Goal: Communication & Community: Answer question/provide support

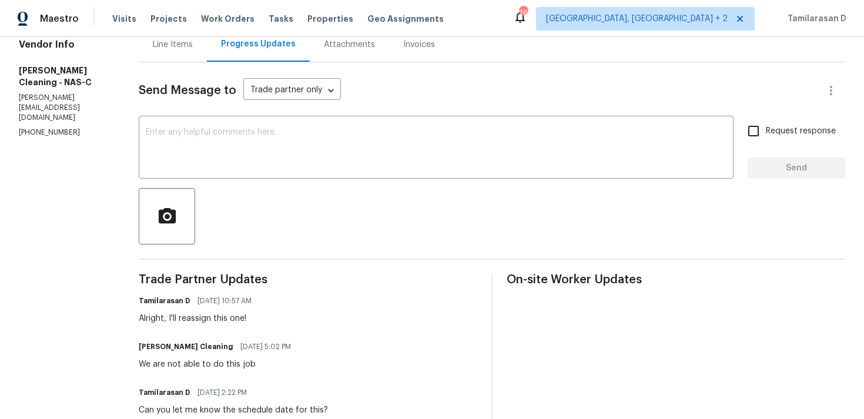
scroll to position [185, 0]
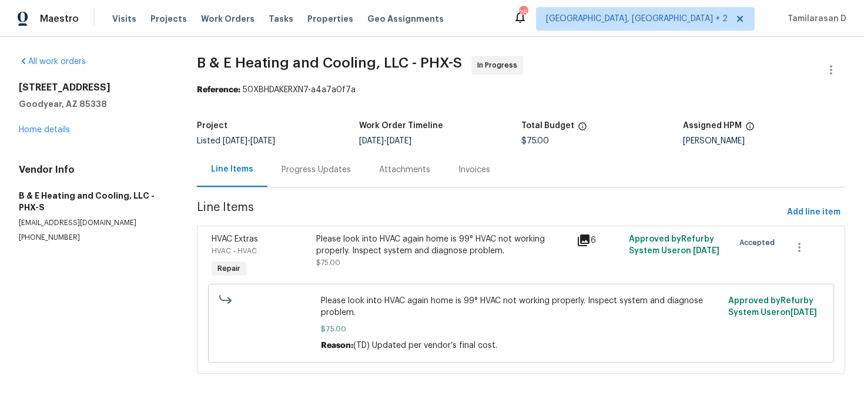
click at [292, 156] on div "Progress Updates" at bounding box center [316, 169] width 98 height 35
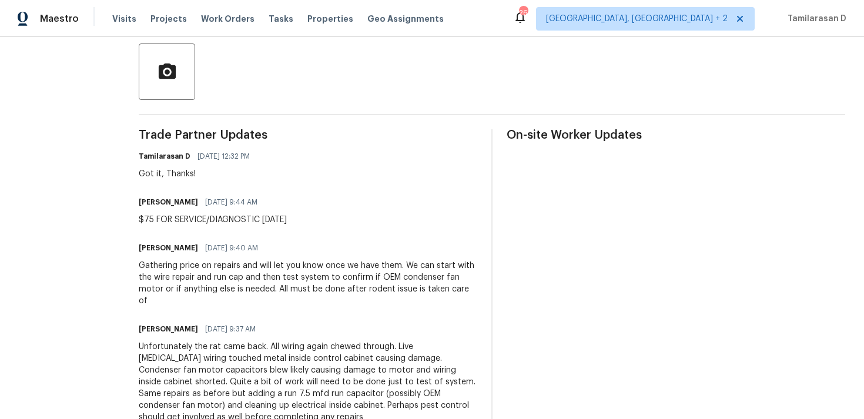
scroll to position [289, 0]
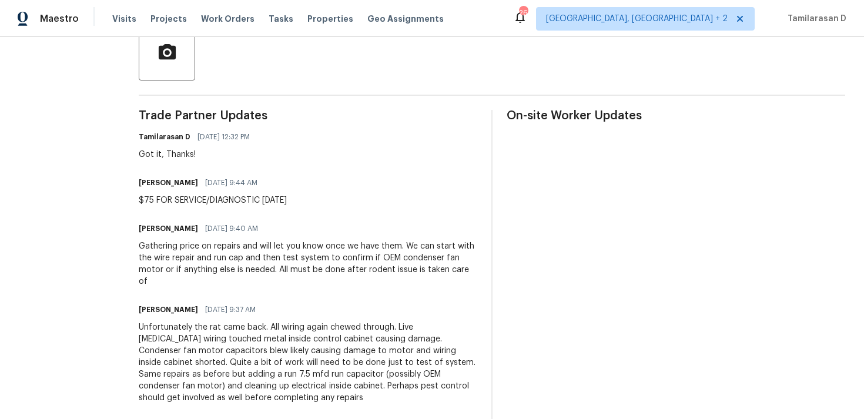
click at [312, 261] on div "Gathering price on repairs and will let you know once we have them. We can star…" at bounding box center [308, 263] width 339 height 47
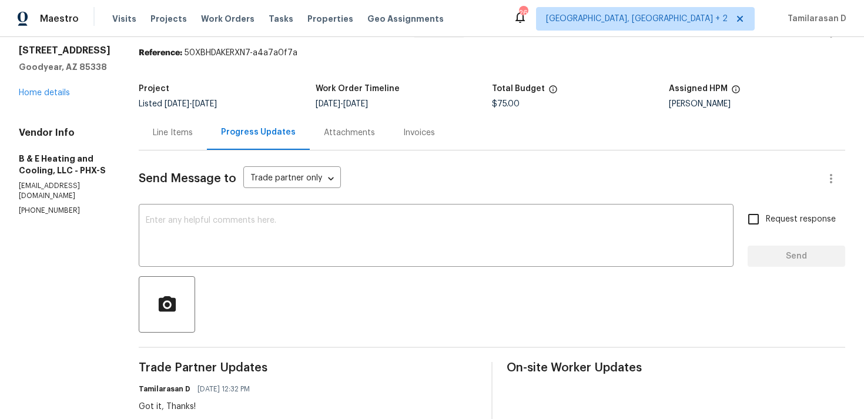
scroll to position [0, 0]
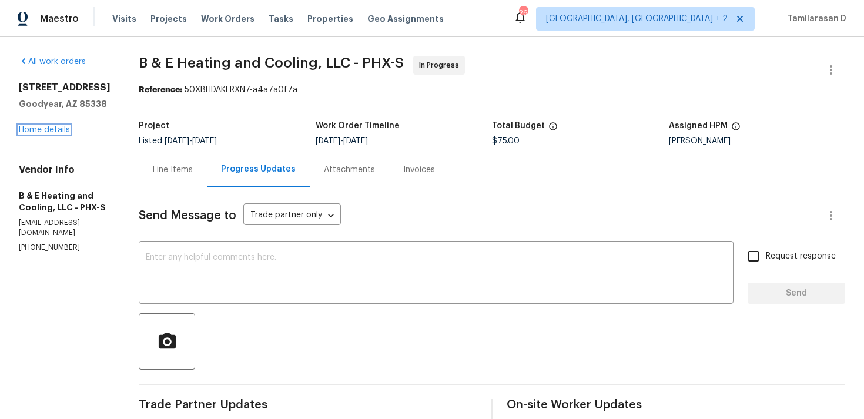
click at [52, 132] on link "Home details" at bounding box center [44, 130] width 51 height 8
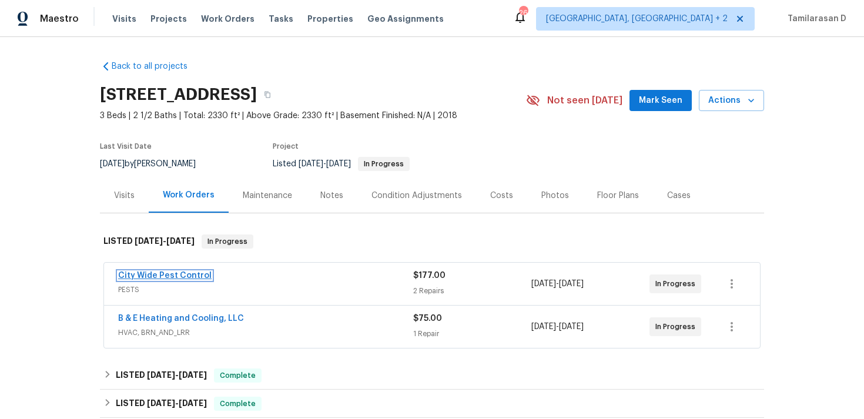
click at [179, 277] on link "City Wide Pest Control" at bounding box center [164, 276] width 93 height 8
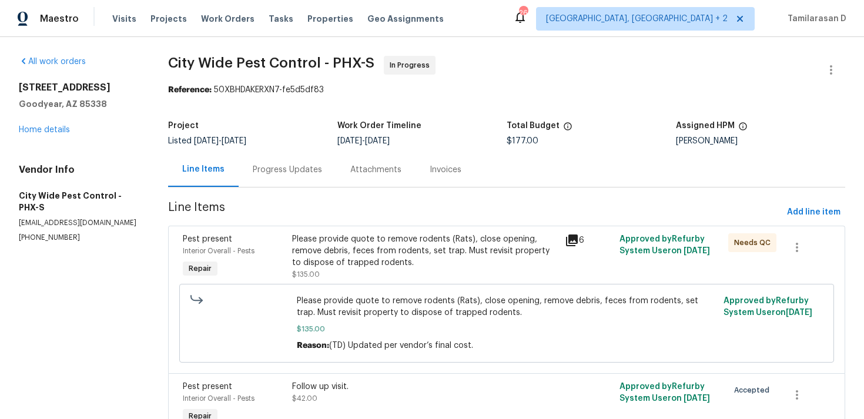
click at [272, 178] on div "Progress Updates" at bounding box center [288, 169] width 98 height 35
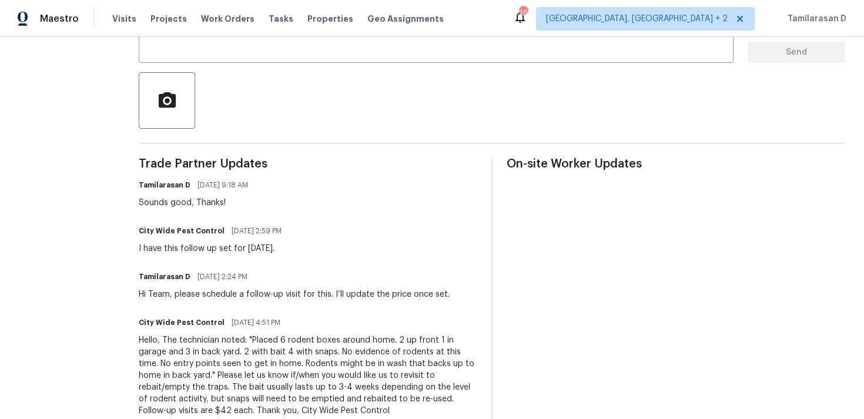
scroll to position [245, 0]
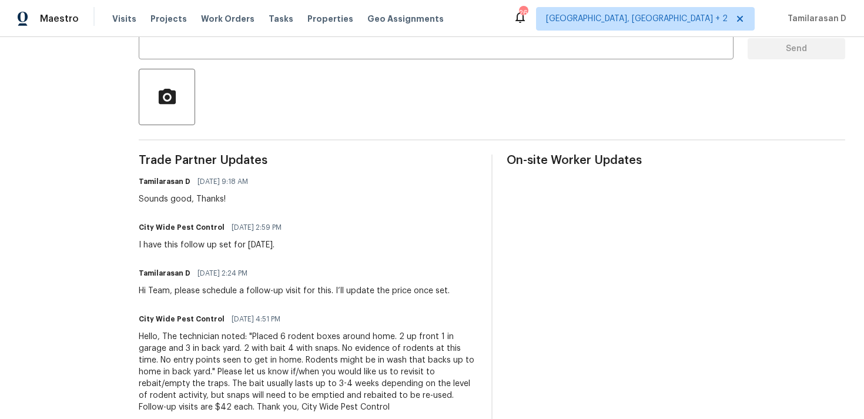
click at [203, 237] on div "City Wide Pest Control 09/03/2025 2:59 PM I have this follow up set for Tuesday…" at bounding box center [214, 235] width 150 height 32
copy div "I have this follow up set for Tuesday, 9/9/25."
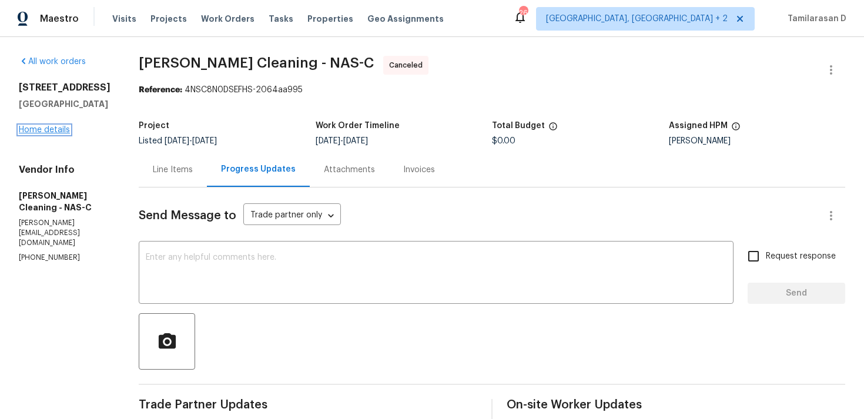
click at [46, 131] on link "Home details" at bounding box center [44, 130] width 51 height 8
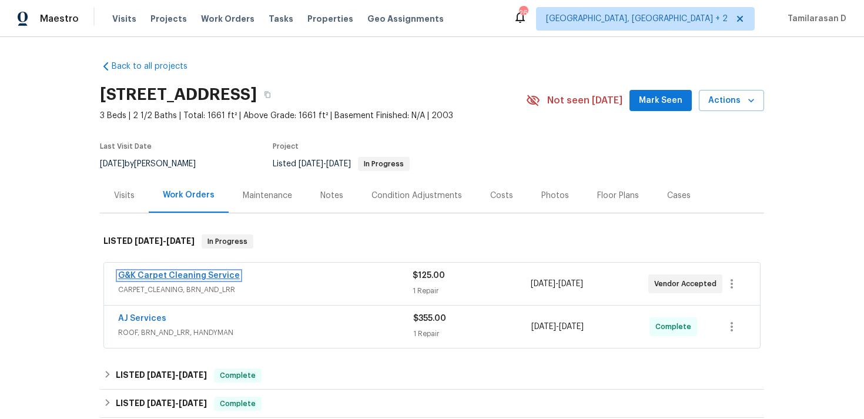
click at [168, 274] on link "G&K Carpet Cleaning Service" at bounding box center [179, 276] width 122 height 8
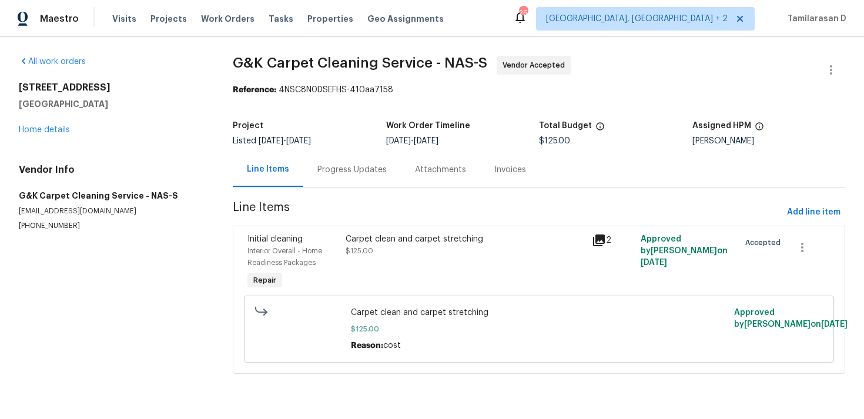
click at [319, 183] on div "Progress Updates" at bounding box center [352, 169] width 98 height 35
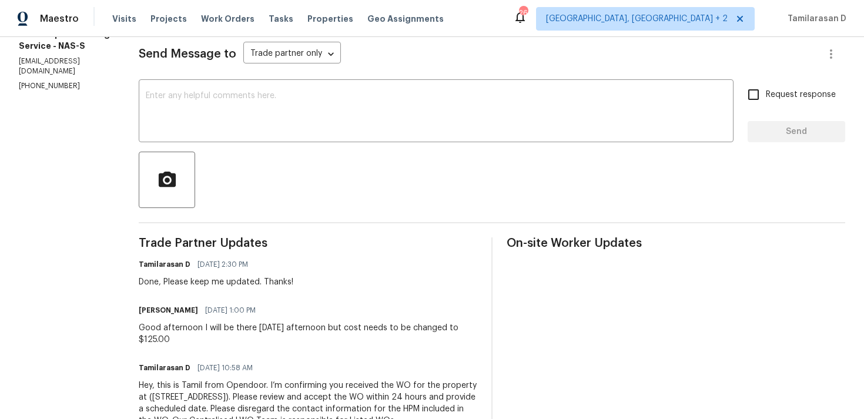
scroll to position [149, 0]
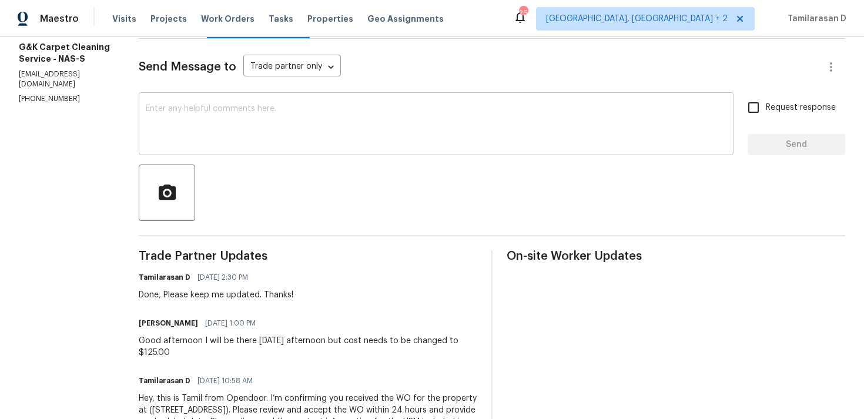
click at [198, 133] on textarea at bounding box center [436, 125] width 581 height 41
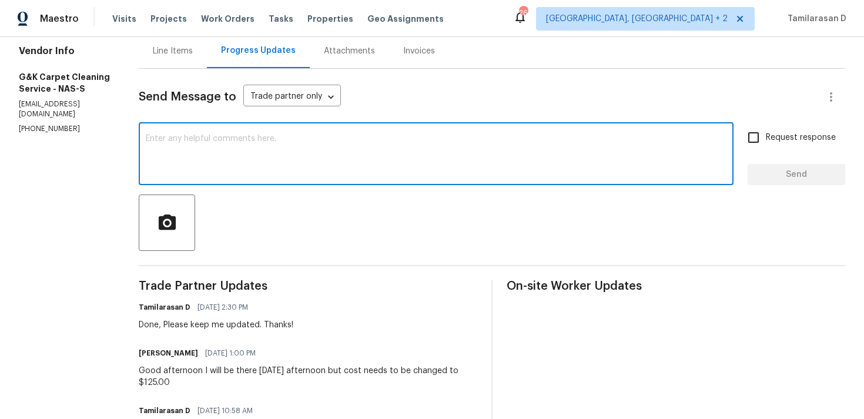
scroll to position [78, 0]
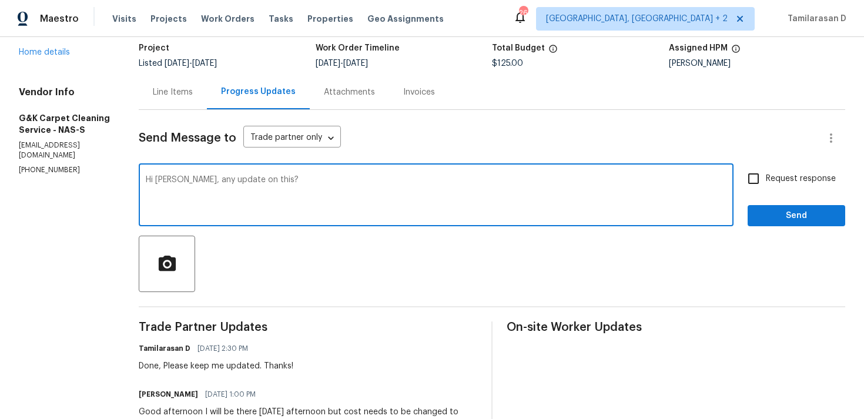
type textarea "Hi George, any update on this?"
click at [770, 175] on span "Request response" at bounding box center [801, 179] width 70 height 12
click at [766, 175] on input "Request response" at bounding box center [753, 178] width 25 height 25
checkbox input "true"
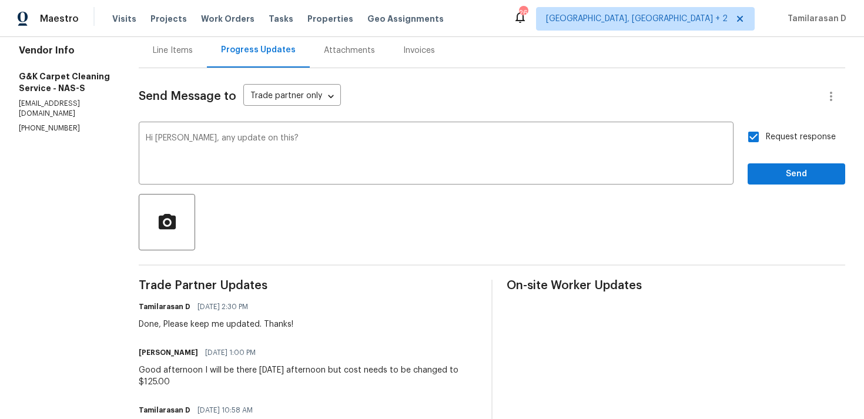
scroll to position [132, 0]
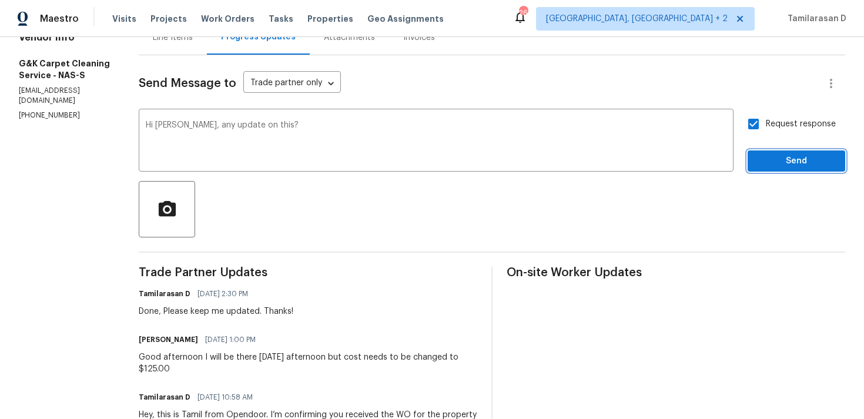
click at [786, 168] on button "Send" at bounding box center [797, 161] width 98 height 22
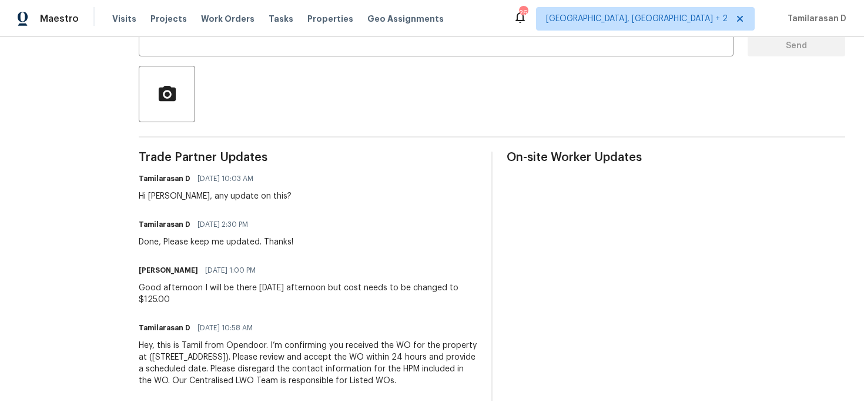
scroll to position [0, 0]
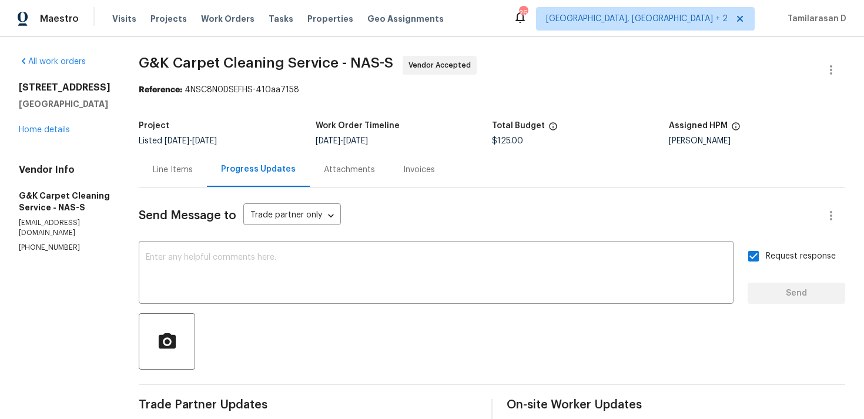
click at [188, 169] on div "Line Items" at bounding box center [173, 170] width 40 height 12
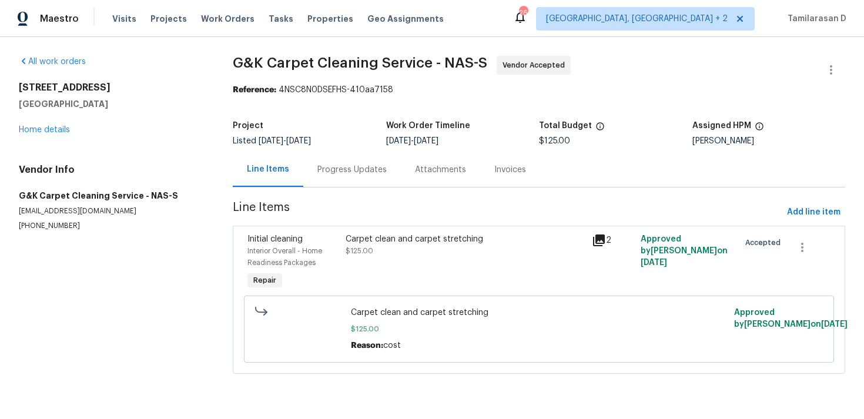
click at [331, 166] on div "Progress Updates" at bounding box center [351, 170] width 69 height 12
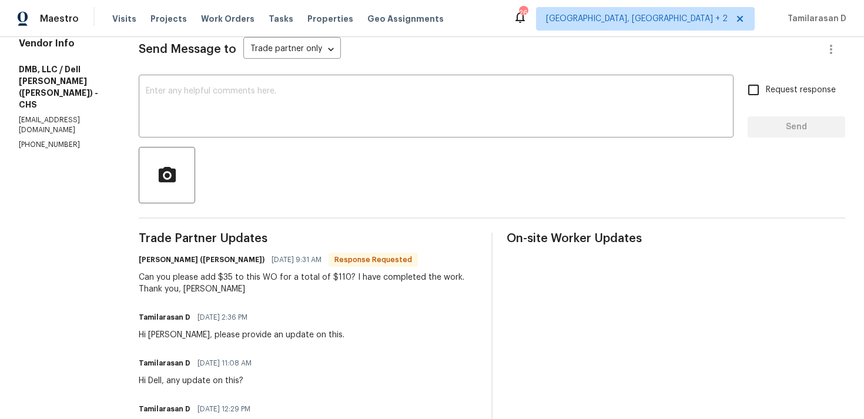
scroll to position [174, 0]
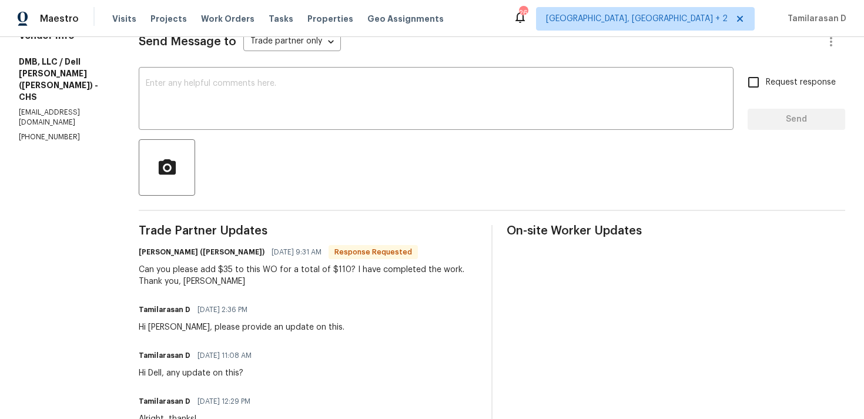
click at [246, 264] on div "Can you please add $35 to this WO for a total of $110? I have completed the wor…" at bounding box center [308, 276] width 339 height 24
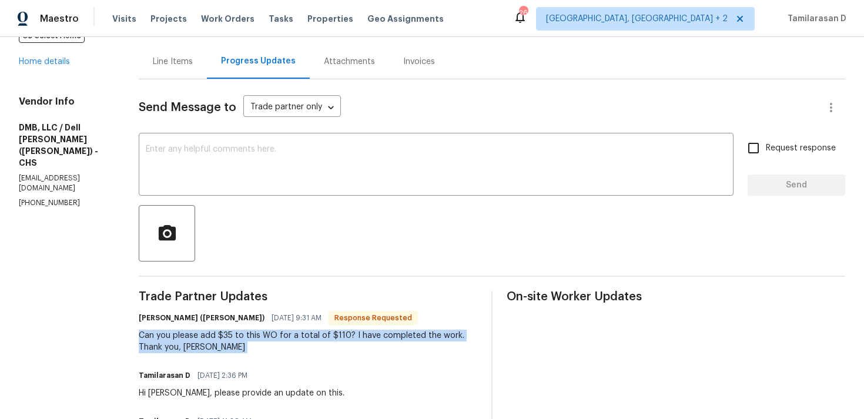
scroll to position [32, 0]
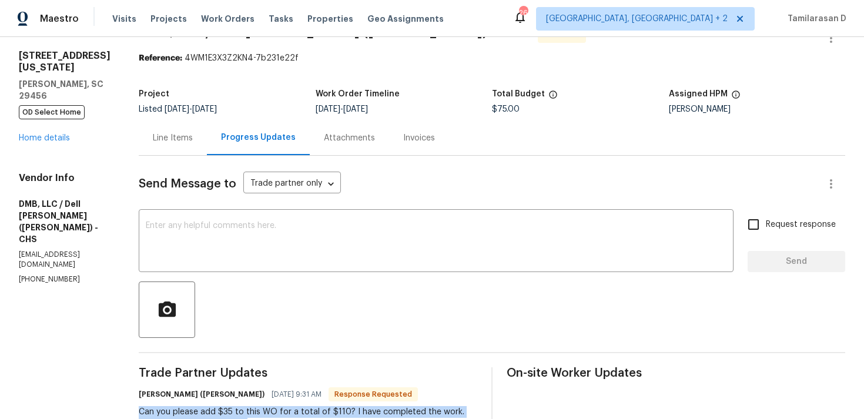
click at [157, 132] on div "Line Items" at bounding box center [173, 138] width 40 height 12
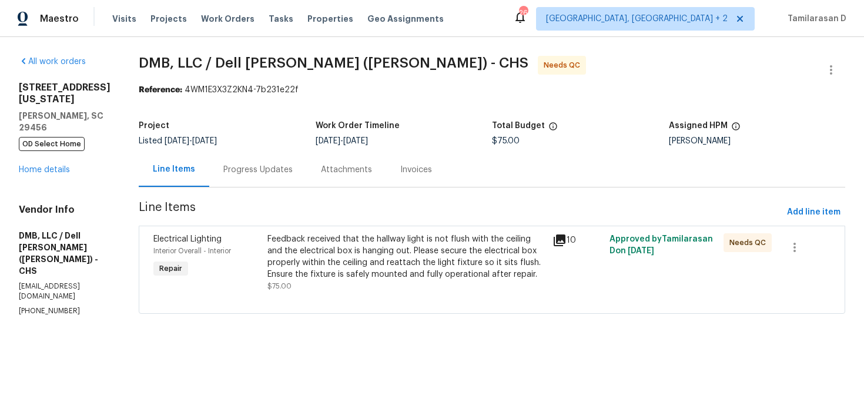
click at [322, 240] on div "Feedback received that the hallway light is not flush with the ceiling and the …" at bounding box center [406, 256] width 278 height 47
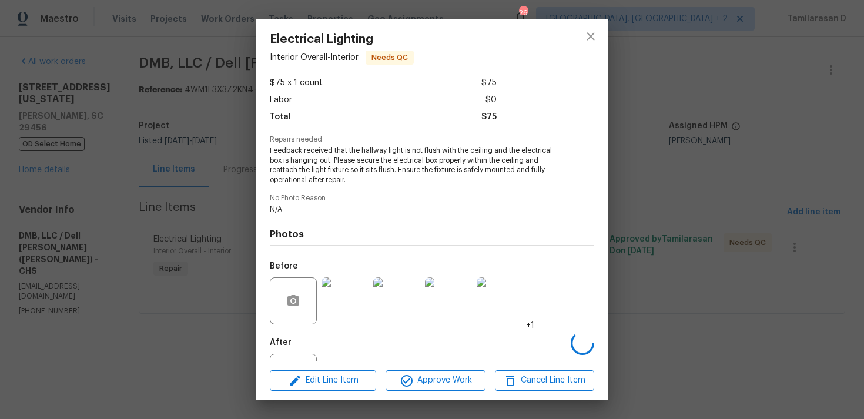
scroll to position [122, 0]
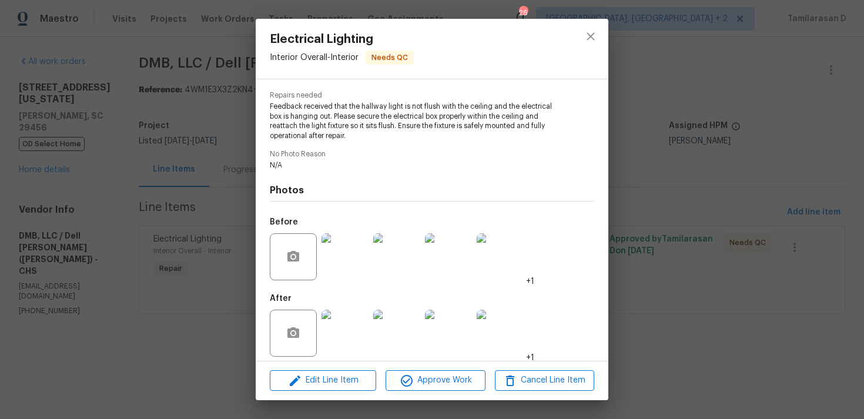
click at [161, 185] on div "Electrical Lighting Interior Overall - Interior Needs QC Vendor DMB, LLC / Dell…" at bounding box center [432, 209] width 864 height 419
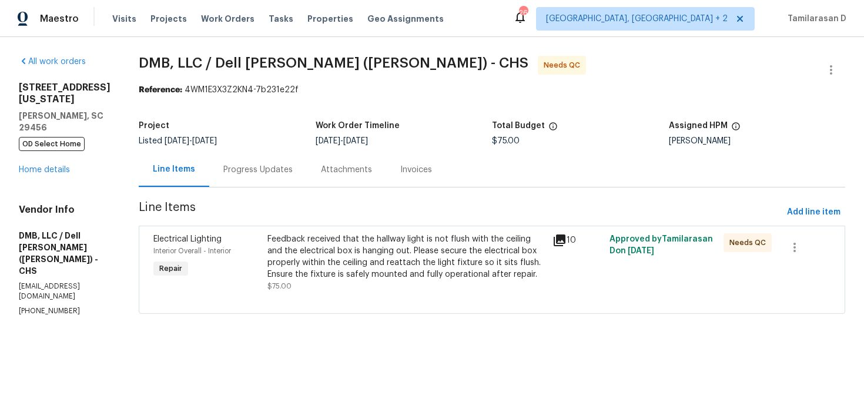
click at [271, 177] on div "Progress Updates" at bounding box center [258, 169] width 98 height 35
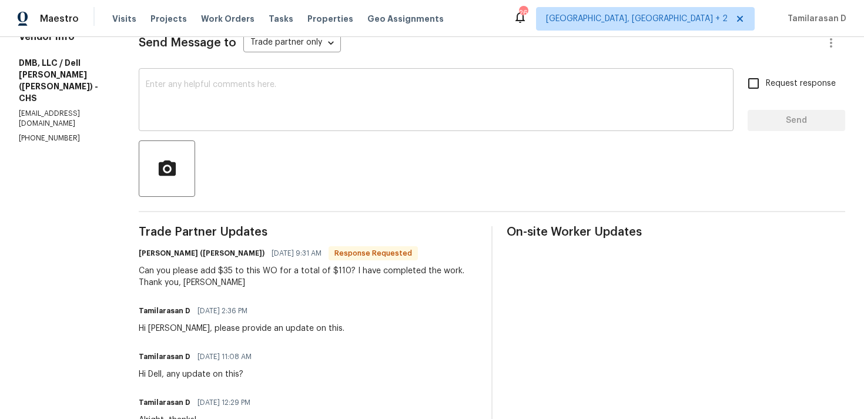
scroll to position [175, 0]
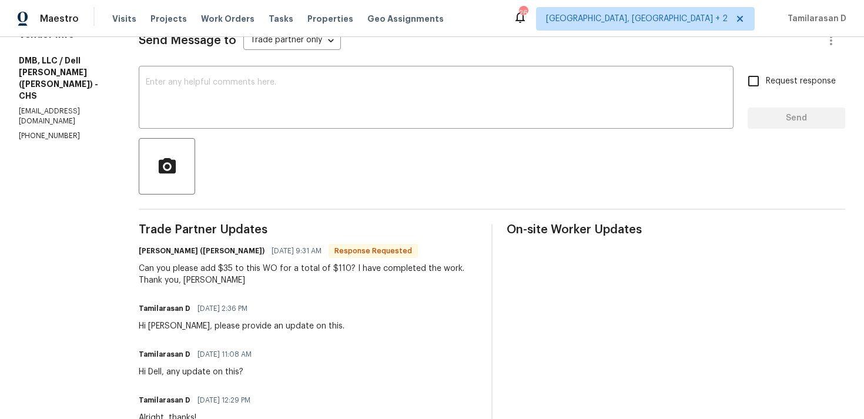
click at [222, 269] on div "Can you please add $35 to this WO for a total of $110? I have completed the wor…" at bounding box center [308, 275] width 339 height 24
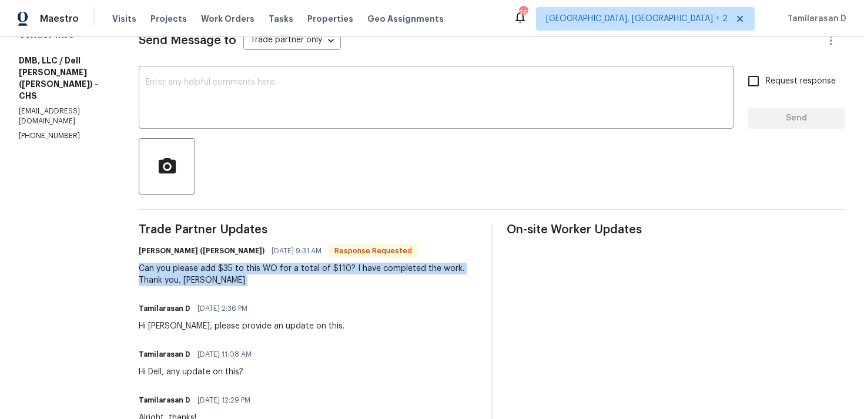
click at [315, 278] on div "Can you please add $35 to this WO for a total of $110? I have completed the wor…" at bounding box center [308, 275] width 339 height 24
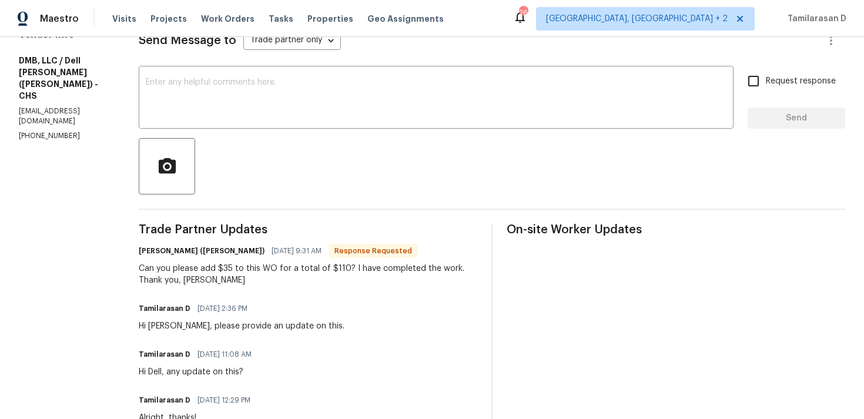
click at [265, 260] on div "Dell Bryson (Heise) 09/04/2025 9:31 AM Response Requested Can you please add $3…" at bounding box center [308, 265] width 339 height 44
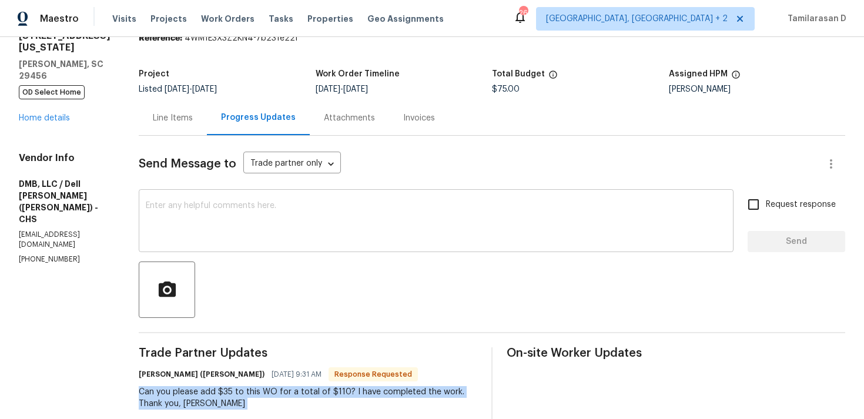
scroll to position [0, 0]
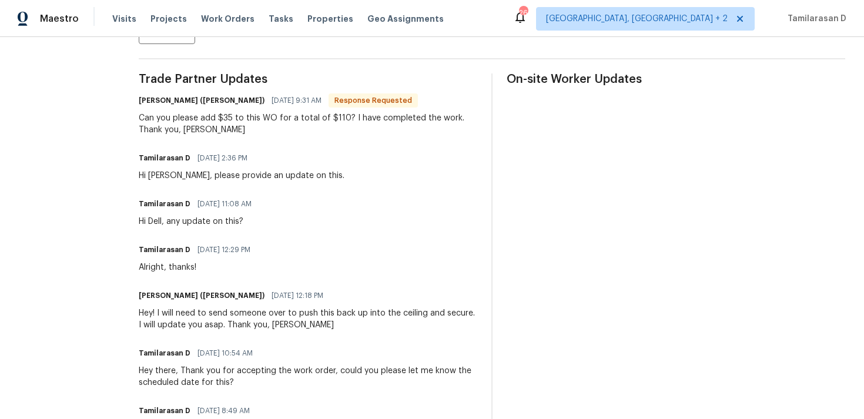
scroll to position [347, 0]
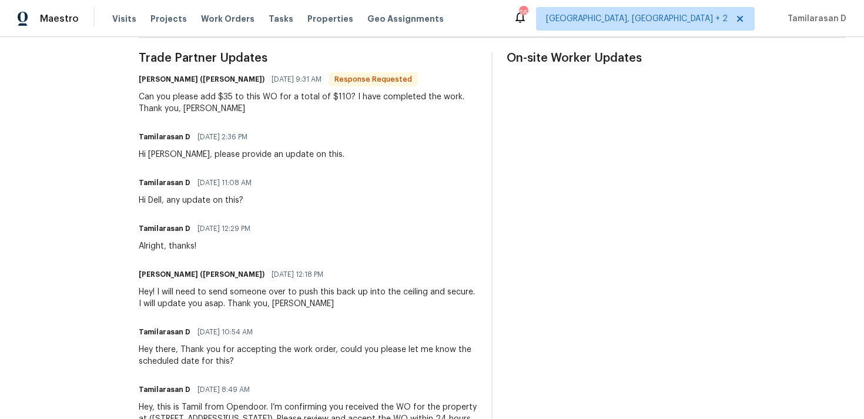
click at [192, 94] on div "Can you please add $35 to this WO for a total of $110? I have completed the wor…" at bounding box center [308, 103] width 339 height 24
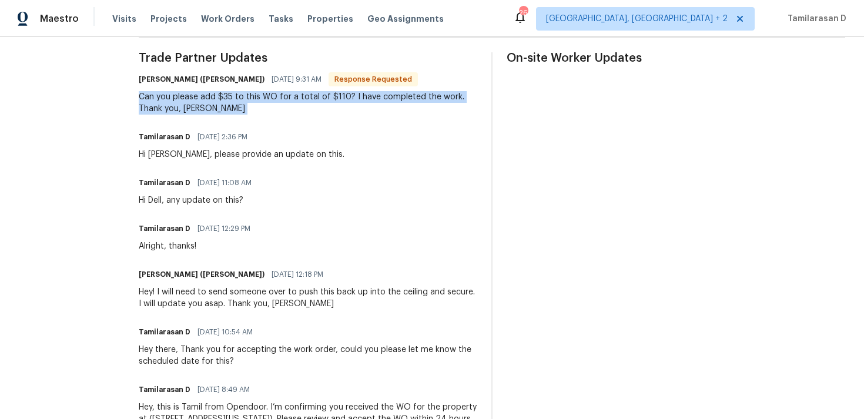
copy div "Can you please add $35 to this WO for a total of $110? I have completed the wor…"
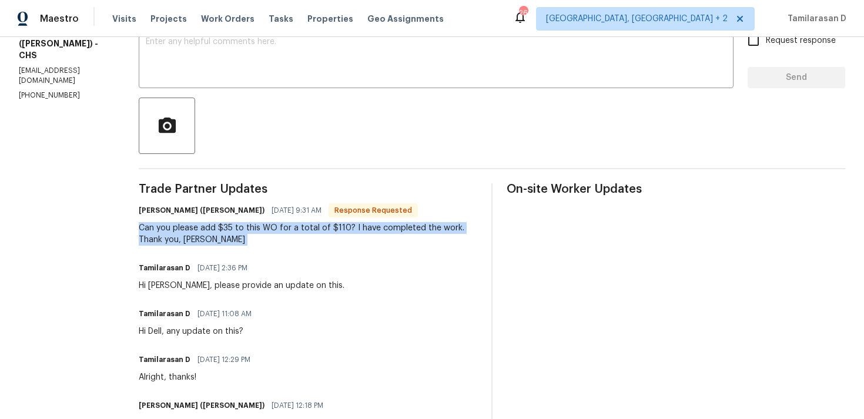
scroll to position [0, 0]
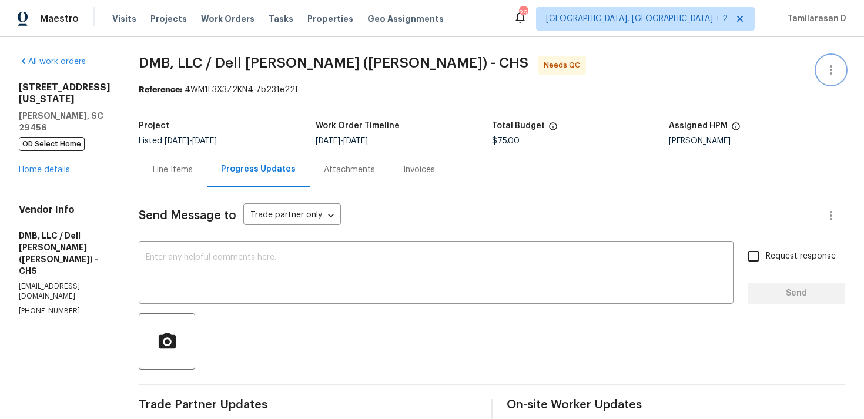
click at [832, 74] on icon "button" at bounding box center [831, 69] width 2 height 9
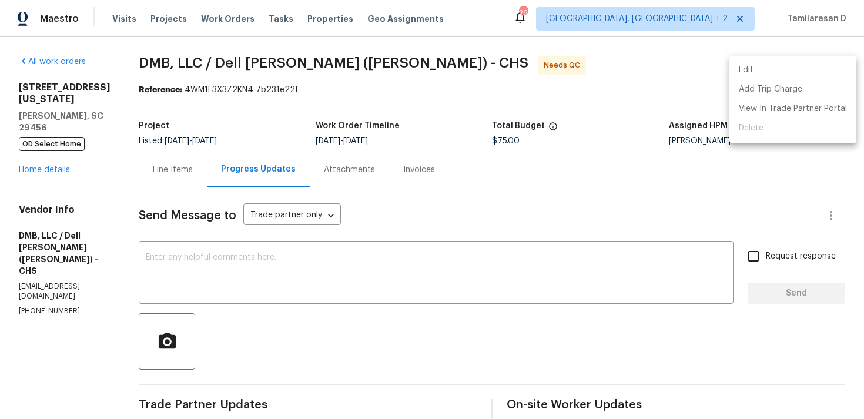
click at [765, 71] on li "Edit" at bounding box center [793, 70] width 127 height 19
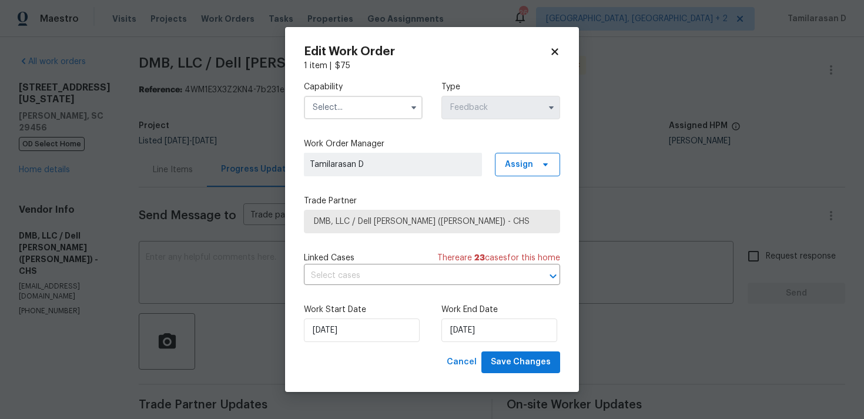
click at [417, 99] on span at bounding box center [414, 108] width 18 height 18
click at [414, 106] on icon "button" at bounding box center [413, 107] width 5 height 3
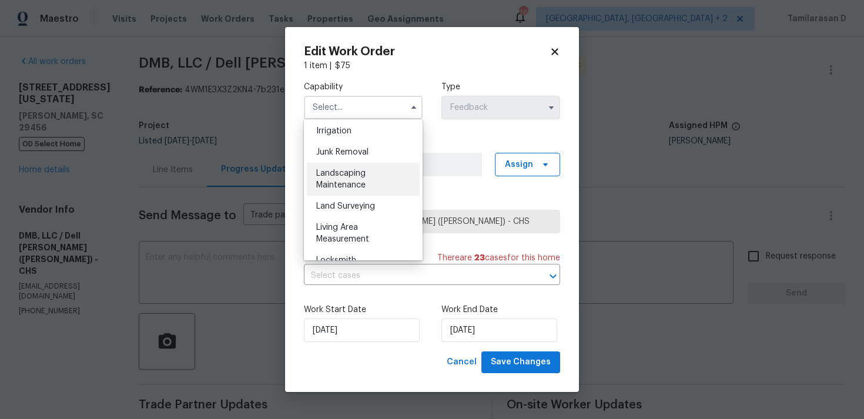
scroll to position [741, 0]
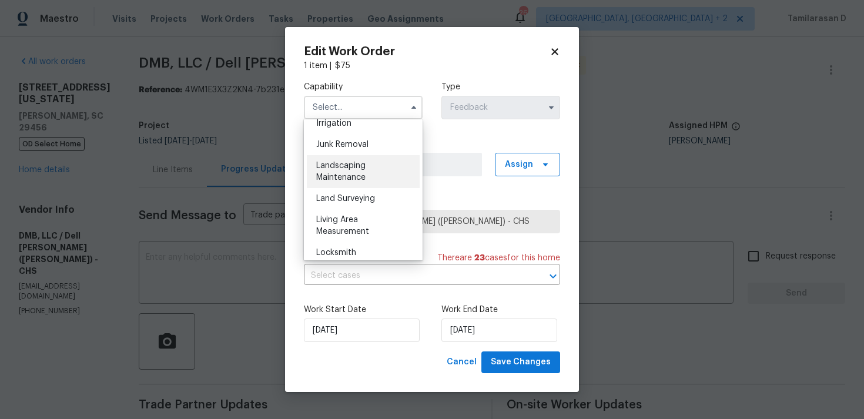
click at [349, 176] on span "Landscaping Maintenance" at bounding box center [340, 172] width 49 height 20
type input "Landscaping Maintenance"
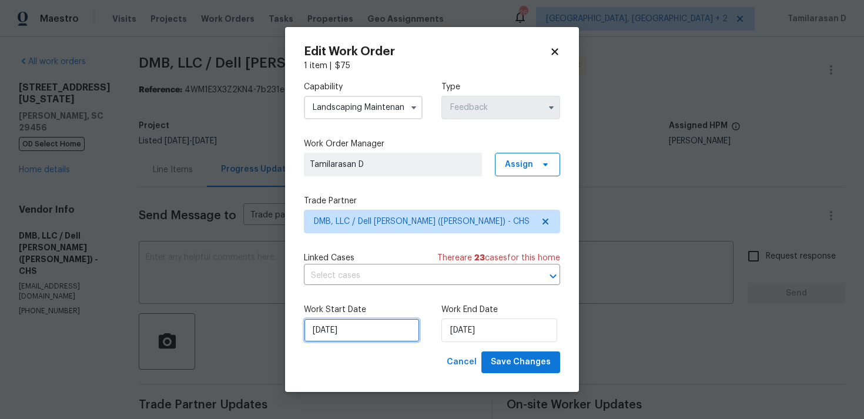
click at [342, 319] on input "27/08/2025" at bounding box center [362, 331] width 116 height 24
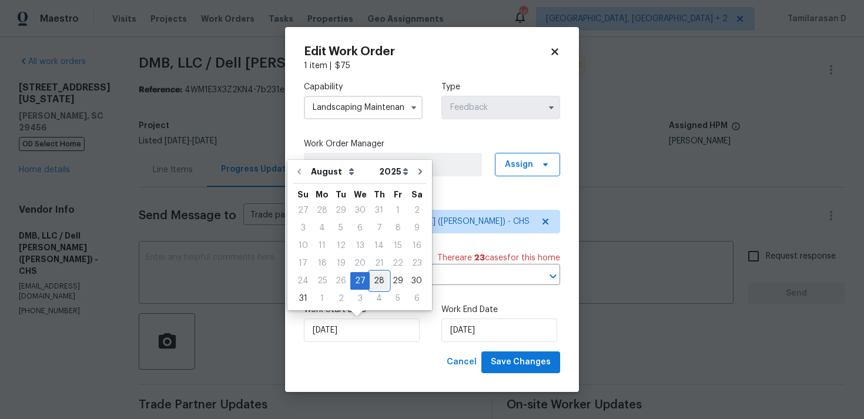
click at [377, 280] on div "28" at bounding box center [379, 281] width 19 height 16
type input "28/08/2025"
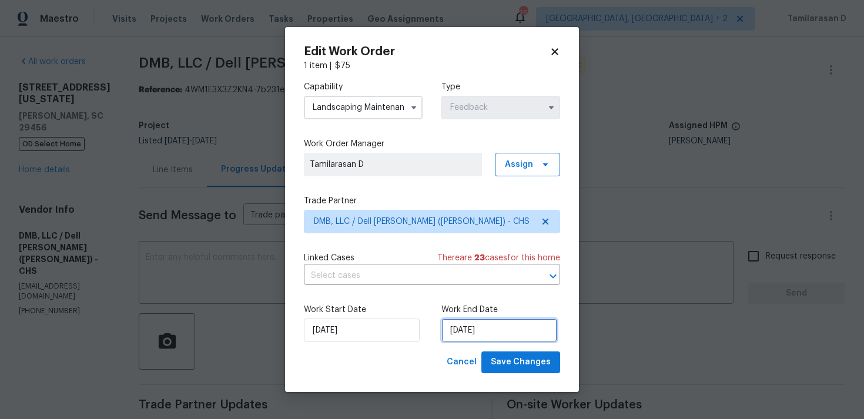
click at [492, 335] on input "29/08/2025" at bounding box center [499, 331] width 116 height 24
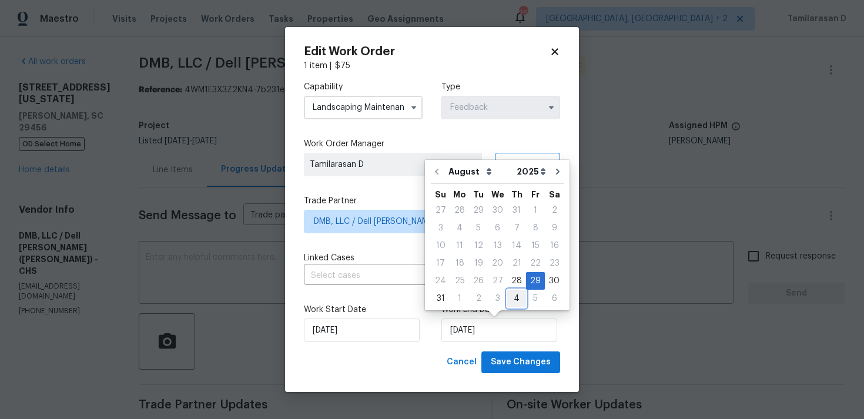
click at [511, 296] on div "4" at bounding box center [516, 298] width 19 height 16
type input "04/09/2025"
select select "8"
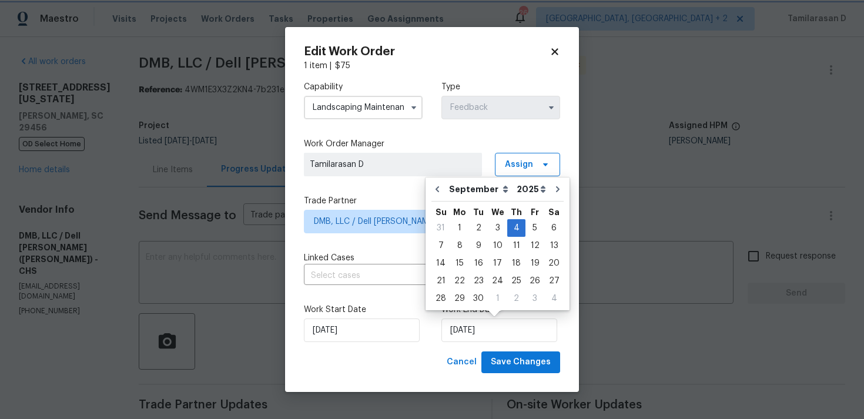
click at [424, 318] on div "Work Start Date 28/08/2025 Work End Date 04/09/2025" at bounding box center [432, 323] width 256 height 57
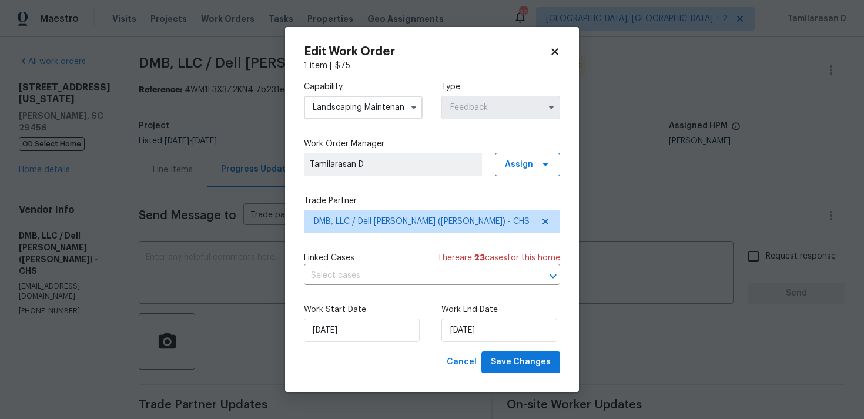
click at [420, 309] on label "Work Start Date" at bounding box center [363, 310] width 119 height 12
click at [424, 334] on div "Work Start Date 28/08/2025 Work End Date 04/09/2025" at bounding box center [432, 323] width 256 height 57
click at [424, 326] on div "Work Start Date 28/08/2025 Work End Date 04/09/2025" at bounding box center [432, 323] width 256 height 57
click at [424, 327] on div "Work Start Date 28/08/2025 Work End Date 04/09/2025" at bounding box center [432, 323] width 256 height 57
click at [501, 347] on div "Work Start Date 28/08/2025 Work End Date 04/09/2025" at bounding box center [432, 323] width 256 height 57
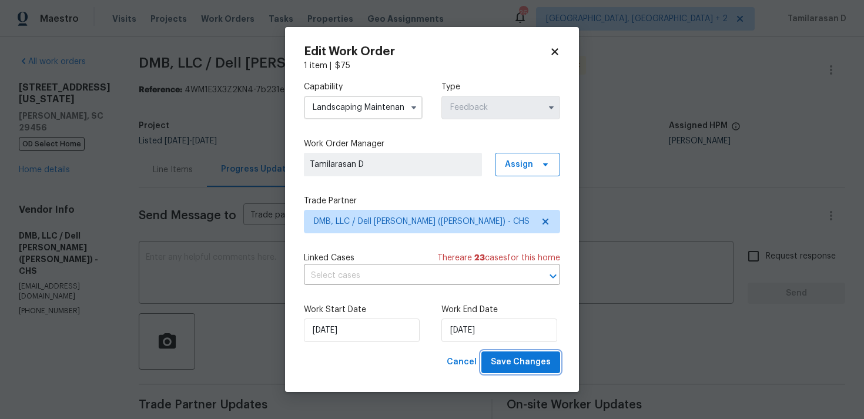
click at [506, 357] on span "Save Changes" at bounding box center [521, 362] width 60 height 15
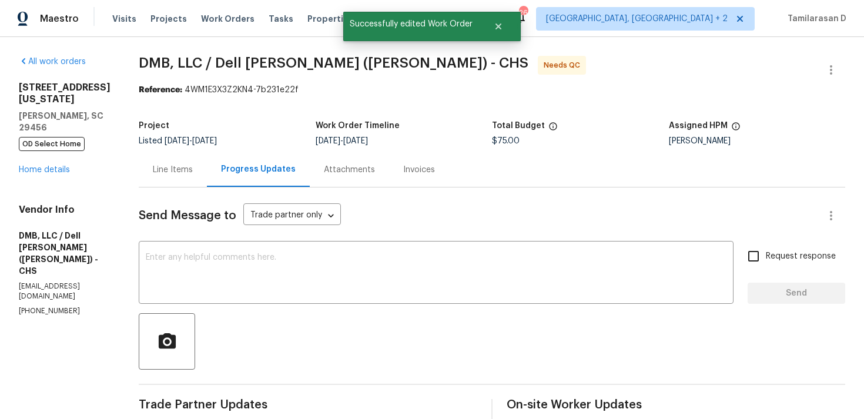
click at [179, 162] on div "Line Items" at bounding box center [173, 169] width 68 height 35
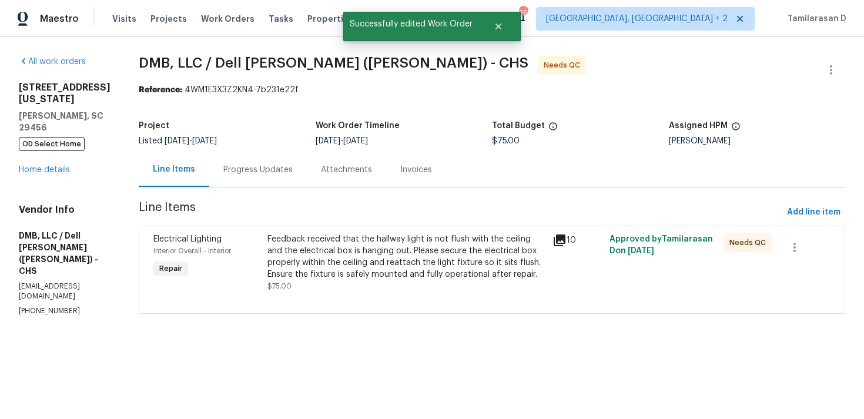
click at [336, 259] on div "Feedback received that the hallway light is not flush with the ceiling and the …" at bounding box center [406, 256] width 278 height 47
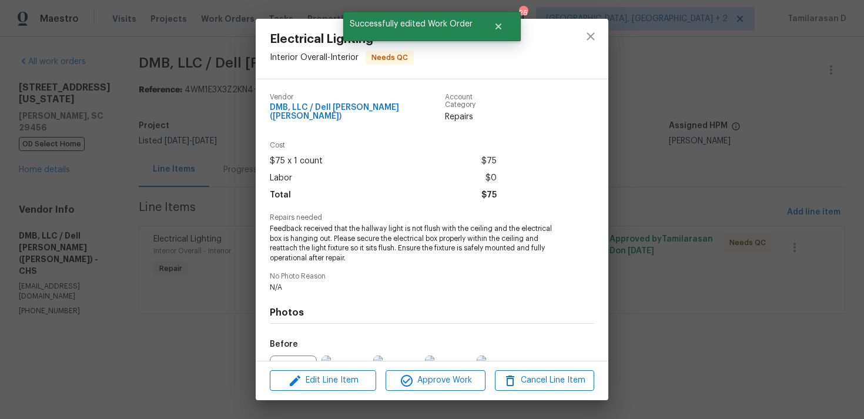
scroll to position [122, 0]
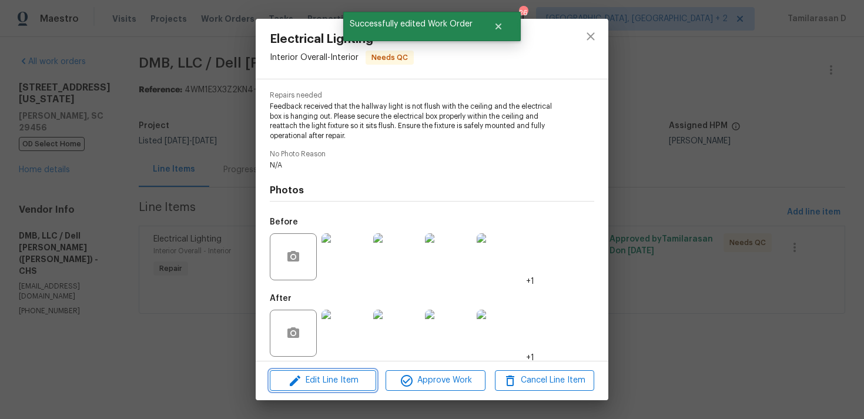
click at [314, 375] on span "Edit Line Item" at bounding box center [322, 380] width 99 height 15
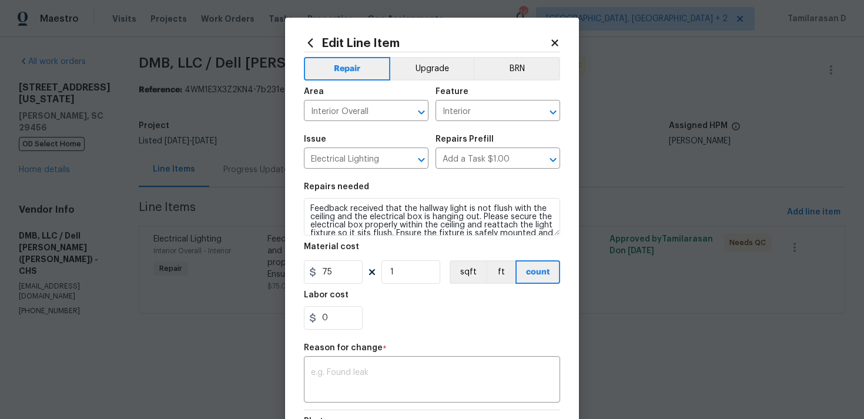
click at [225, 196] on body "Maestro Visits Projects Work Orders Tasks Properties Geo Assignments 26 Albuque…" at bounding box center [432, 181] width 864 height 363
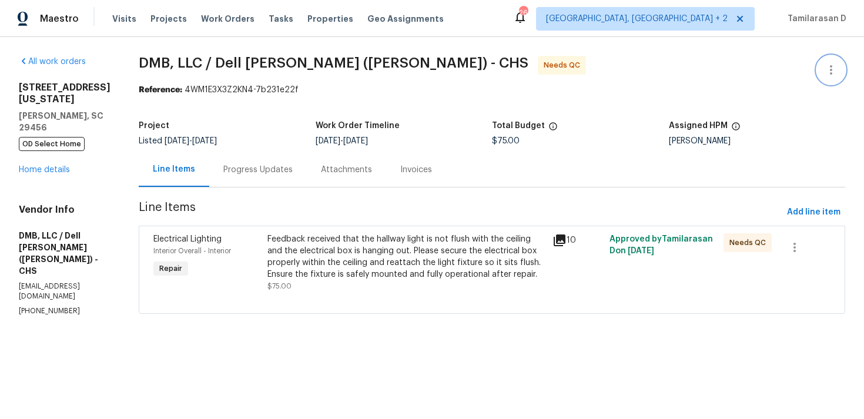
click at [840, 66] on button "button" at bounding box center [831, 70] width 28 height 28
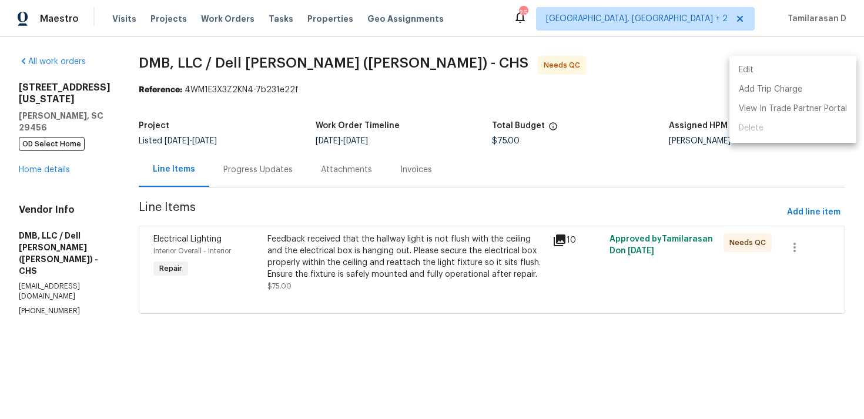
click at [779, 71] on li "Edit" at bounding box center [793, 70] width 127 height 19
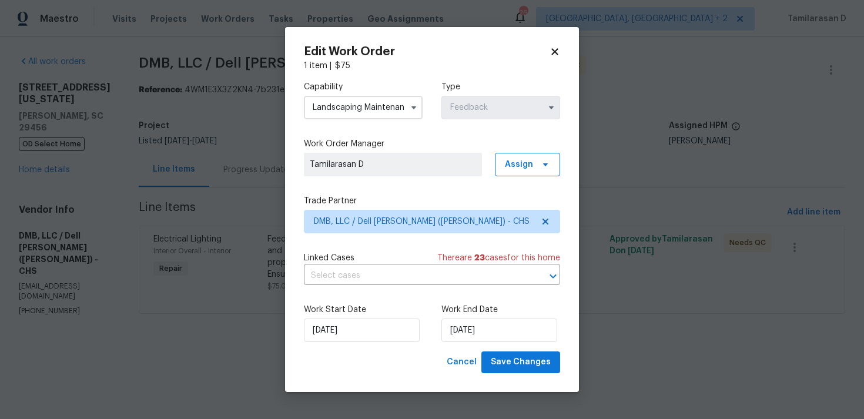
click at [386, 107] on input "Landscaping Maintenance" at bounding box center [363, 108] width 119 height 24
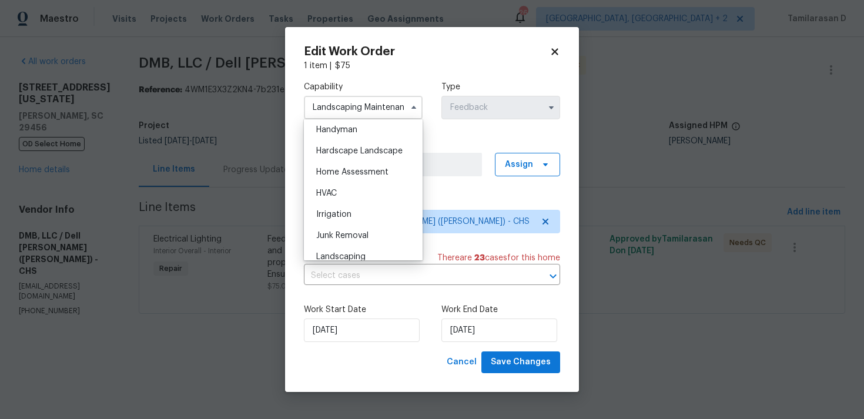
scroll to position [593, 0]
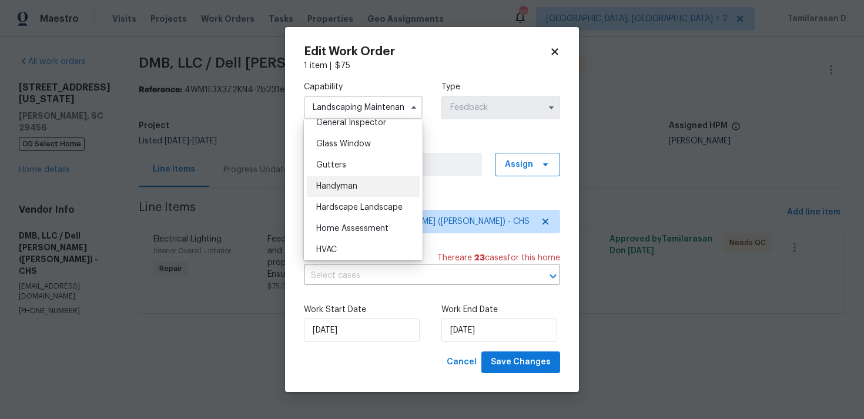
click at [344, 186] on span "Handyman" at bounding box center [336, 186] width 41 height 8
type input "Handyman"
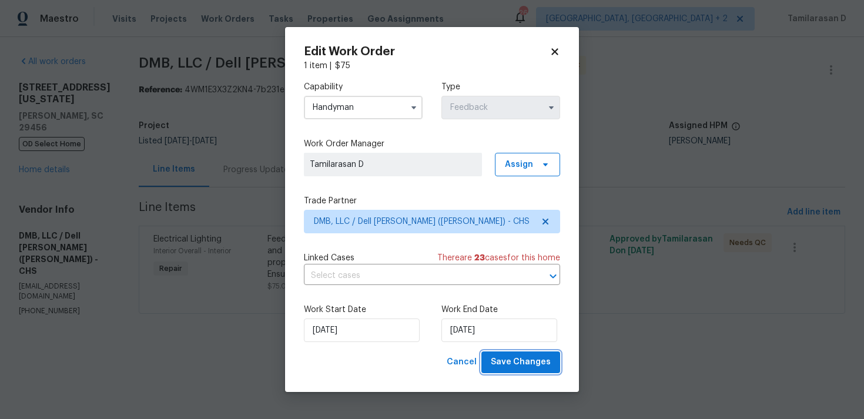
click at [530, 363] on span "Save Changes" at bounding box center [521, 362] width 60 height 15
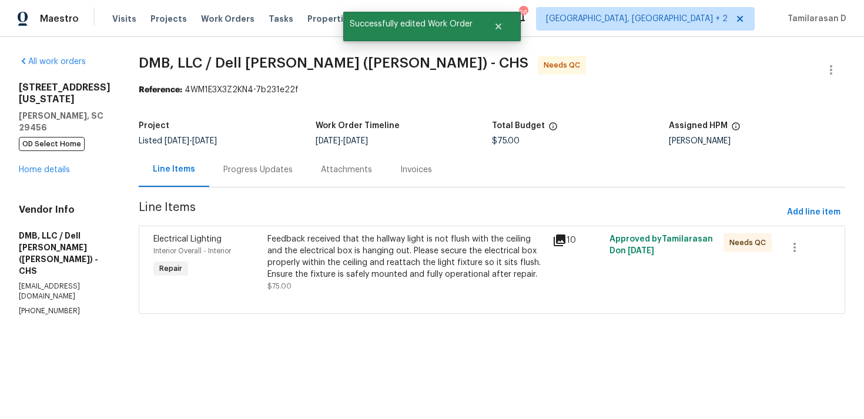
click at [334, 256] on div "Feedback received that the hallway light is not flush with the ceiling and the …" at bounding box center [406, 256] width 278 height 47
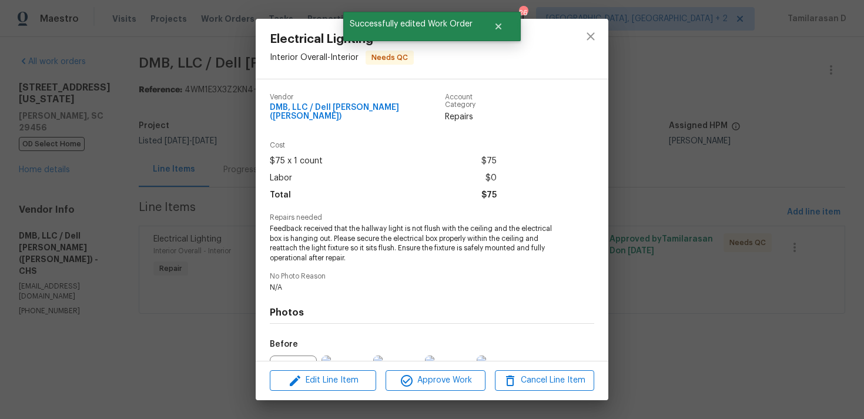
scroll to position [122, 0]
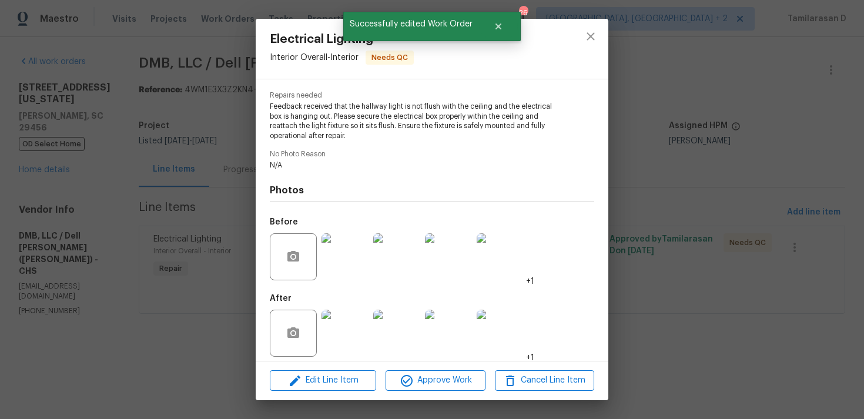
click at [348, 255] on img at bounding box center [345, 256] width 47 height 47
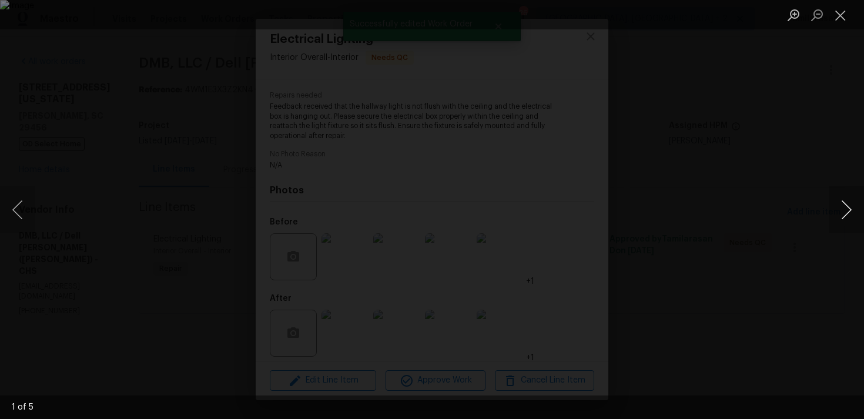
click at [851, 207] on button "Next image" at bounding box center [846, 209] width 35 height 47
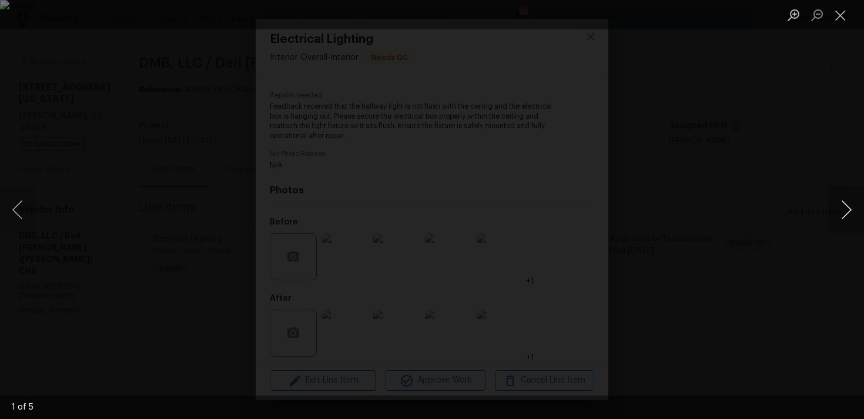
click at [851, 207] on button "Next image" at bounding box center [846, 209] width 35 height 47
click at [843, 19] on button "Close lightbox" at bounding box center [841, 15] width 24 height 21
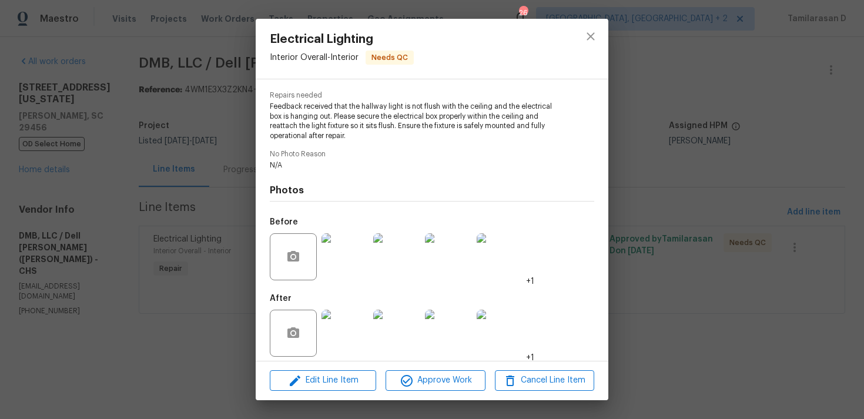
click at [349, 331] on img at bounding box center [345, 333] width 47 height 47
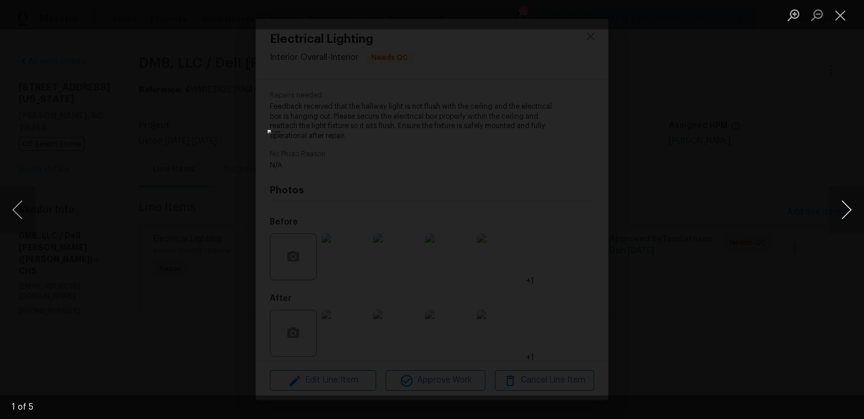
click at [835, 206] on button "Next image" at bounding box center [846, 209] width 35 height 47
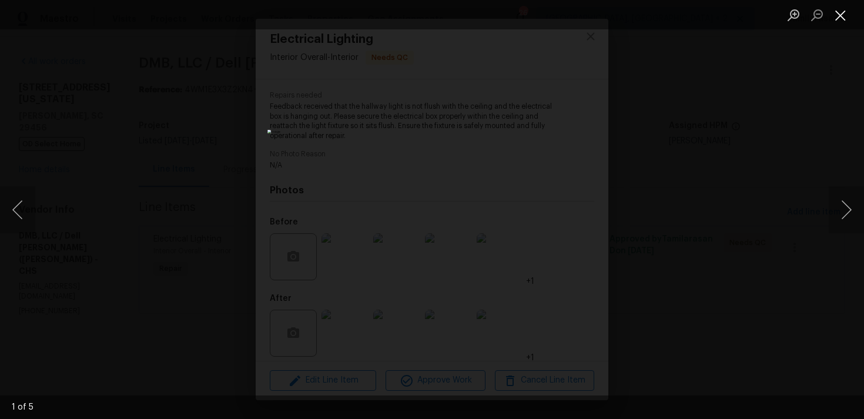
click at [842, 16] on button "Close lightbox" at bounding box center [841, 15] width 24 height 21
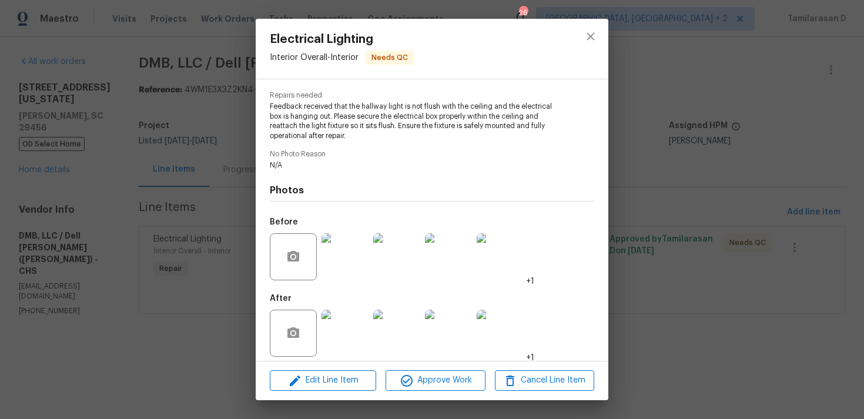
click at [233, 220] on div "Electrical Lighting Interior Overall - Interior Needs QC Vendor DMB, LLC / Dell…" at bounding box center [432, 209] width 864 height 419
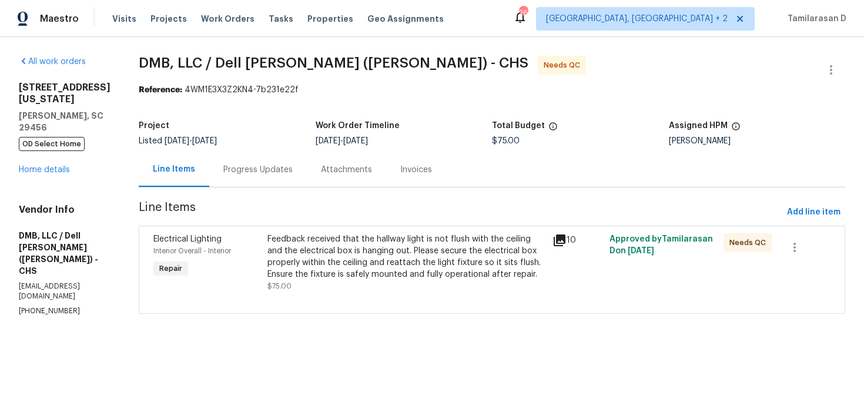
click at [265, 168] on div "Progress Updates" at bounding box center [257, 170] width 69 height 12
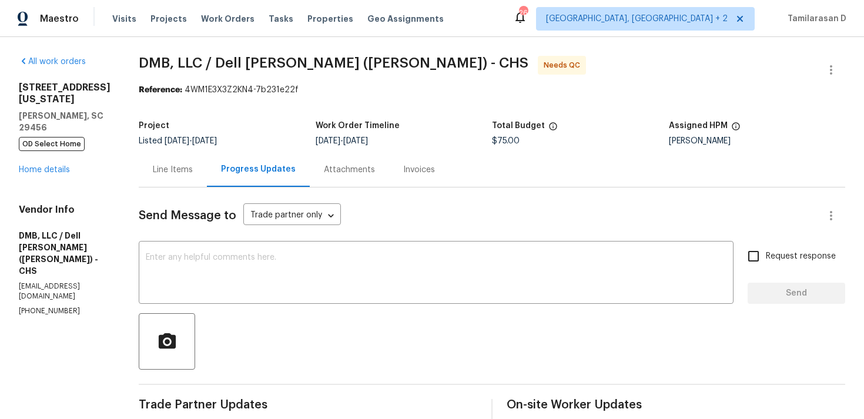
click at [176, 175] on div "Line Items" at bounding box center [173, 170] width 40 height 12
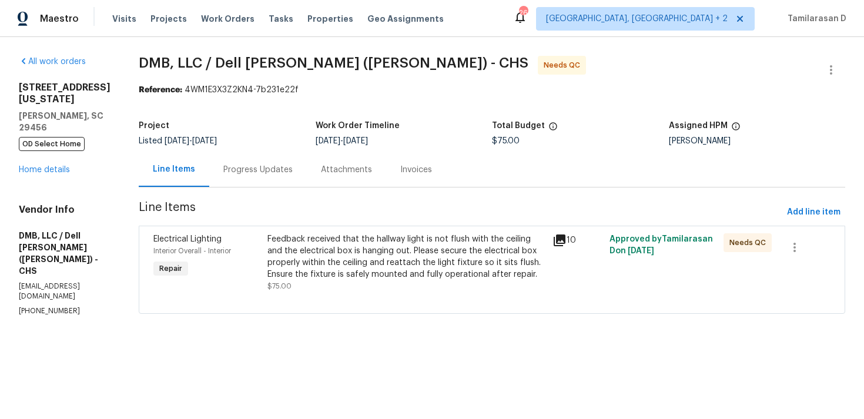
click at [380, 263] on div "Feedback received that the hallway light is not flush with the ceiling and the …" at bounding box center [406, 256] width 278 height 47
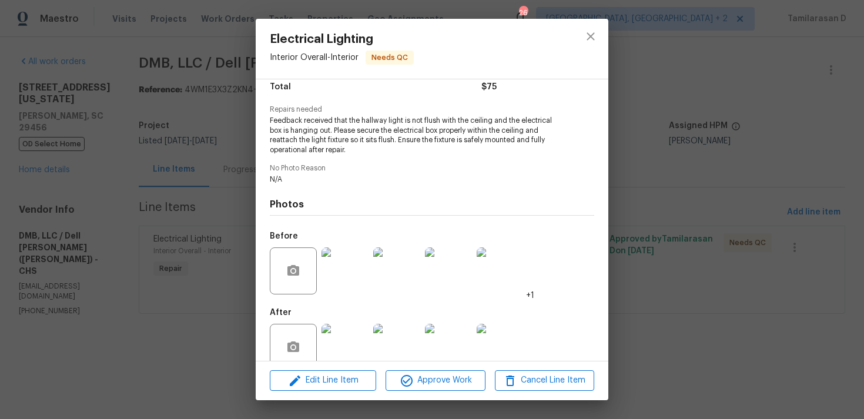
scroll to position [122, 0]
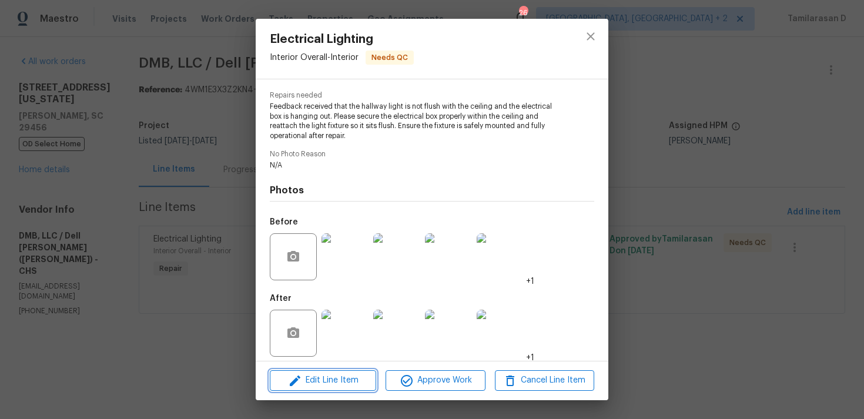
click at [354, 382] on span "Edit Line Item" at bounding box center [322, 380] width 99 height 15
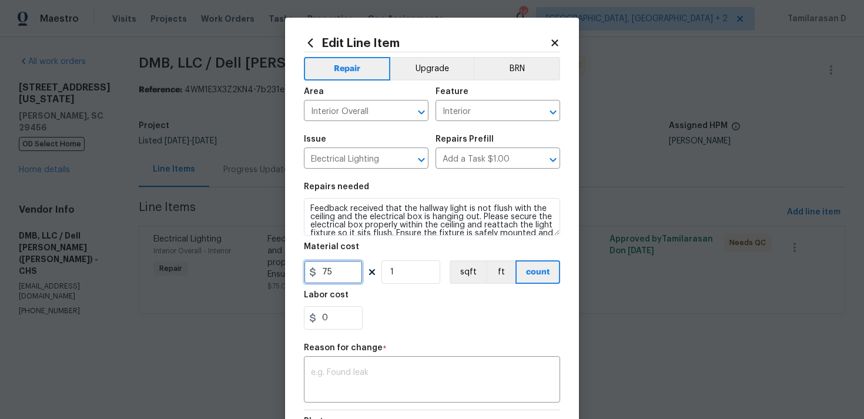
click at [329, 273] on input "75" at bounding box center [333, 272] width 59 height 24
type input "110"
click at [329, 369] on textarea at bounding box center [432, 381] width 242 height 25
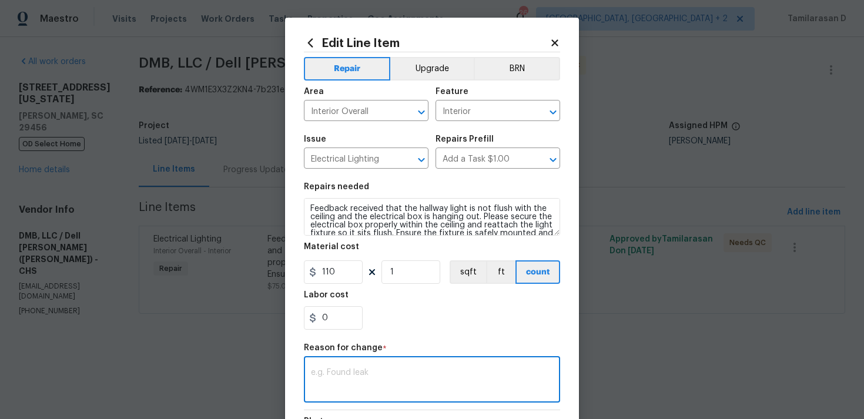
paste textarea "DMB, LLC - TP stated "Can you please add $35 to this WO for a total of $110? I …"
type textarea "DMB, LLC - TP stated "Can you please add $35 to this WO for a total of $110? I …"
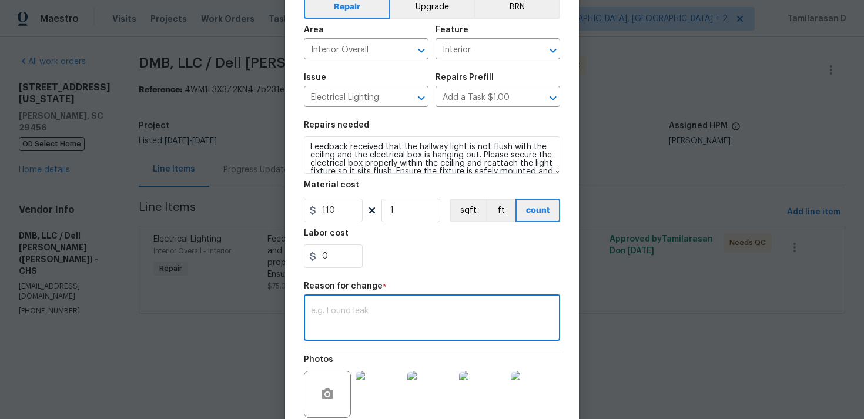
scroll to position [68, 0]
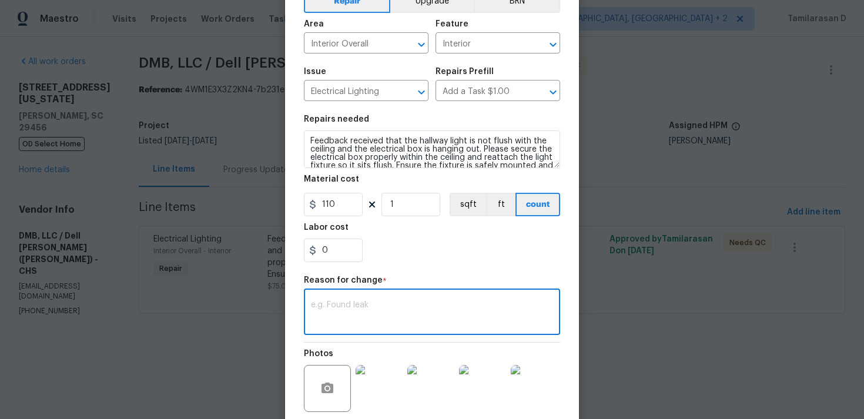
paste textarea "(TD) Updated per vendor’s final cost."
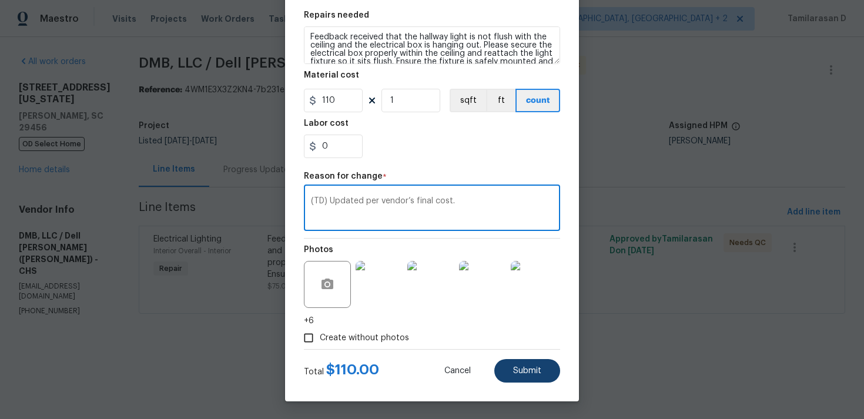
type textarea "(TD) Updated per vendor’s final cost."
click at [533, 374] on span "Submit" at bounding box center [527, 371] width 28 height 9
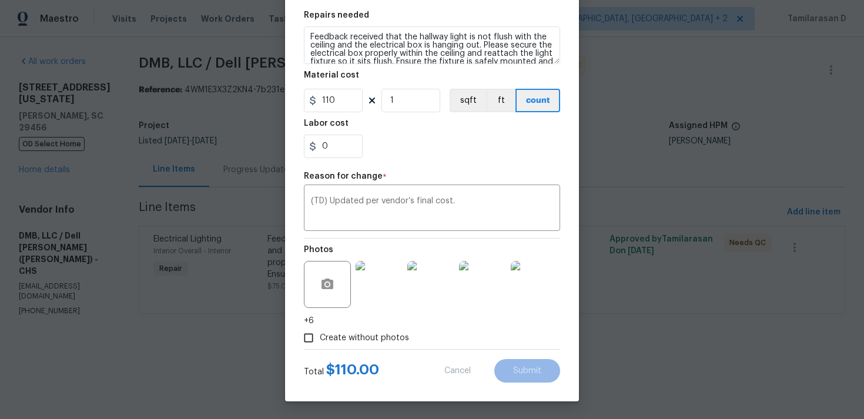
type input "75"
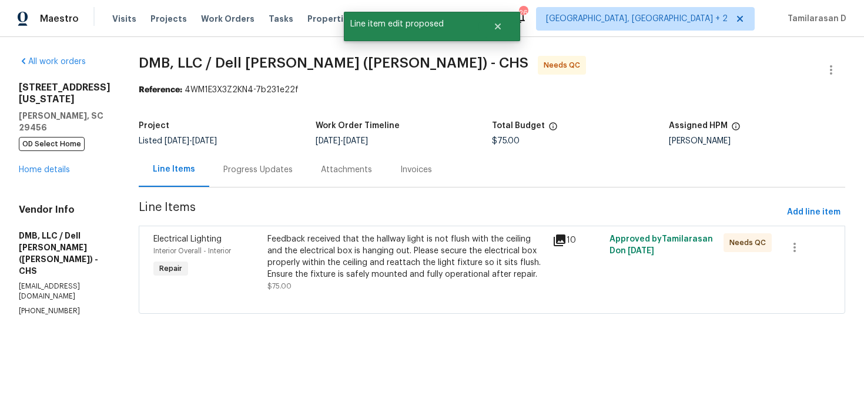
scroll to position [0, 0]
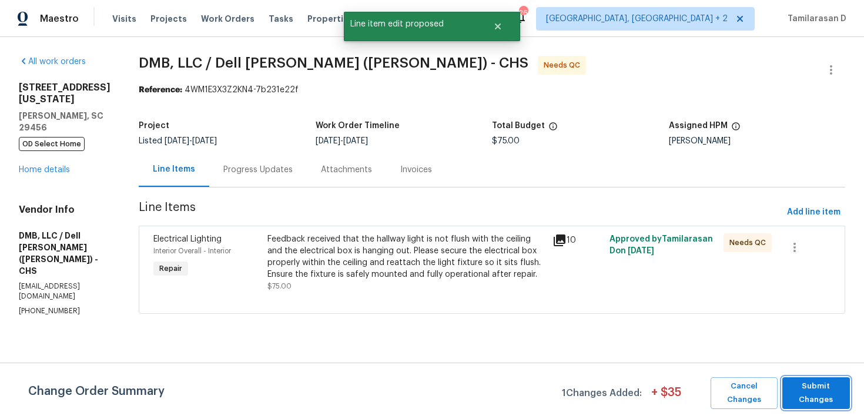
click at [813, 385] on span "Submit Changes" at bounding box center [816, 393] width 56 height 27
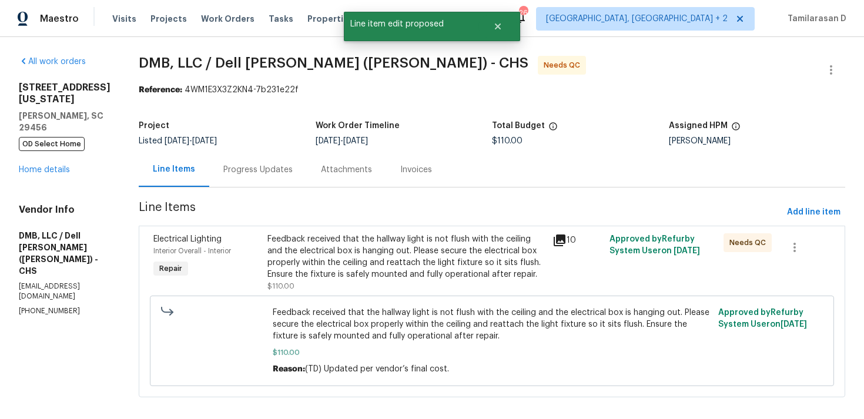
click at [235, 172] on div "Progress Updates" at bounding box center [257, 170] width 69 height 12
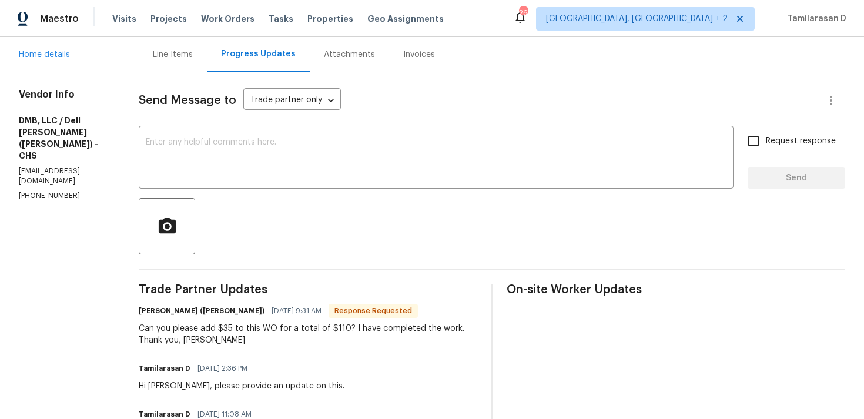
scroll to position [38, 0]
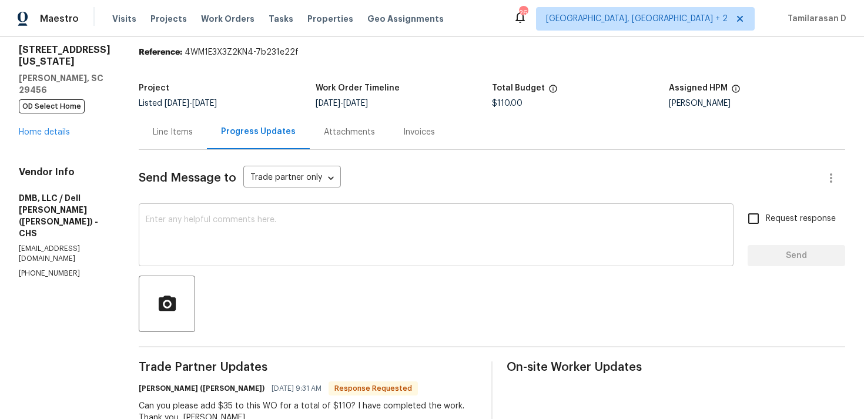
click at [239, 230] on textarea at bounding box center [436, 236] width 581 height 41
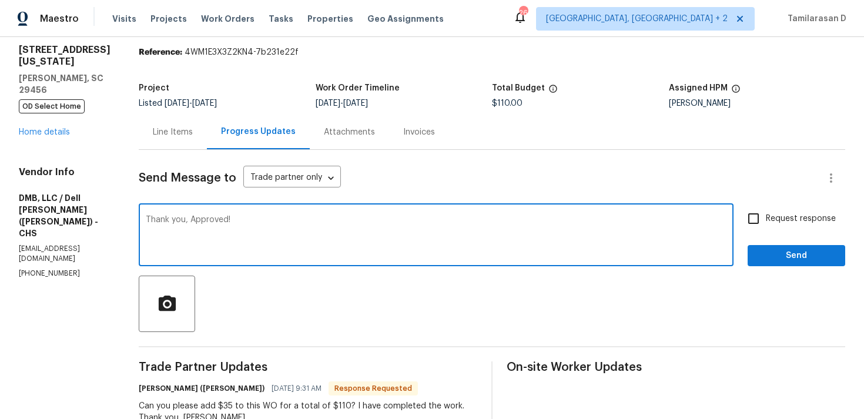
type textarea "Thank you, Approved!"
click at [774, 258] on span "Send" at bounding box center [796, 256] width 79 height 15
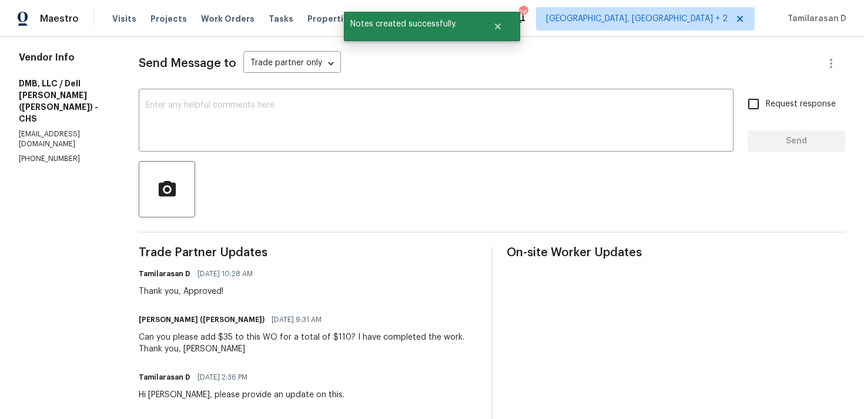
scroll to position [188, 0]
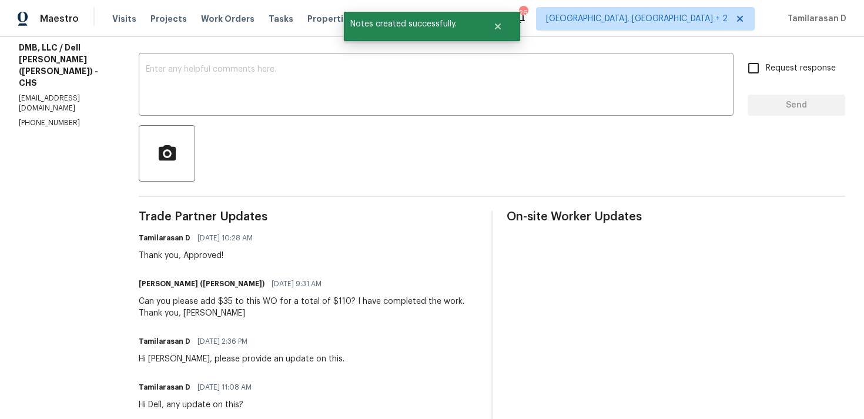
click at [213, 315] on div "Can you please add $35 to this WO for a total of $110? I have completed the wor…" at bounding box center [308, 308] width 339 height 24
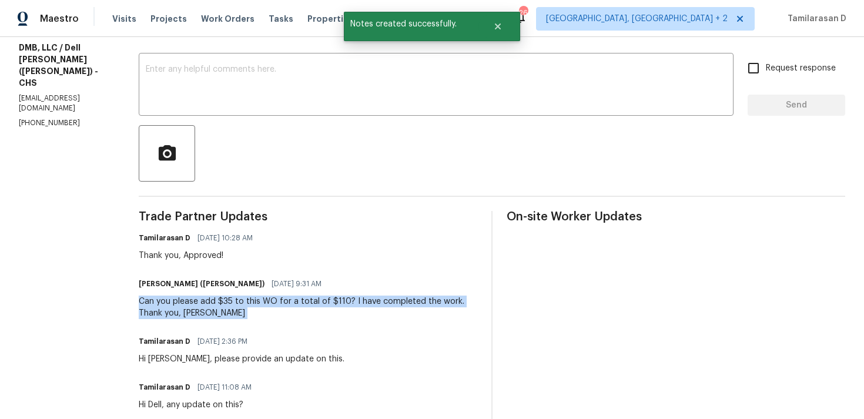
copy div "Can you please add $35 to this WO for a total of $110? I have completed the wor…"
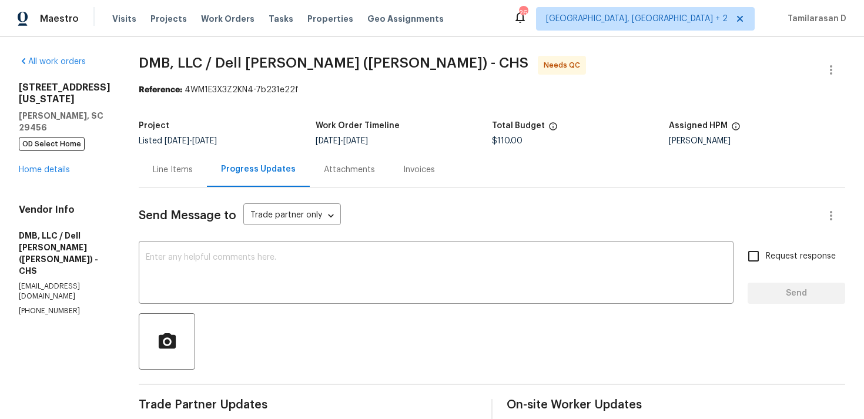
click at [155, 167] on div "Line Items" at bounding box center [173, 170] width 40 height 12
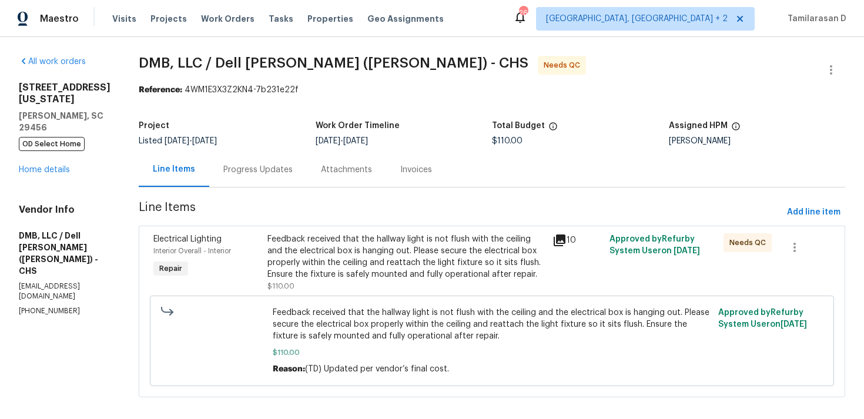
click at [453, 249] on div "Feedback received that the hallway light is not flush with the ceiling and the …" at bounding box center [406, 256] width 278 height 47
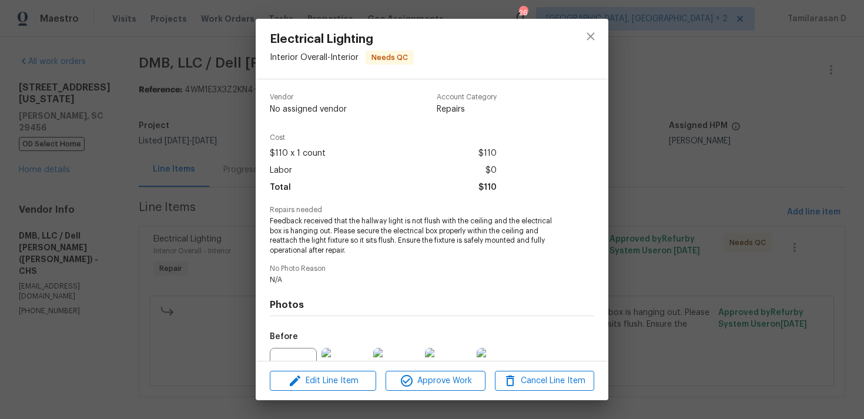
scroll to position [122, 0]
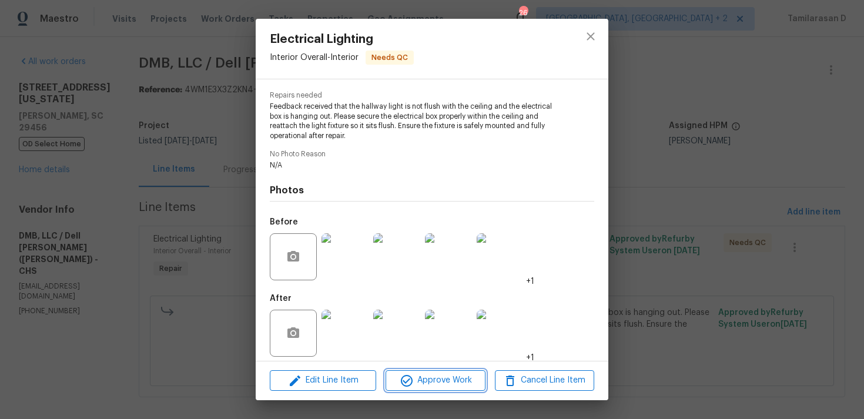
click at [431, 379] on span "Approve Work" at bounding box center [435, 380] width 92 height 15
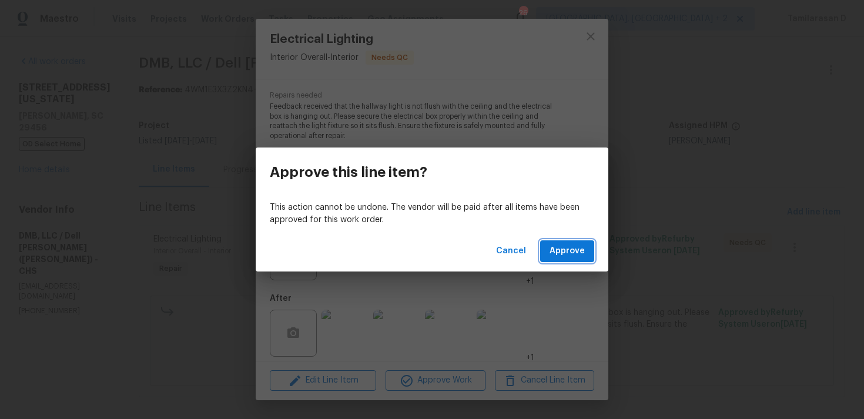
click at [567, 249] on span "Approve" at bounding box center [567, 251] width 35 height 15
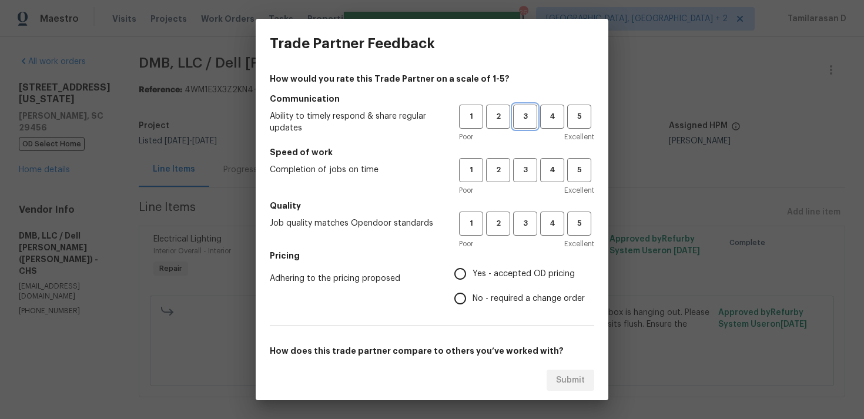
click at [532, 121] on span "3" at bounding box center [525, 117] width 22 height 14
click at [528, 175] on span "3" at bounding box center [525, 170] width 22 height 14
click at [527, 217] on span "3" at bounding box center [525, 224] width 22 height 14
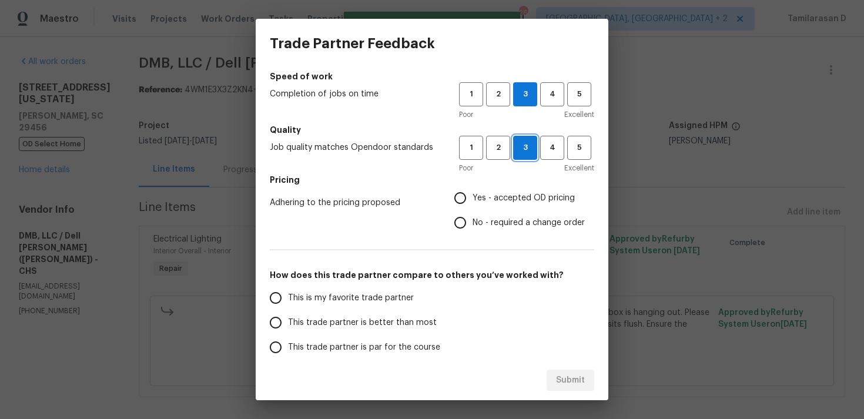
scroll to position [82, 0]
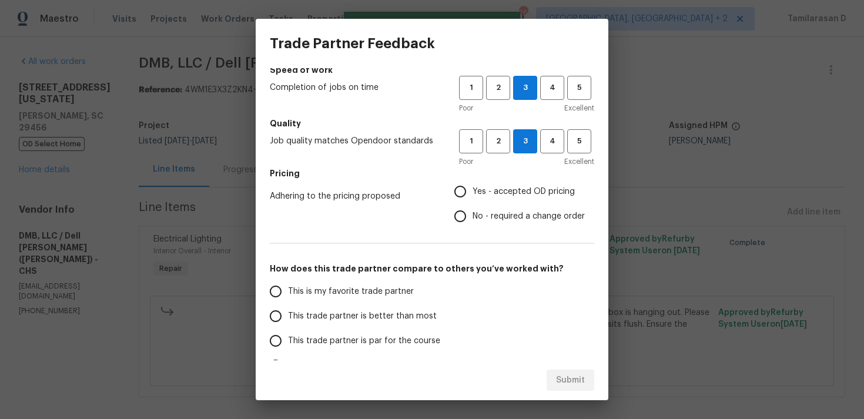
click at [457, 225] on input "No - required a change order" at bounding box center [460, 216] width 25 height 25
radio input "true"
click at [464, 183] on input "Yes - accepted OD pricing" at bounding box center [460, 191] width 25 height 25
radio input "true"
click at [470, 220] on input "No - required a change order" at bounding box center [460, 216] width 25 height 25
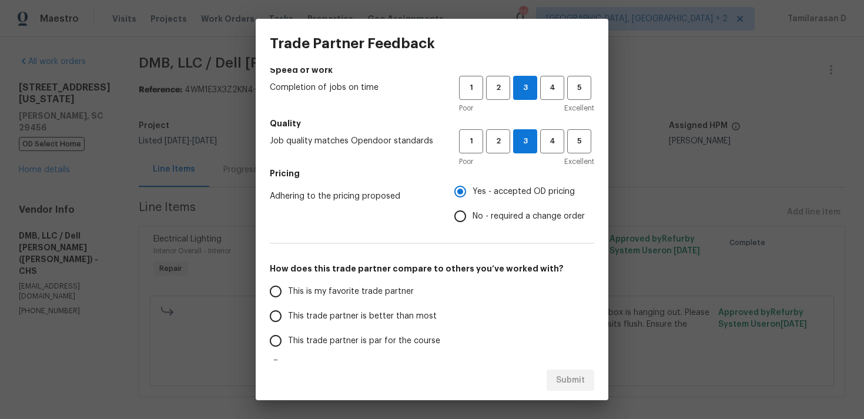
radio input "true"
click at [279, 339] on input "This trade partner is par for the course" at bounding box center [275, 341] width 25 height 25
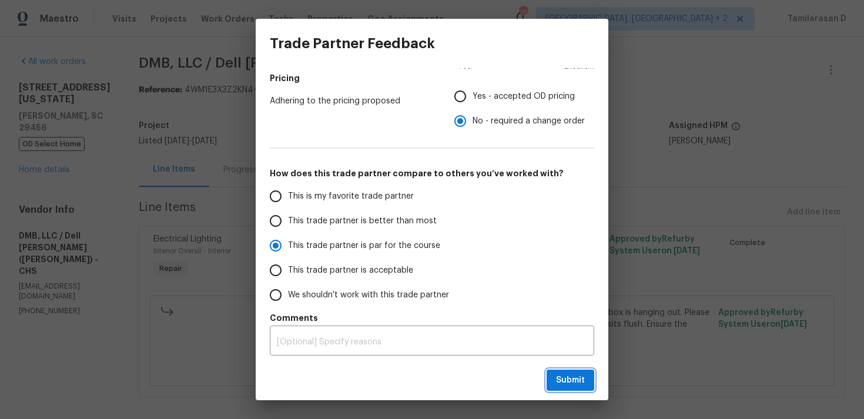
click at [560, 377] on span "Submit" at bounding box center [570, 380] width 29 height 15
radio input "true"
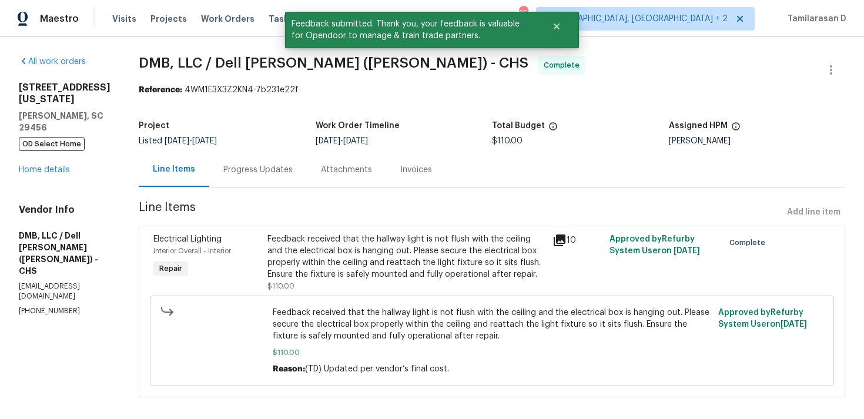
click at [258, 173] on div "Progress Updates" at bounding box center [257, 170] width 69 height 12
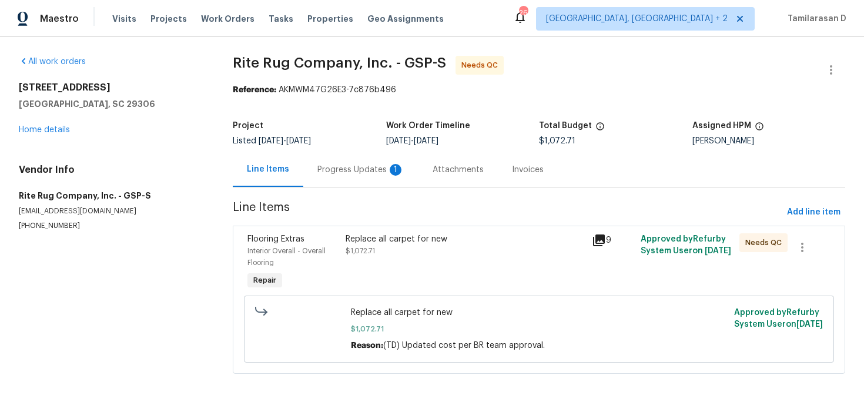
click at [329, 170] on div "Progress Updates 1" at bounding box center [360, 170] width 87 height 12
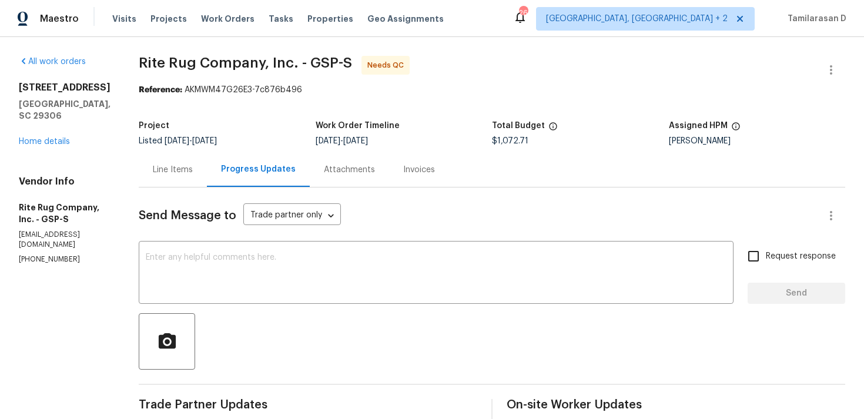
click at [193, 169] on div "Line Items" at bounding box center [173, 170] width 40 height 12
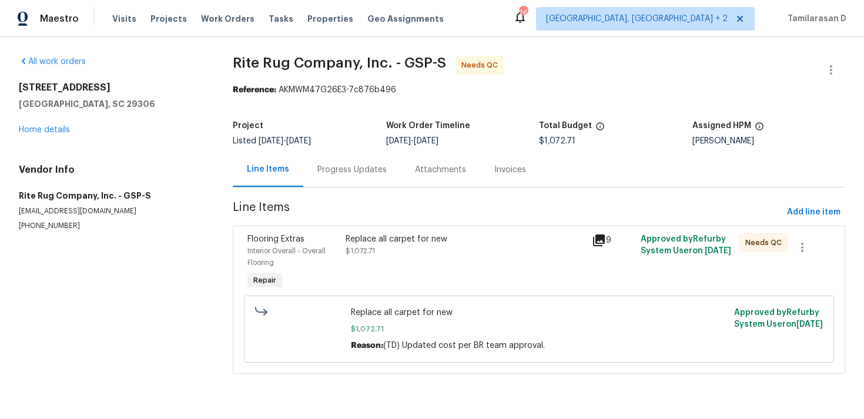
click at [317, 170] on div "Progress Updates" at bounding box center [351, 170] width 69 height 12
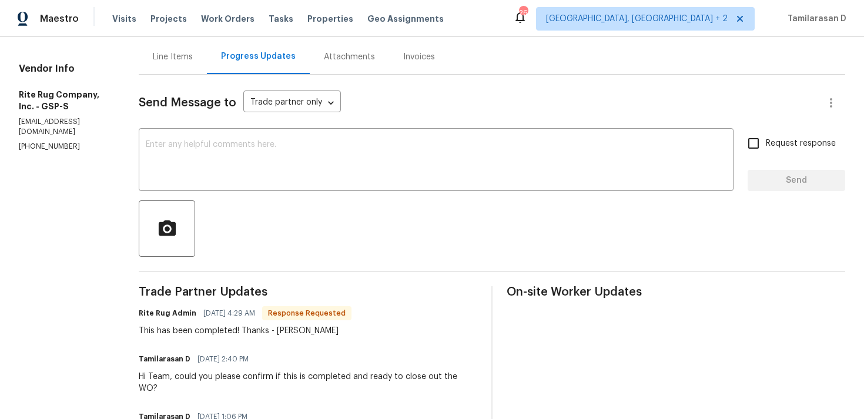
scroll to position [121, 0]
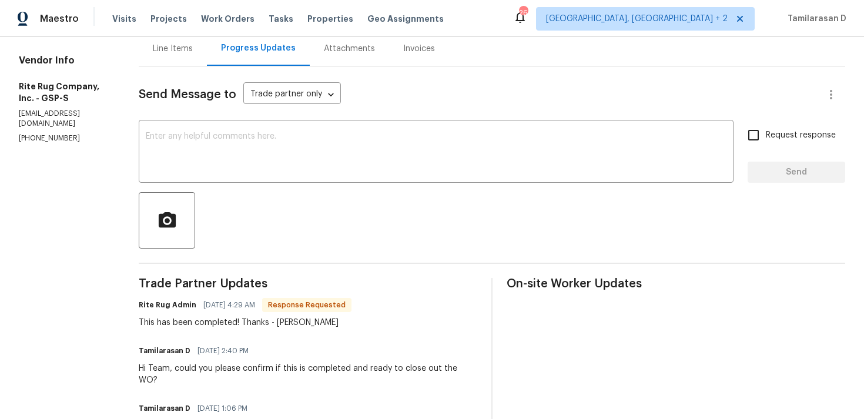
click at [229, 324] on div "This has been completed! Thanks - [PERSON_NAME]" at bounding box center [245, 323] width 213 height 12
click at [208, 315] on div "Rite Rug Admin [DATE] 4:29 AM Response Requested This has been completed! Thank…" at bounding box center [245, 313] width 213 height 32
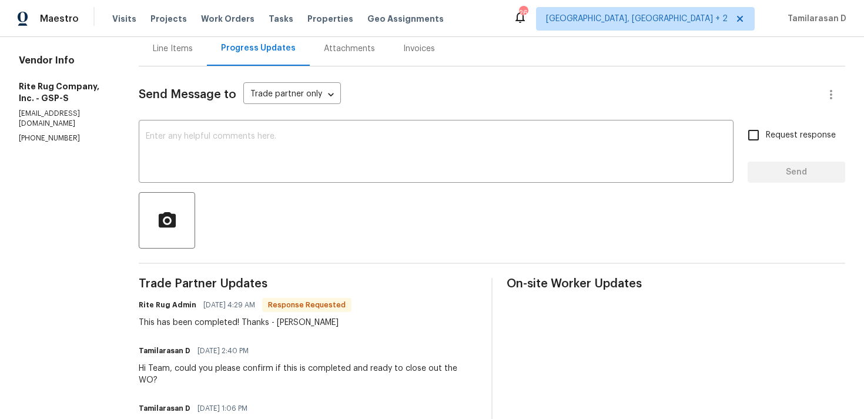
click at [208, 315] on div "Rite Rug Admin 09/04/2025 4:29 AM Response Requested This has been completed! T…" at bounding box center [245, 313] width 213 height 32
click at [208, 161] on textarea at bounding box center [436, 152] width 581 height 41
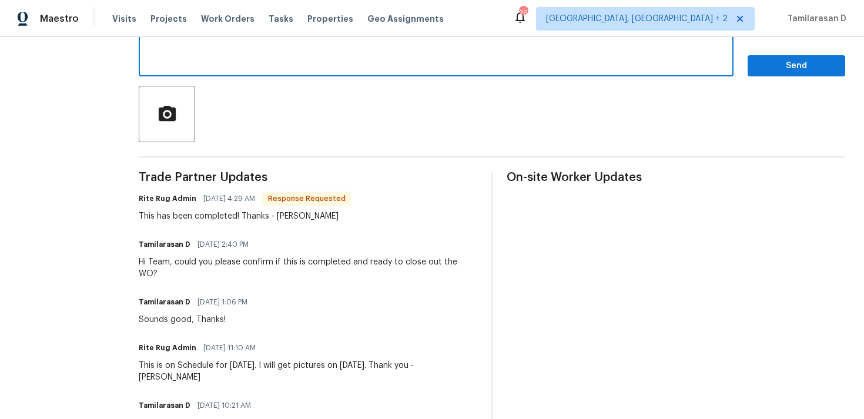
scroll to position [0, 0]
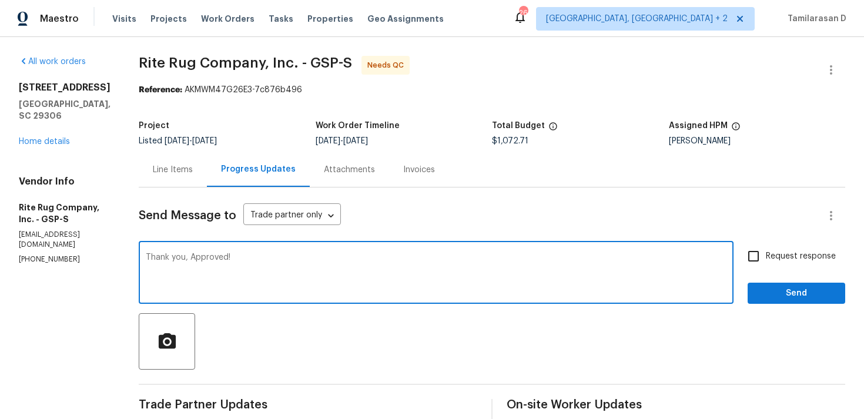
type textarea "Thank you, Approved!"
click at [782, 284] on button "Send" at bounding box center [797, 294] width 98 height 22
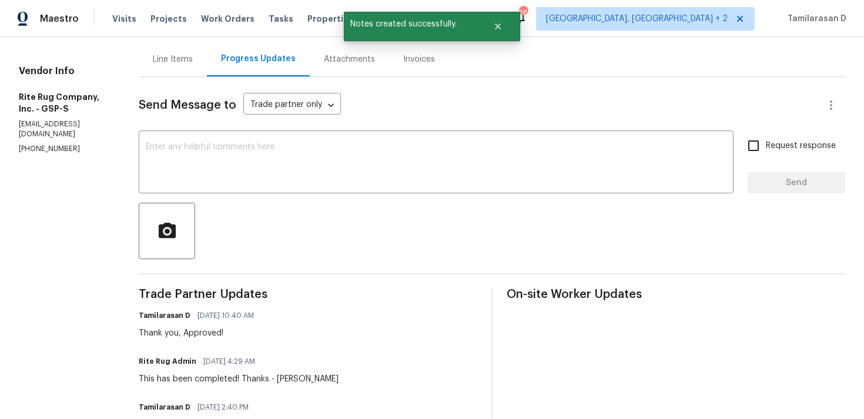
scroll to position [131, 0]
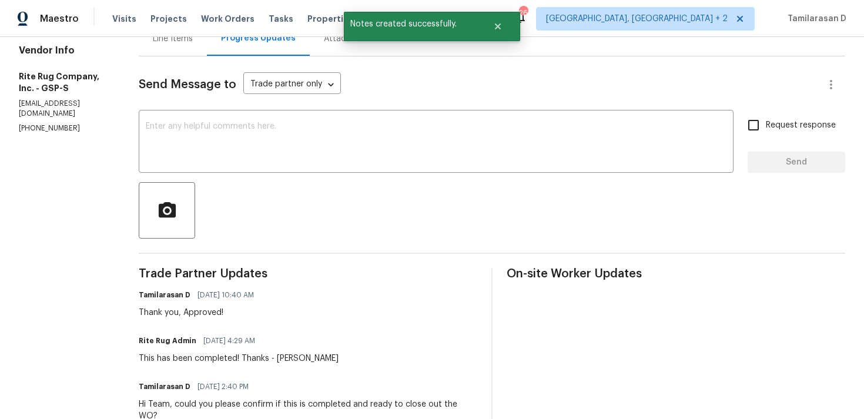
click at [208, 362] on div "This has been completed! Thanks - [PERSON_NAME]" at bounding box center [239, 359] width 200 height 12
copy div "This has been completed! Thanks - Anna"
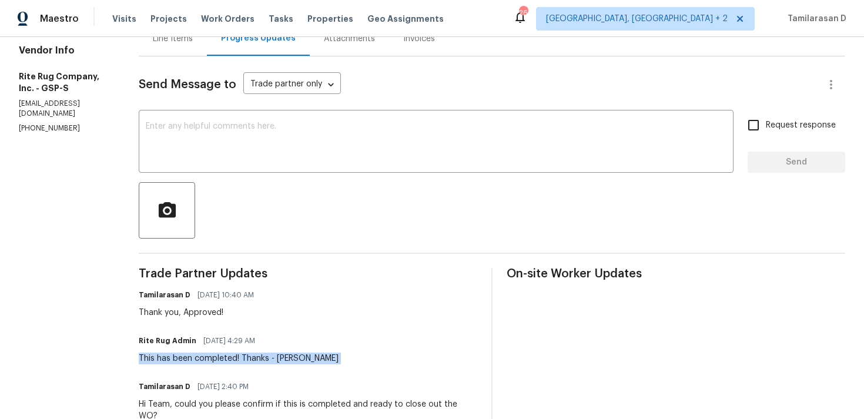
scroll to position [0, 0]
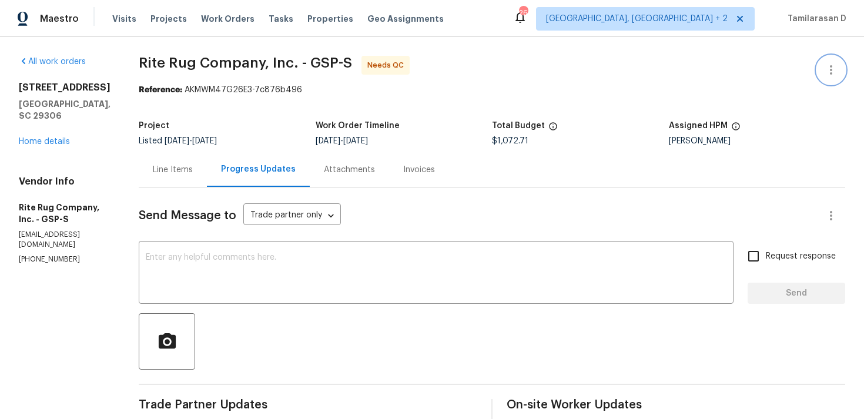
click at [825, 71] on icon "button" at bounding box center [831, 70] width 14 height 14
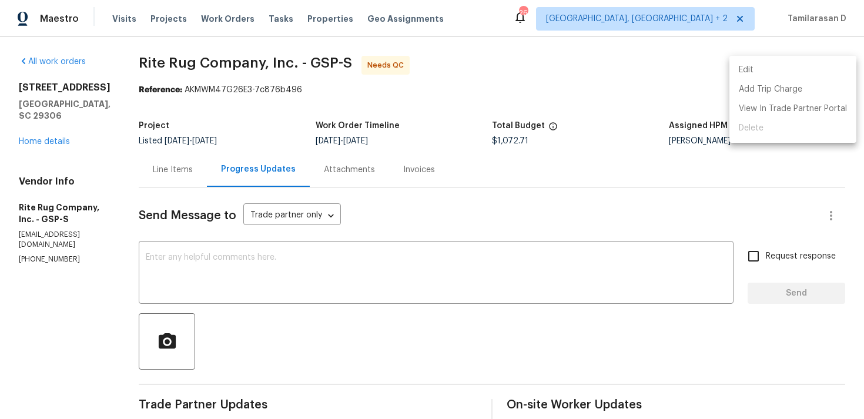
click at [765, 66] on li "Edit" at bounding box center [793, 70] width 127 height 19
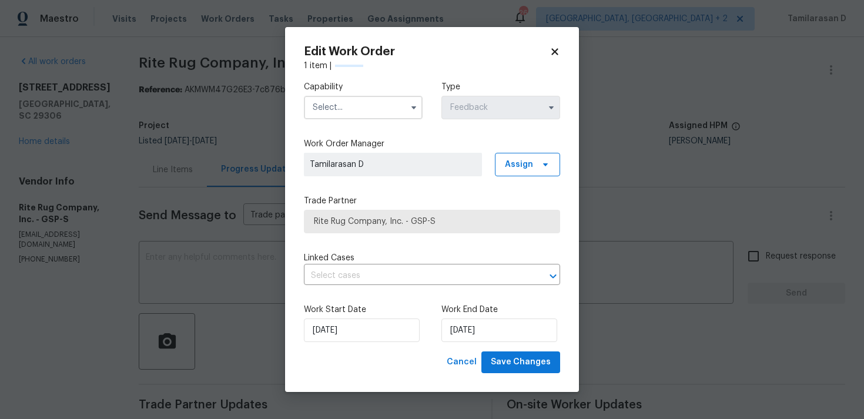
click at [391, 102] on input "text" at bounding box center [363, 108] width 119 height 24
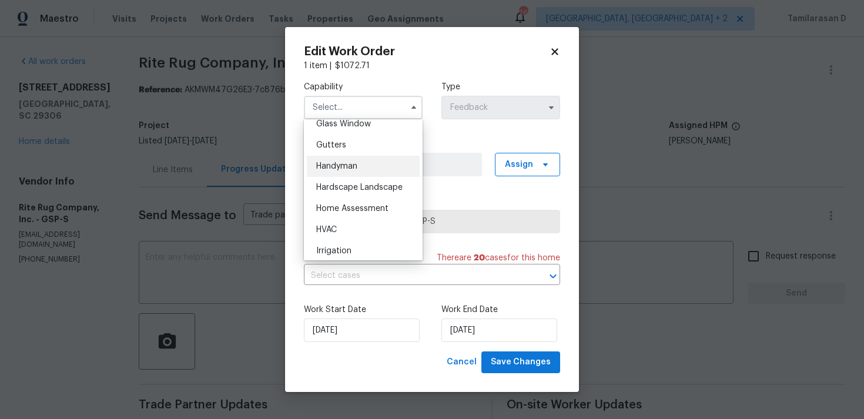
scroll to position [608, 0]
click at [346, 165] on div "Handyman" at bounding box center [363, 170] width 113 height 21
type input "Handyman"
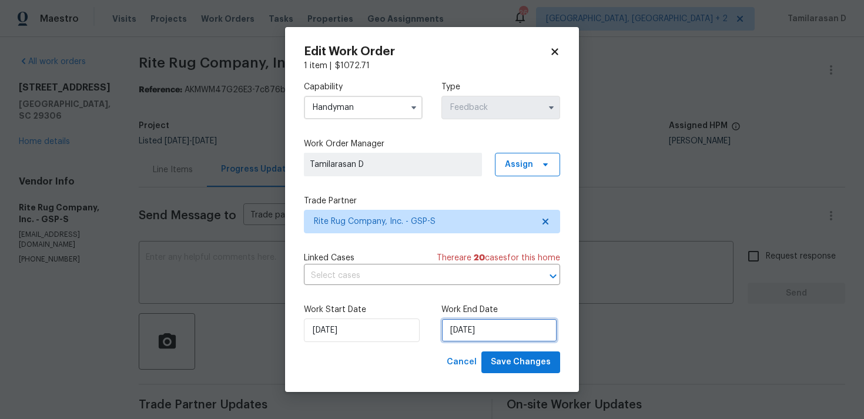
click at [458, 320] on input "28/08/2025" at bounding box center [499, 331] width 116 height 24
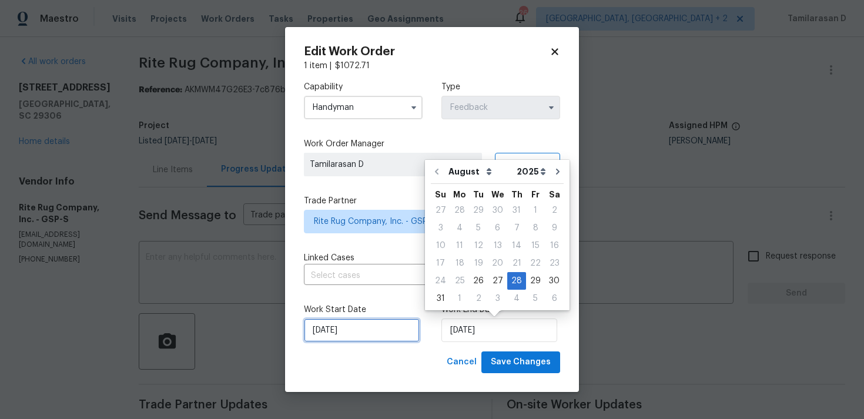
click at [399, 327] on input "26/08/2025" at bounding box center [362, 331] width 116 height 24
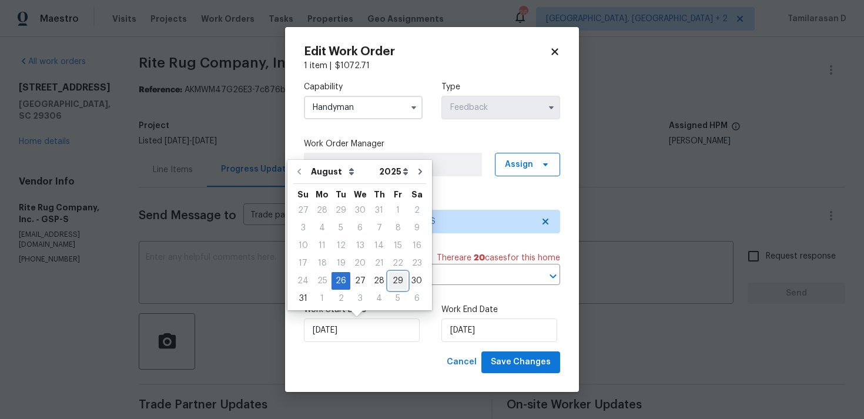
click at [389, 283] on div "29" at bounding box center [398, 281] width 19 height 16
type input "29/08/2025"
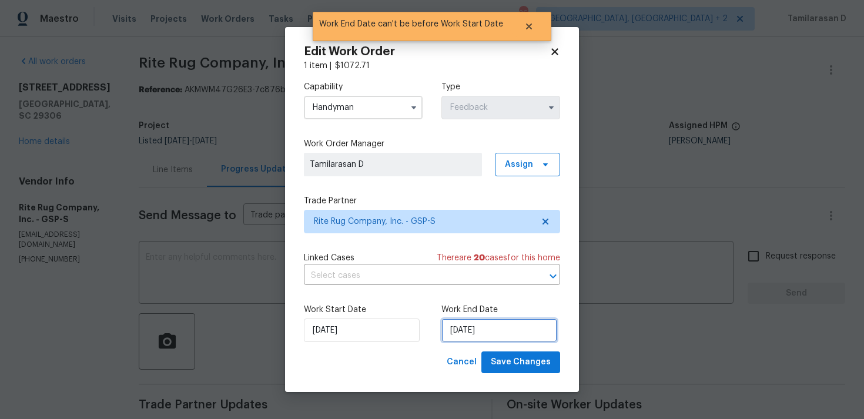
click at [475, 338] on input "29/08/2025" at bounding box center [499, 331] width 116 height 24
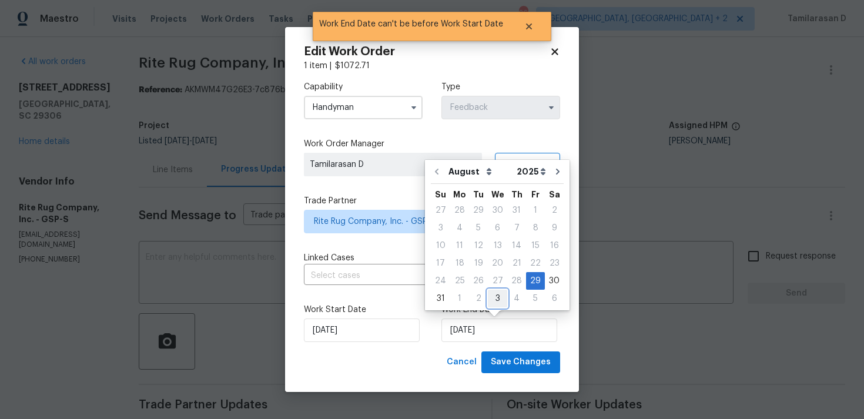
click at [493, 299] on div "3" at bounding box center [497, 298] width 19 height 16
type input "03/09/2025"
select select "8"
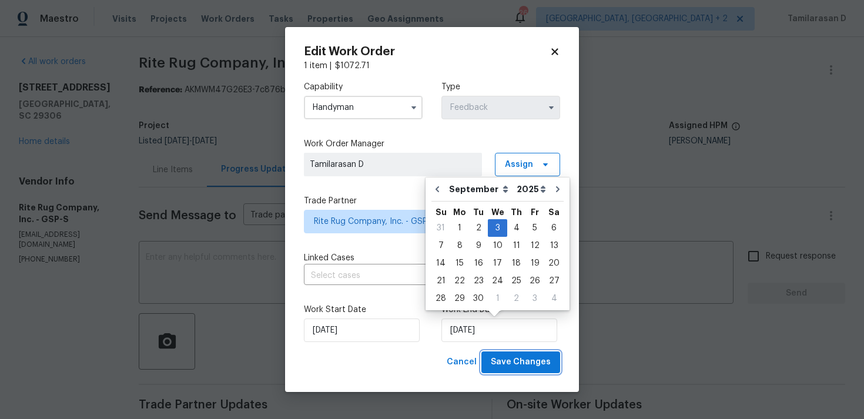
click at [529, 358] on span "Save Changes" at bounding box center [521, 362] width 60 height 15
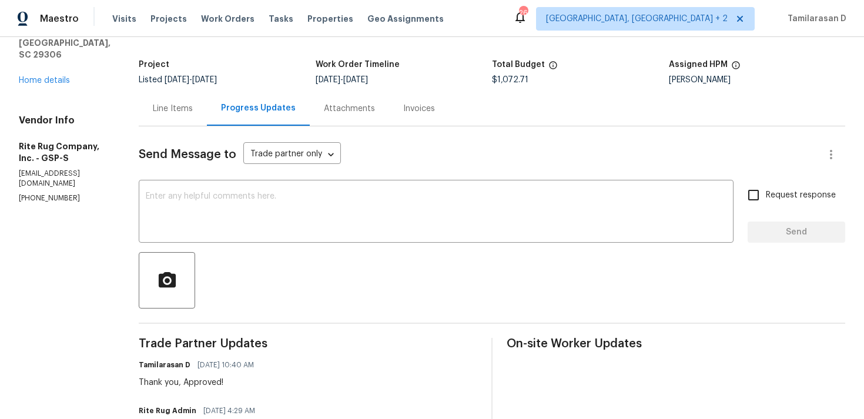
scroll to position [7, 0]
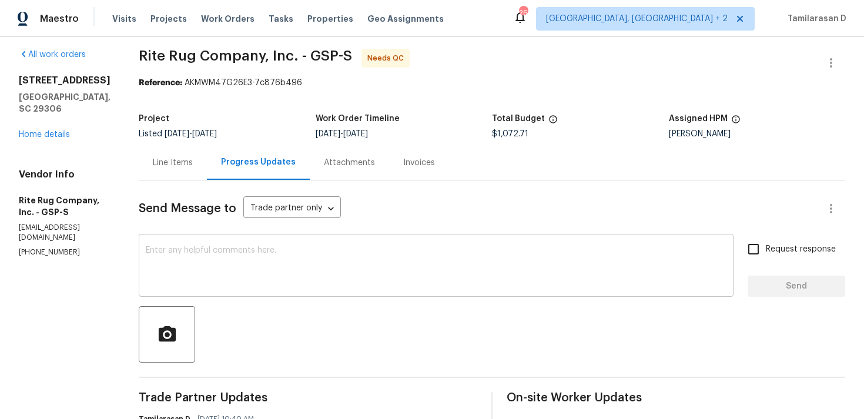
click at [258, 275] on textarea at bounding box center [436, 266] width 581 height 41
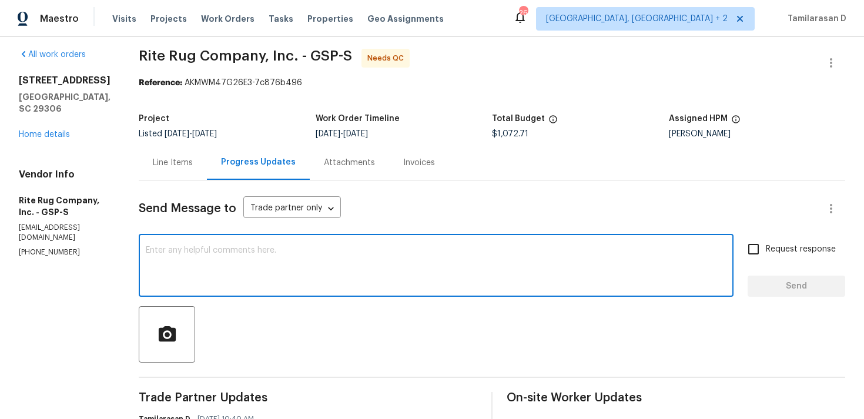
scroll to position [0, 0]
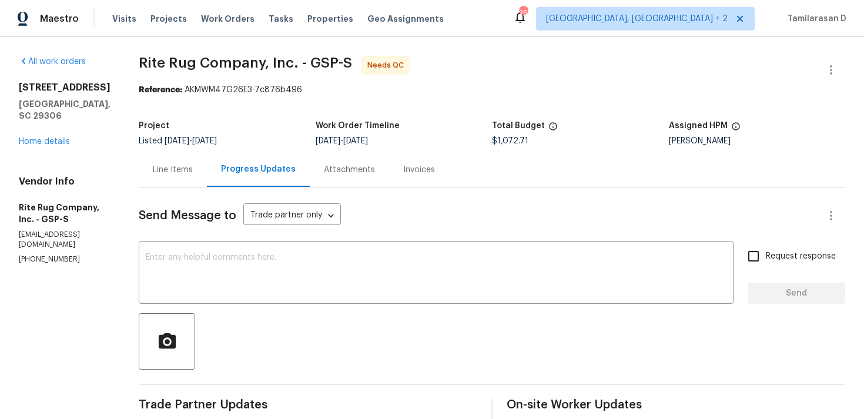
click at [190, 183] on div "Line Items" at bounding box center [173, 169] width 68 height 35
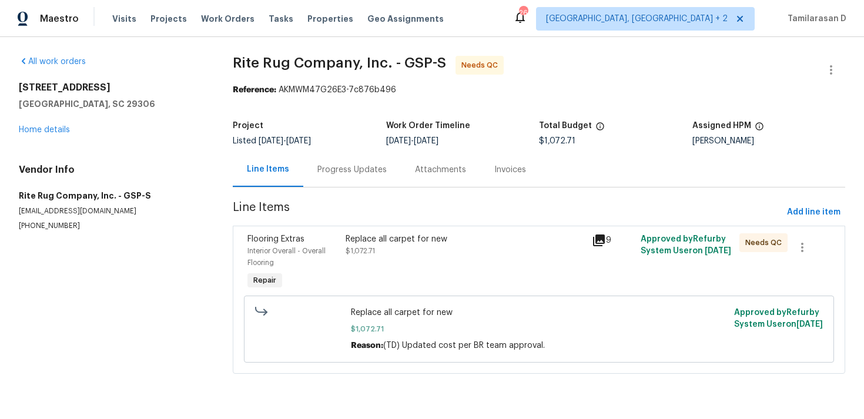
click at [372, 275] on div "Replace all carpet for new $1,072.71" at bounding box center [465, 263] width 246 height 66
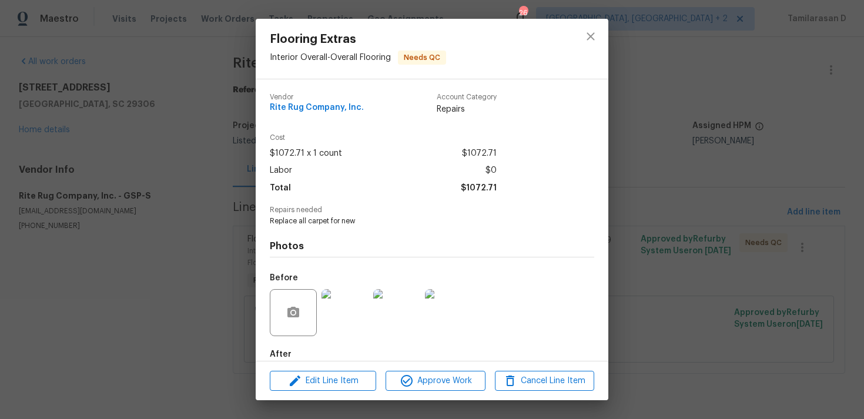
scroll to position [63, 0]
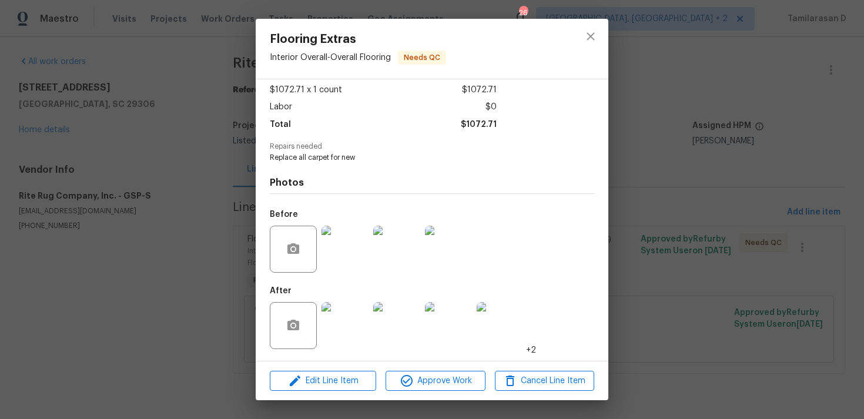
click at [346, 324] on img at bounding box center [345, 325] width 47 height 47
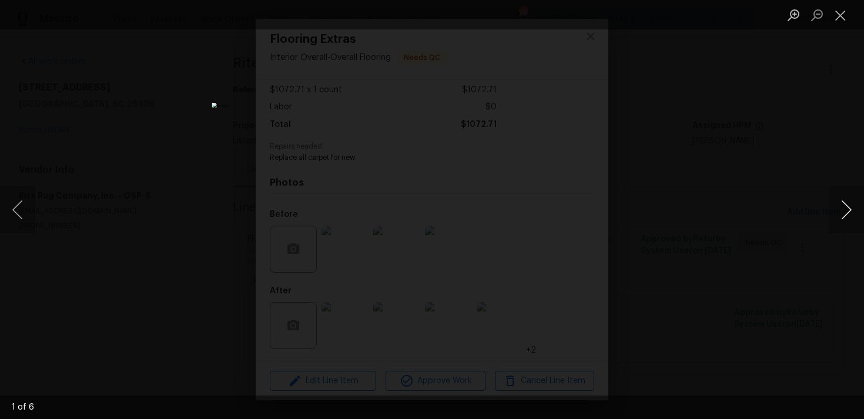
click at [853, 206] on button "Next image" at bounding box center [846, 209] width 35 height 47
click at [848, 202] on button "Next image" at bounding box center [846, 209] width 35 height 47
click at [844, 209] on button "Next image" at bounding box center [846, 209] width 35 height 47
click at [839, 205] on button "Next image" at bounding box center [846, 209] width 35 height 47
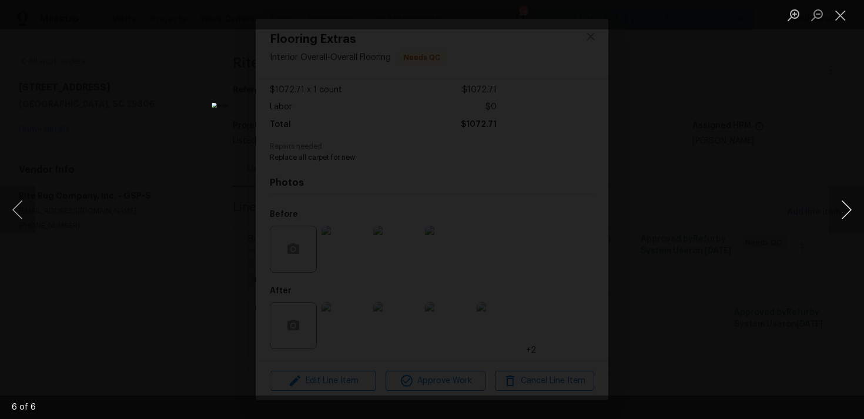
click at [839, 205] on button "Next image" at bounding box center [846, 209] width 35 height 47
click at [848, 205] on button "Next image" at bounding box center [846, 209] width 35 height 47
click at [839, 207] on button "Next image" at bounding box center [846, 209] width 35 height 47
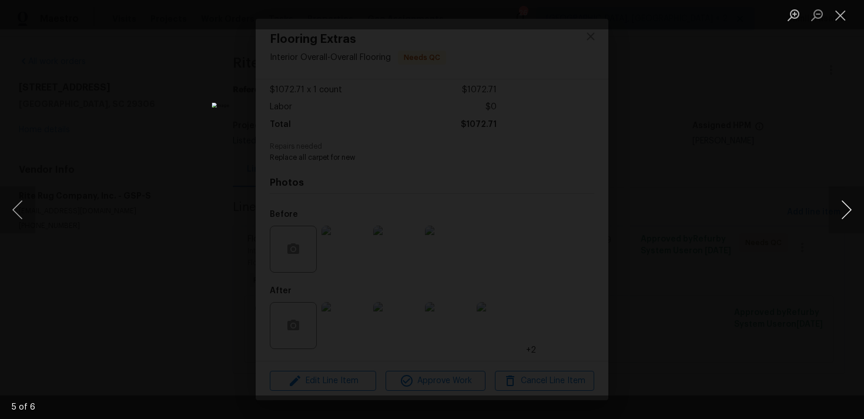
click at [839, 207] on button "Next image" at bounding box center [846, 209] width 35 height 47
click at [844, 209] on button "Next image" at bounding box center [846, 209] width 35 height 47
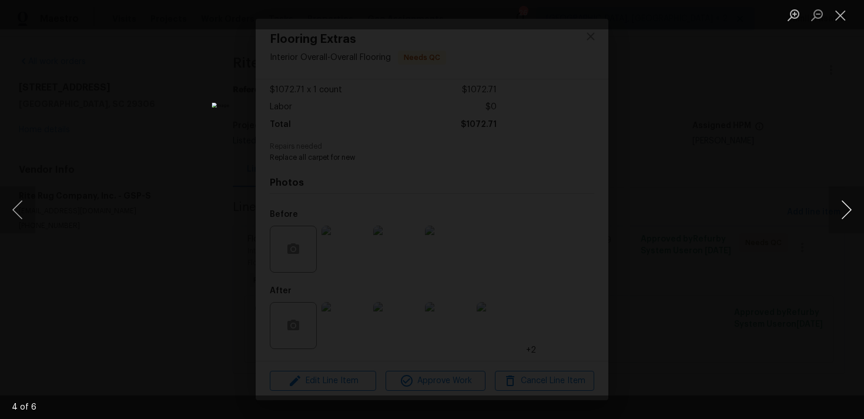
click at [844, 209] on button "Next image" at bounding box center [846, 209] width 35 height 47
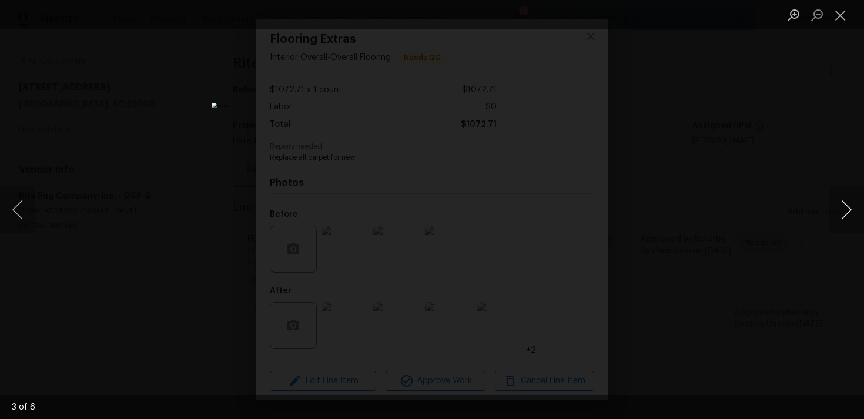
click at [844, 209] on button "Next image" at bounding box center [846, 209] width 35 height 47
click at [844, 207] on button "Next image" at bounding box center [846, 209] width 35 height 47
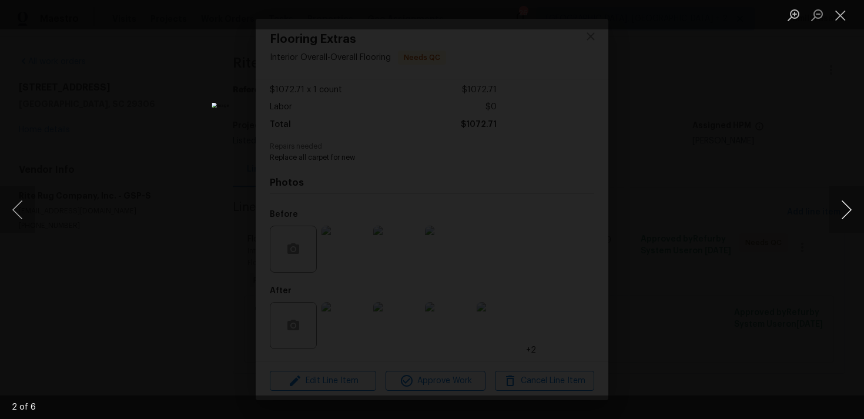
click at [844, 207] on button "Next image" at bounding box center [846, 209] width 35 height 47
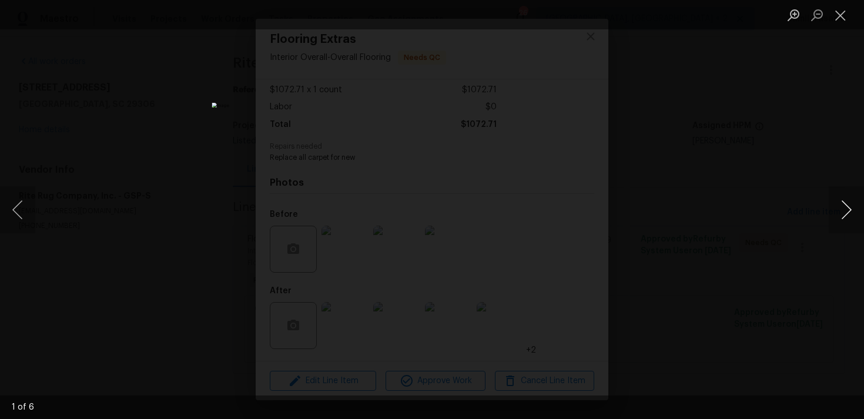
click at [844, 207] on button "Next image" at bounding box center [846, 209] width 35 height 47
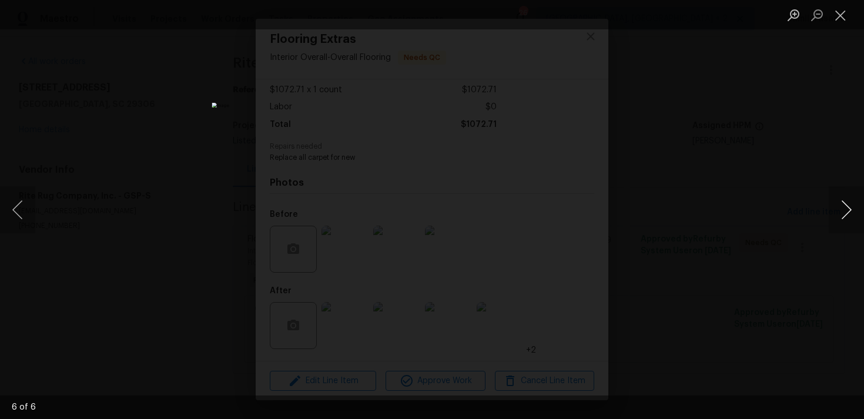
click at [844, 207] on button "Next image" at bounding box center [846, 209] width 35 height 47
click at [841, 14] on button "Close lightbox" at bounding box center [841, 15] width 24 height 21
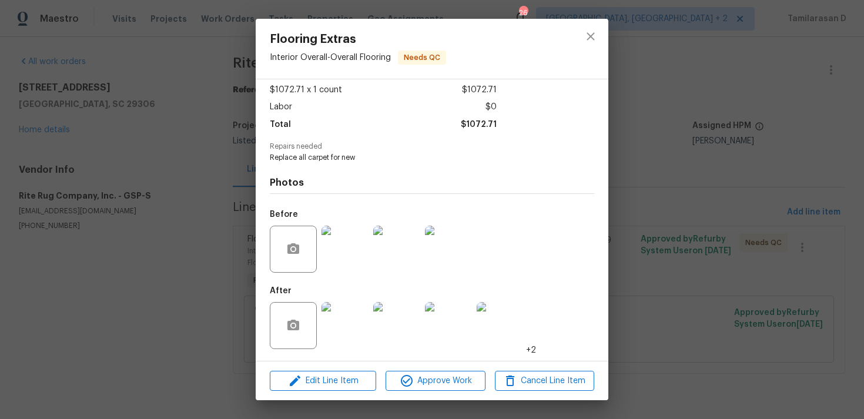
click at [380, 255] on img at bounding box center [396, 249] width 47 height 47
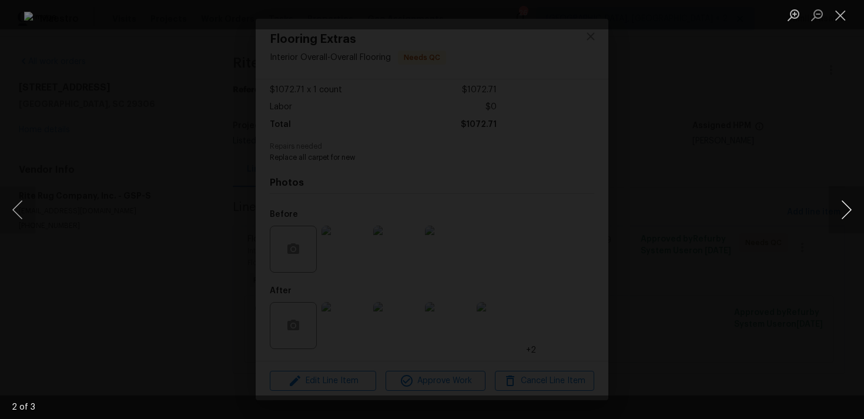
click at [849, 203] on button "Next image" at bounding box center [846, 209] width 35 height 47
click at [837, 18] on button "Close lightbox" at bounding box center [841, 15] width 24 height 21
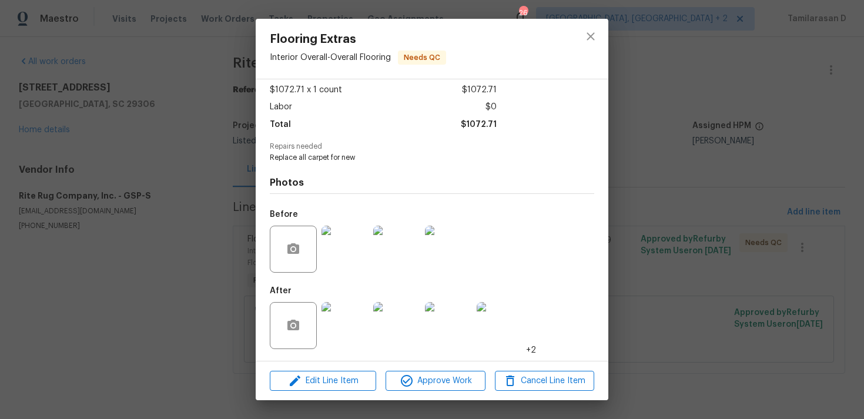
click at [342, 324] on img at bounding box center [345, 325] width 47 height 47
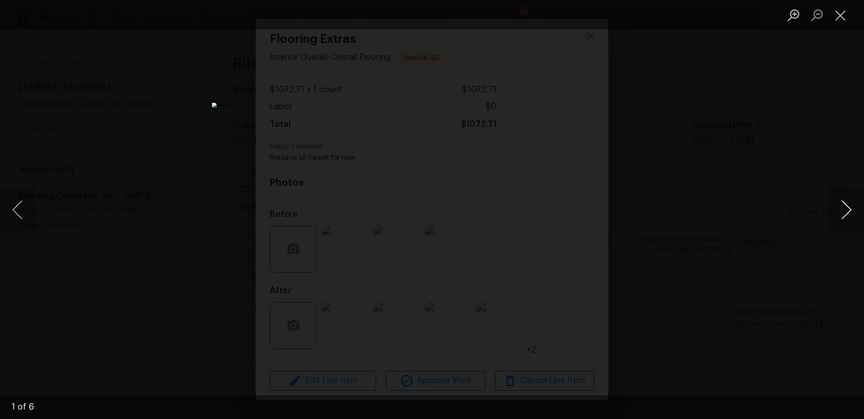
click at [840, 211] on button "Next image" at bounding box center [846, 209] width 35 height 47
click at [848, 206] on button "Next image" at bounding box center [846, 209] width 35 height 47
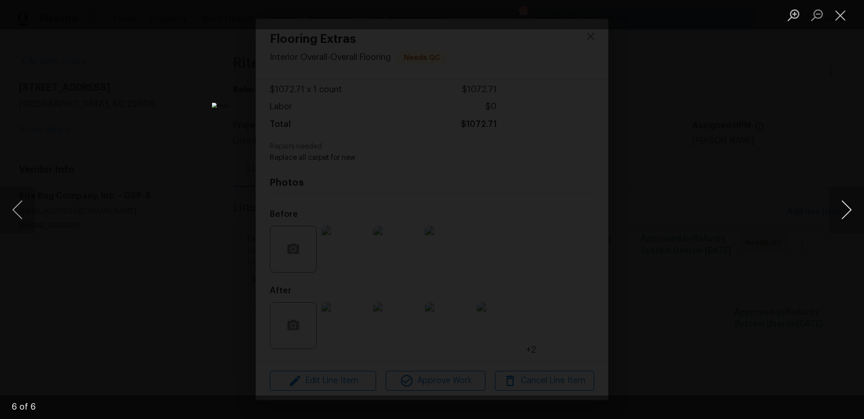
click at [847, 203] on button "Next image" at bounding box center [846, 209] width 35 height 47
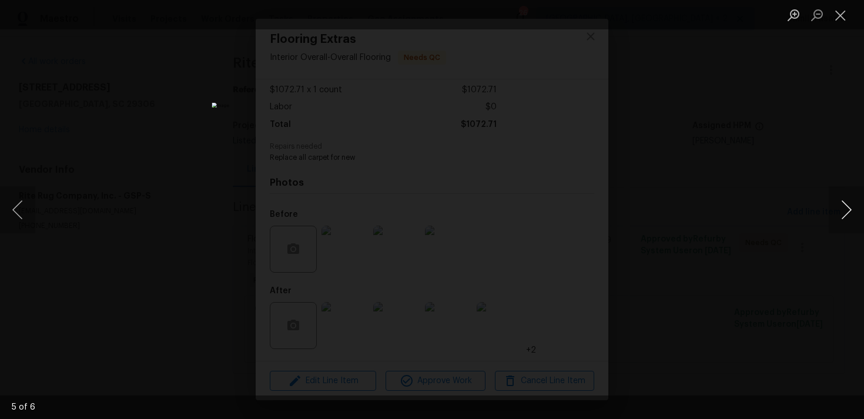
click at [847, 203] on button "Next image" at bounding box center [846, 209] width 35 height 47
click at [847, 17] on button "Close lightbox" at bounding box center [841, 15] width 24 height 21
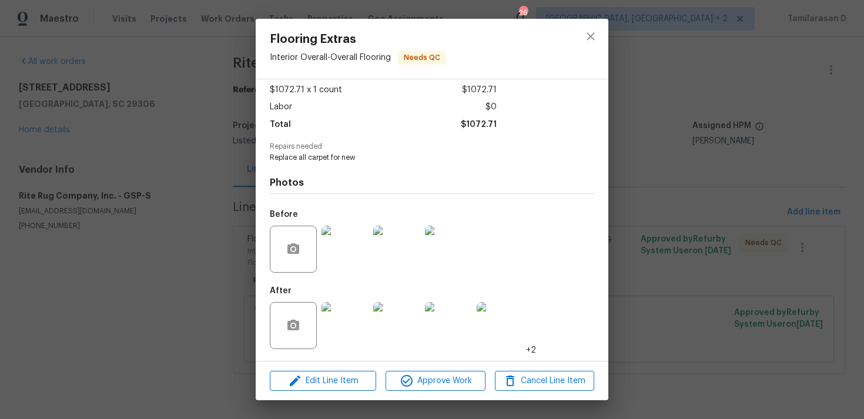
scroll to position [0, 0]
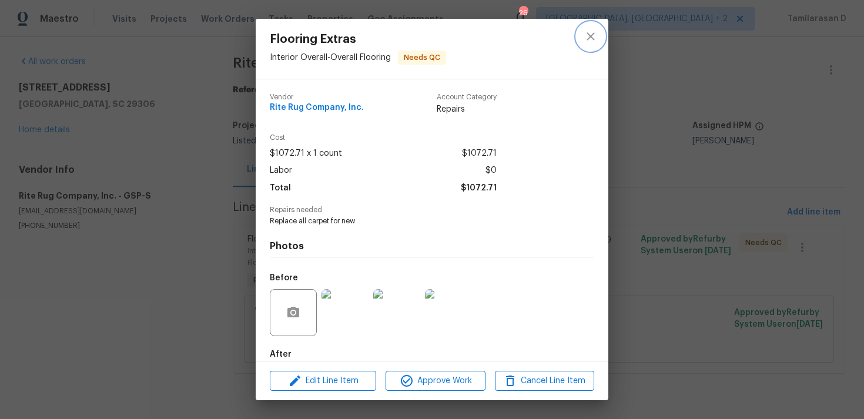
click at [588, 31] on icon "close" at bounding box center [591, 36] width 14 height 14
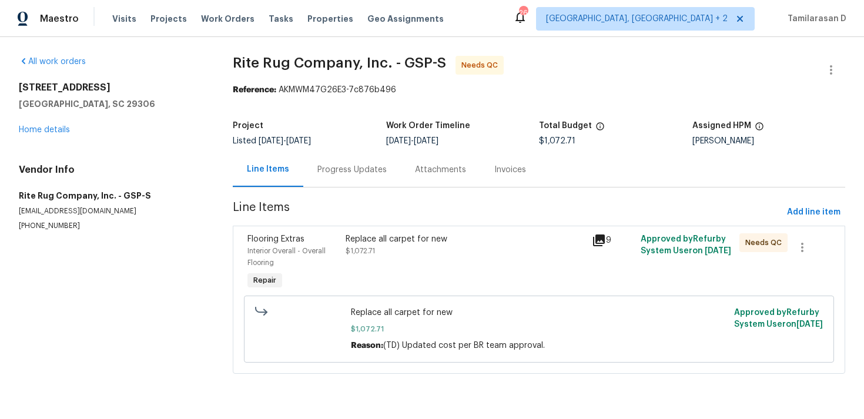
click at [324, 189] on section "Rite Rug Company, Inc. - GSP-S Needs QC Reference: AKMWM47G26E3-7c876b496 Proje…" at bounding box center [539, 222] width 613 height 332
click at [336, 170] on div "Progress Updates" at bounding box center [351, 170] width 69 height 12
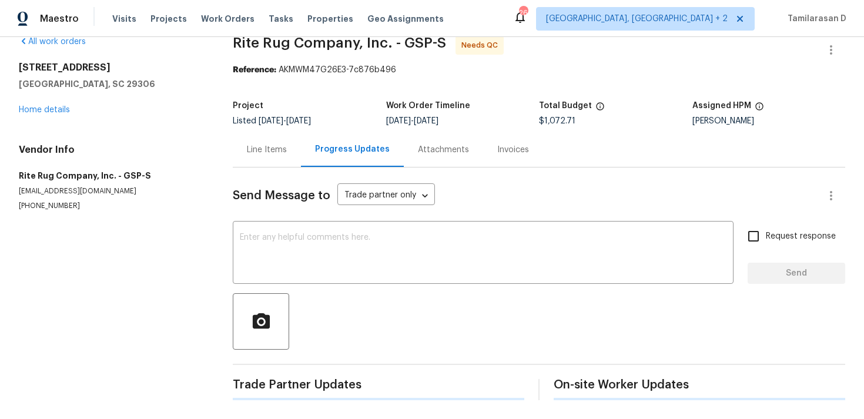
scroll to position [75, 0]
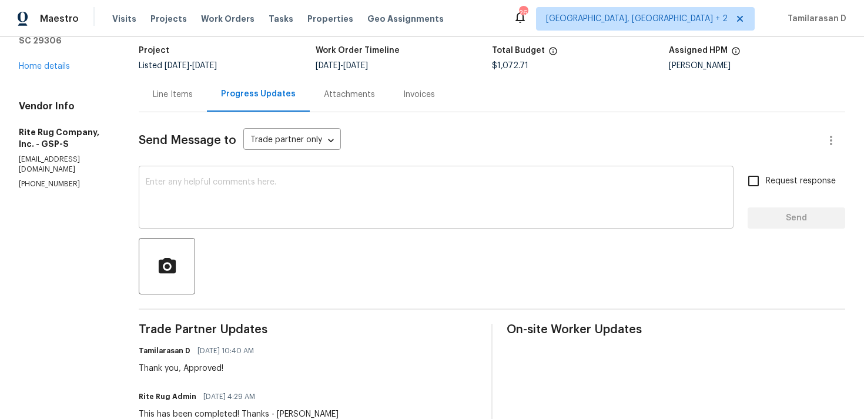
click at [260, 208] on textarea at bounding box center [436, 198] width 581 height 41
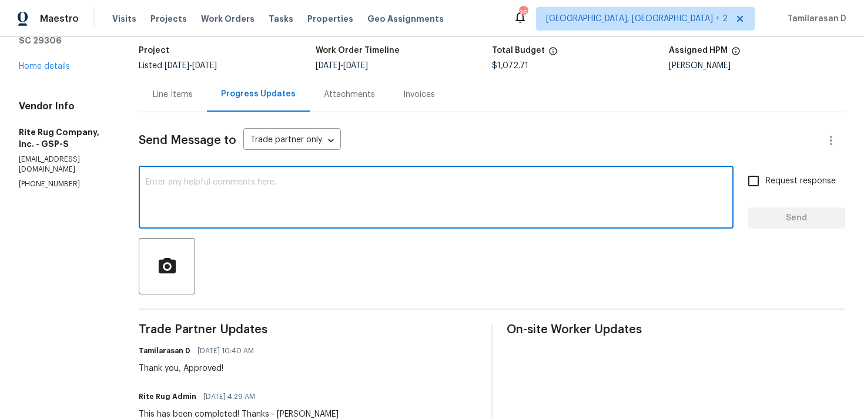
scroll to position [0, 0]
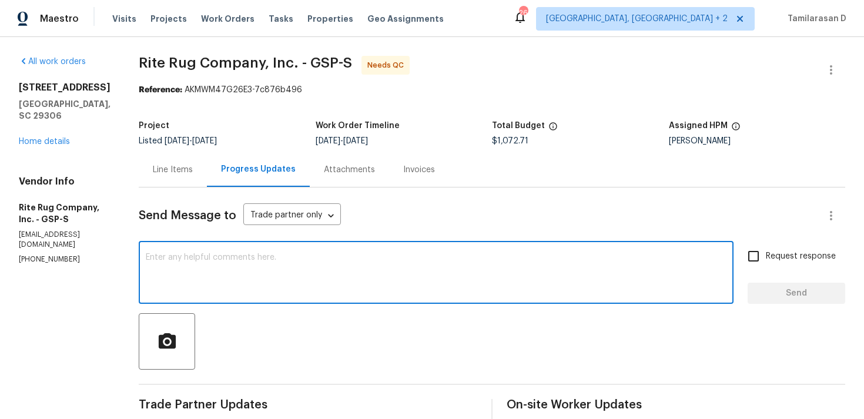
click at [193, 168] on div "Line Items" at bounding box center [173, 170] width 40 height 12
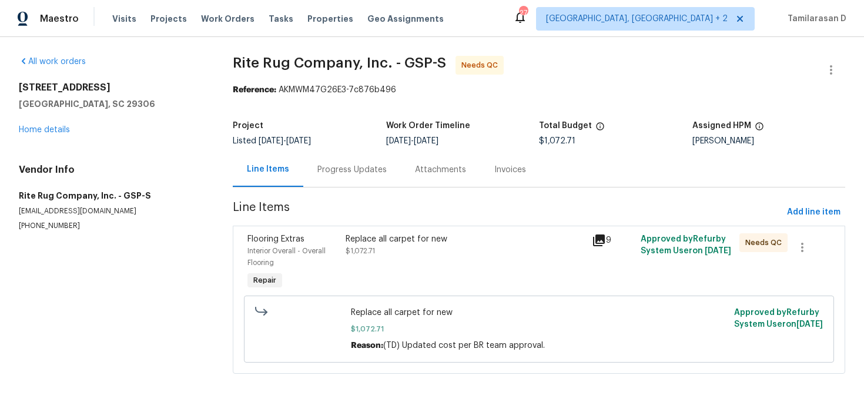
click at [337, 166] on div "Progress Updates" at bounding box center [351, 170] width 69 height 12
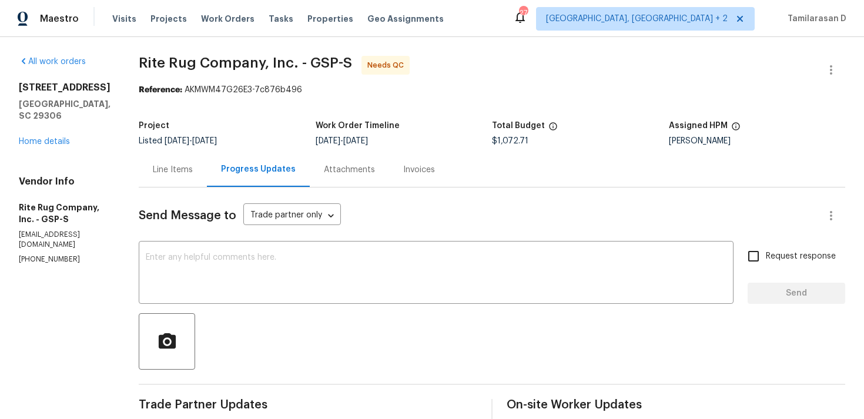
click at [193, 169] on div "Line Items" at bounding box center [173, 170] width 40 height 12
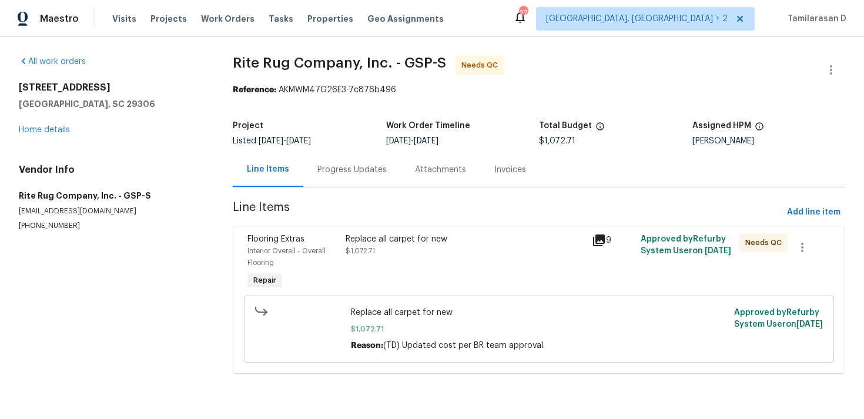
click at [395, 257] on div "Replace all carpet for new $1,072.71" at bounding box center [465, 263] width 246 height 66
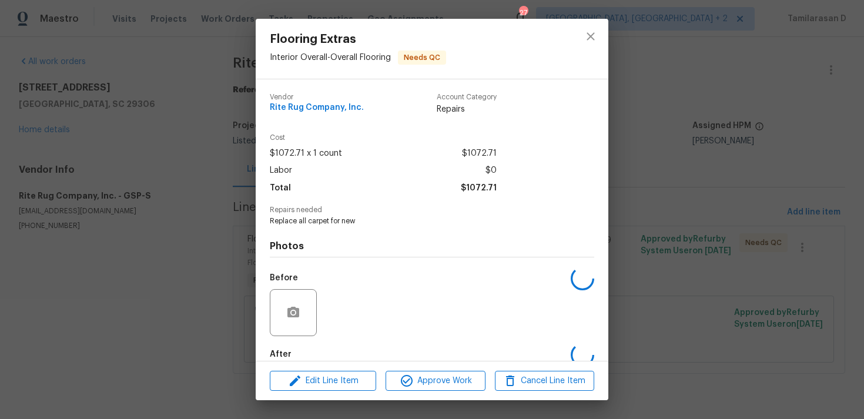
scroll to position [63, 0]
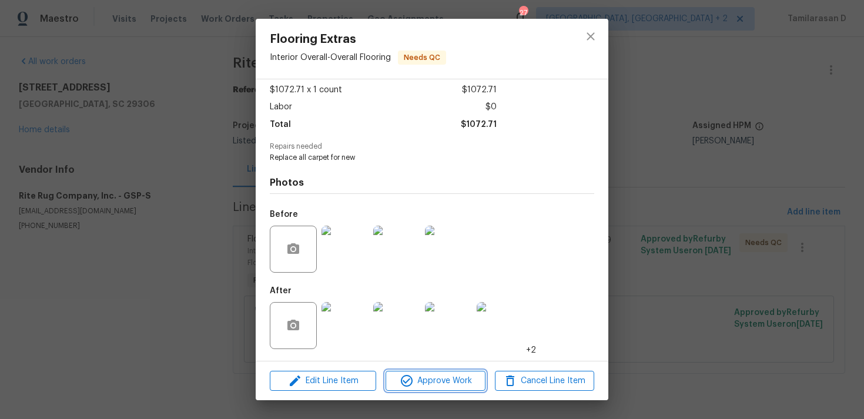
click at [423, 376] on span "Approve Work" at bounding box center [435, 381] width 92 height 15
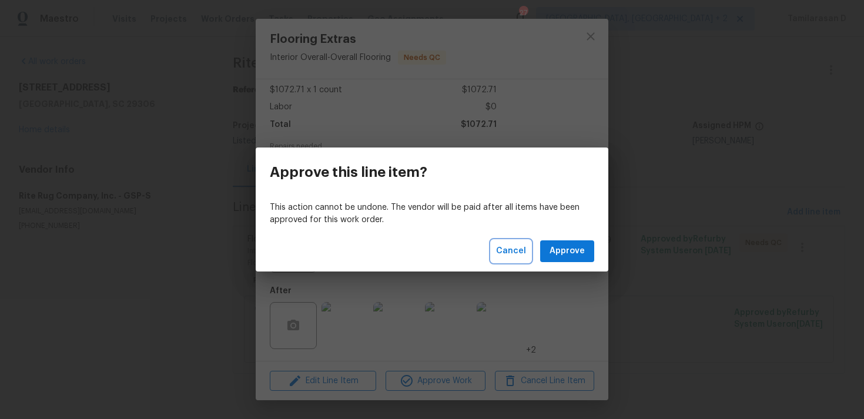
click at [519, 255] on span "Cancel" at bounding box center [511, 251] width 30 height 15
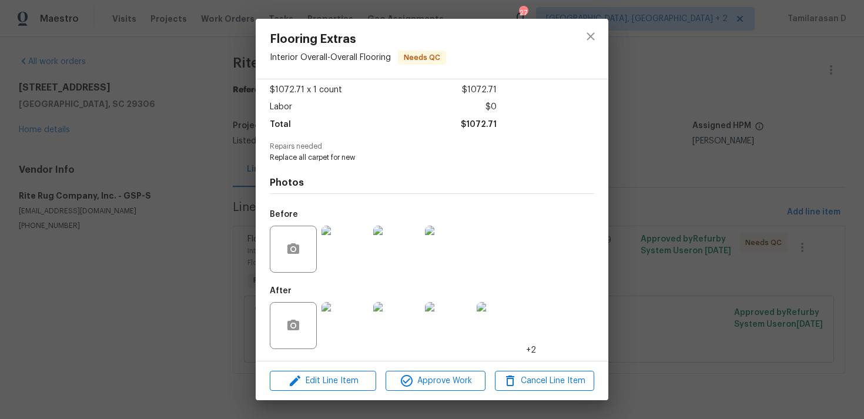
click at [186, 249] on div "Flooring Extras Interior Overall - Overall Flooring Needs QC Vendor Rite Rug Co…" at bounding box center [432, 209] width 864 height 419
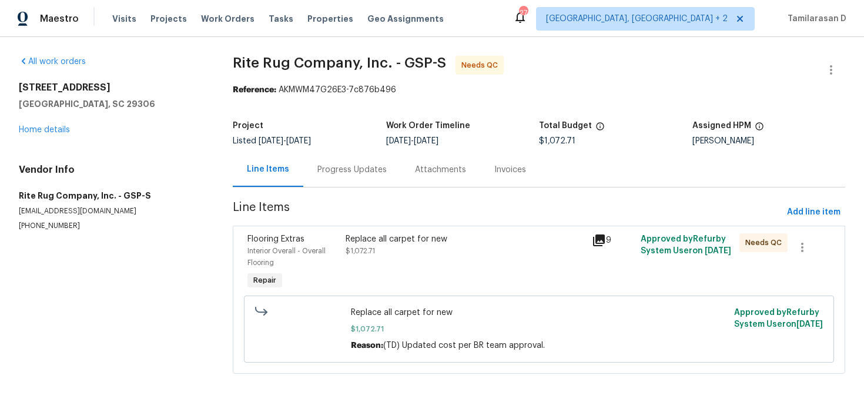
click at [317, 168] on div "Progress Updates" at bounding box center [351, 170] width 69 height 12
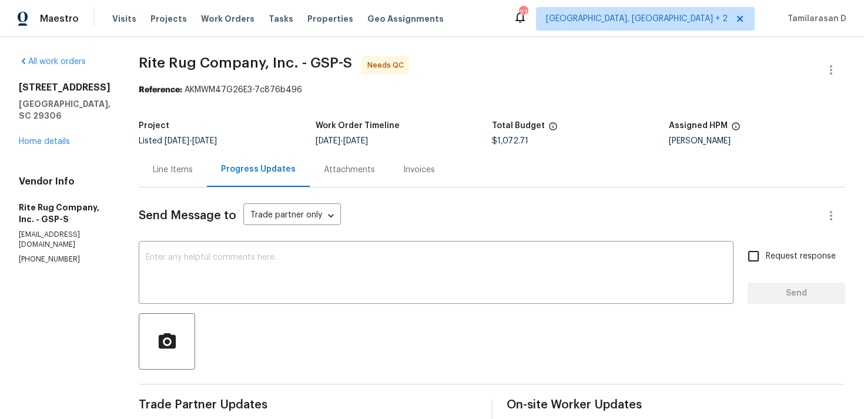
click at [188, 168] on div "Line Items" at bounding box center [173, 170] width 40 height 12
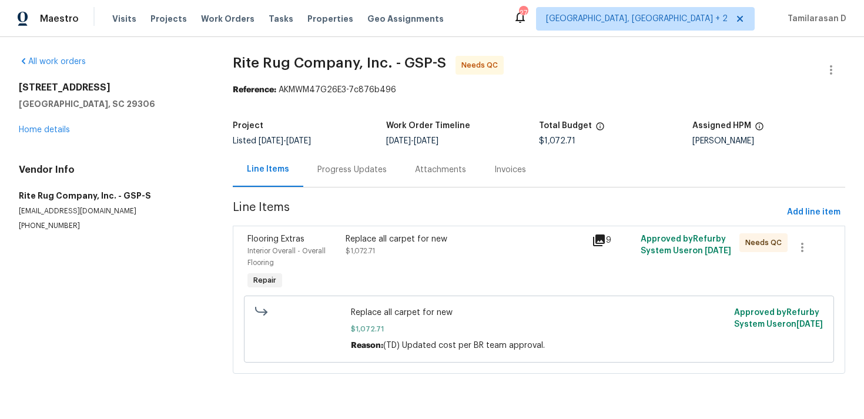
click at [416, 258] on div "Replace all carpet for new $1,072.71" at bounding box center [465, 263] width 246 height 66
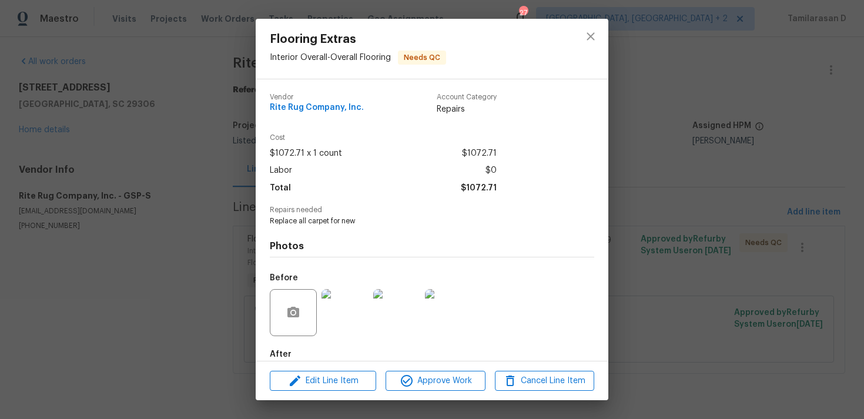
scroll to position [63, 0]
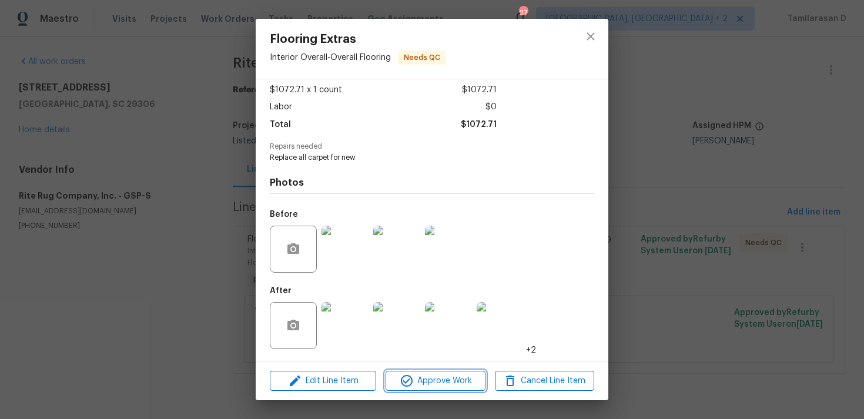
click at [427, 376] on span "Approve Work" at bounding box center [435, 381] width 92 height 15
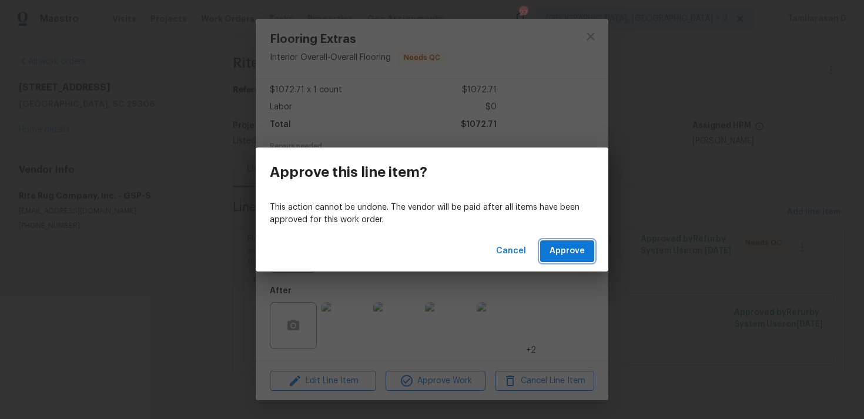
click at [560, 247] on span "Approve" at bounding box center [567, 251] width 35 height 15
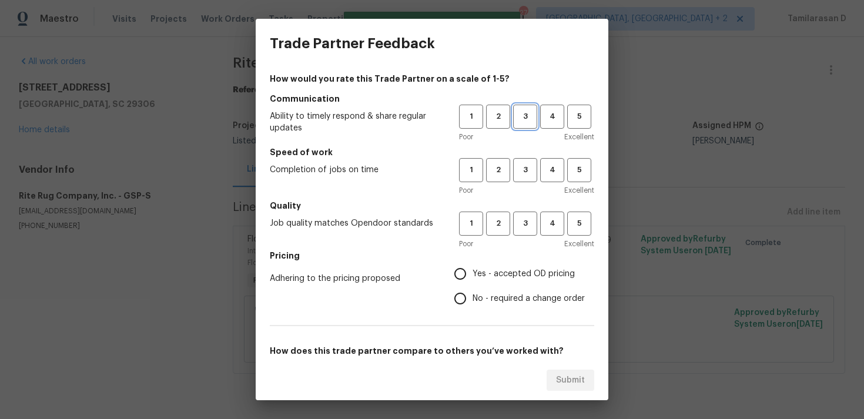
click at [526, 121] on span "3" at bounding box center [525, 117] width 22 height 14
click at [522, 159] on button "3" at bounding box center [525, 170] width 24 height 24
click at [524, 217] on span "3" at bounding box center [525, 224] width 22 height 14
click at [461, 276] on input "Yes - accepted OD pricing" at bounding box center [460, 274] width 25 height 25
radio input "true"
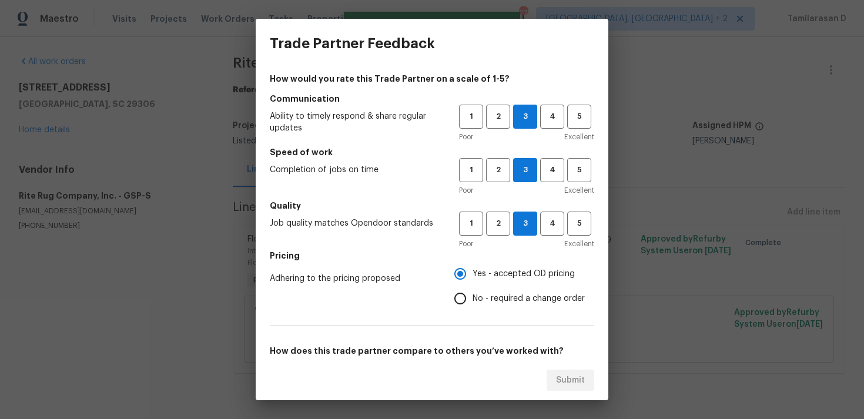
click at [457, 292] on input "No - required a change order" at bounding box center [460, 298] width 25 height 25
radio input "true"
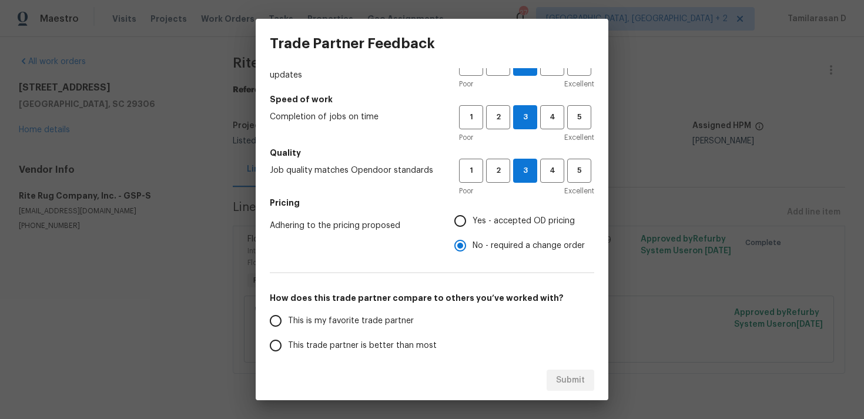
scroll to position [130, 0]
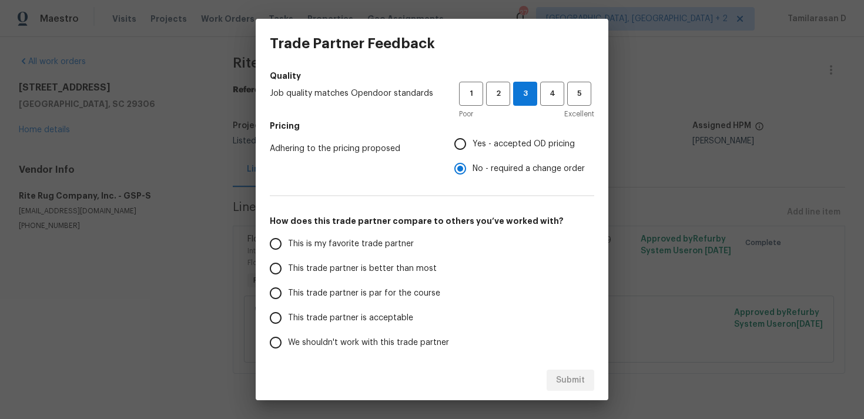
click at [279, 277] on input "This trade partner is better than most" at bounding box center [275, 268] width 25 height 25
radio input "false"
click at [279, 299] on input "This trade partner is par for the course" at bounding box center [275, 293] width 25 height 25
click at [573, 382] on span "Submit" at bounding box center [570, 380] width 29 height 15
radio input "true"
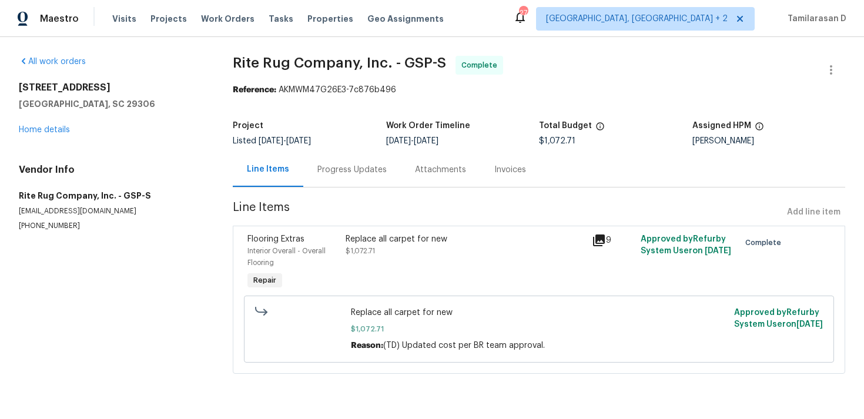
click at [334, 167] on div "Progress Updates" at bounding box center [351, 170] width 69 height 12
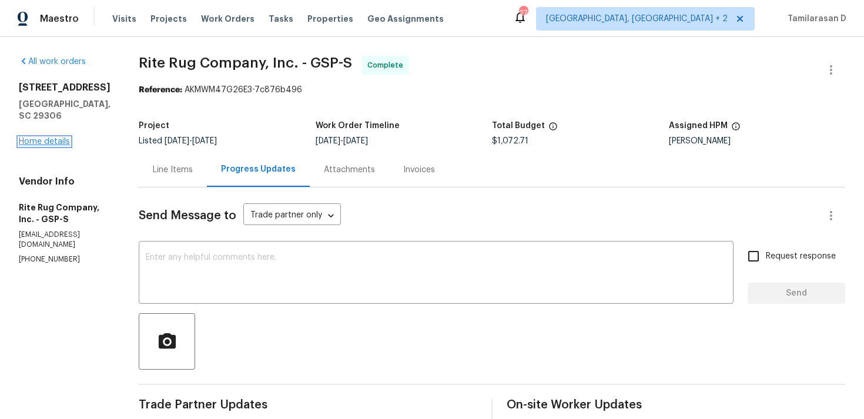
click at [68, 138] on link "Home details" at bounding box center [44, 142] width 51 height 8
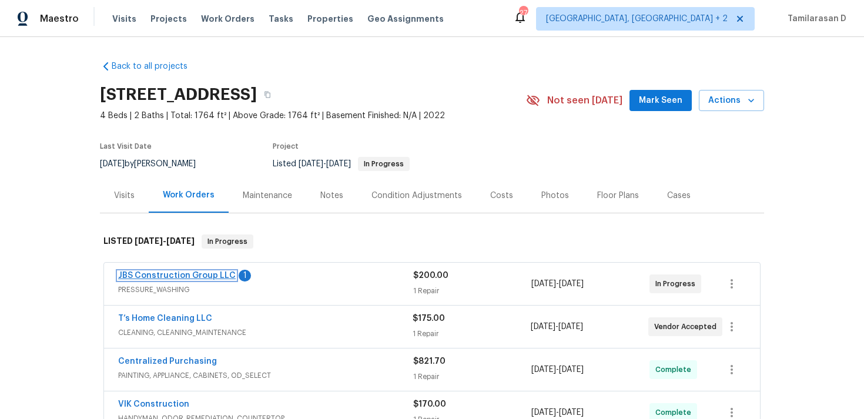
click at [182, 274] on link "JBS Construction Group LLC" at bounding box center [177, 276] width 118 height 8
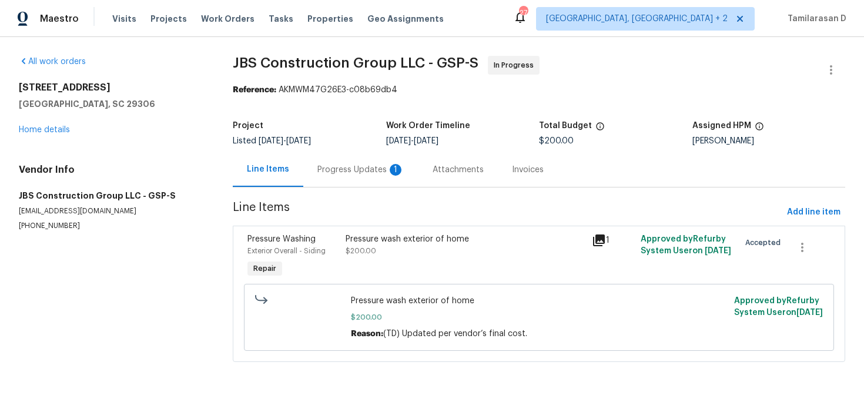
click at [331, 182] on div "Progress Updates 1" at bounding box center [360, 169] width 115 height 35
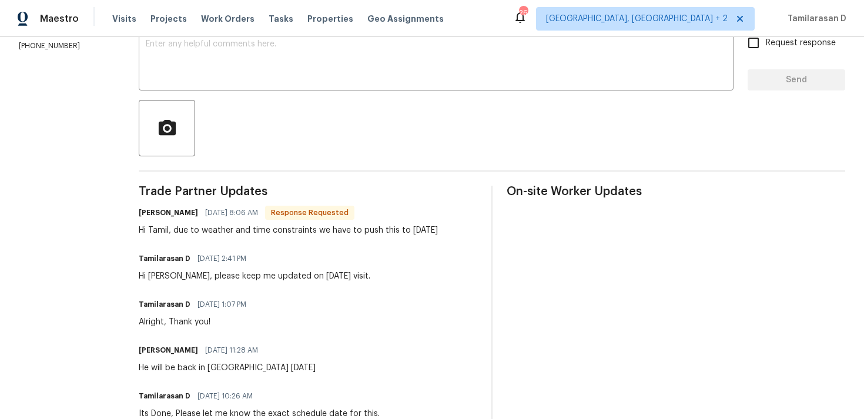
scroll to position [215, 0]
click at [282, 233] on div "Hi Tamil, due to weather and time constraints we have to push this to Saturday" at bounding box center [288, 229] width 299 height 12
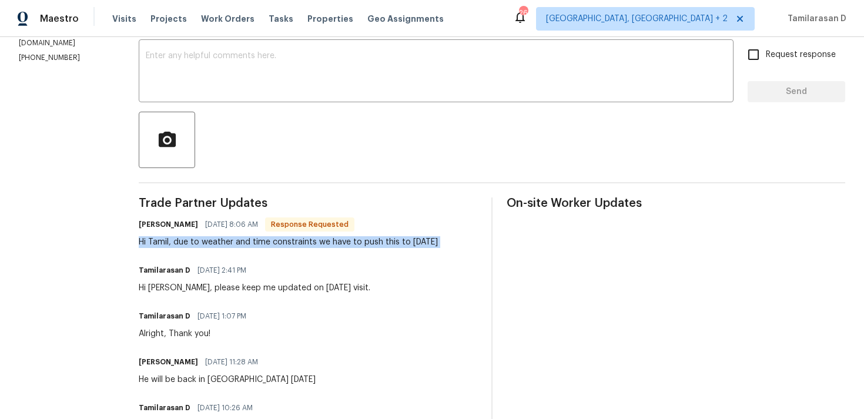
scroll to position [184, 0]
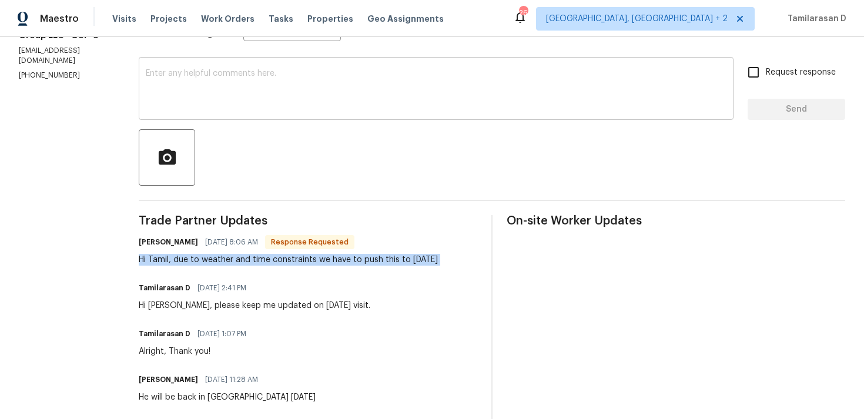
click at [239, 113] on div "x ​" at bounding box center [436, 90] width 595 height 60
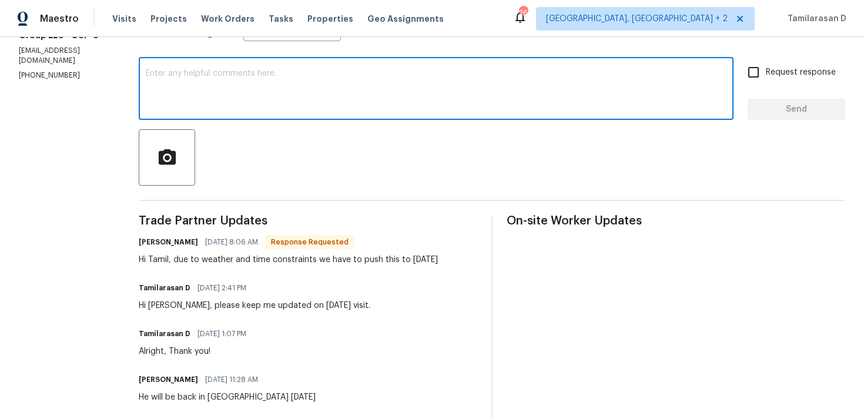
scroll to position [125, 0]
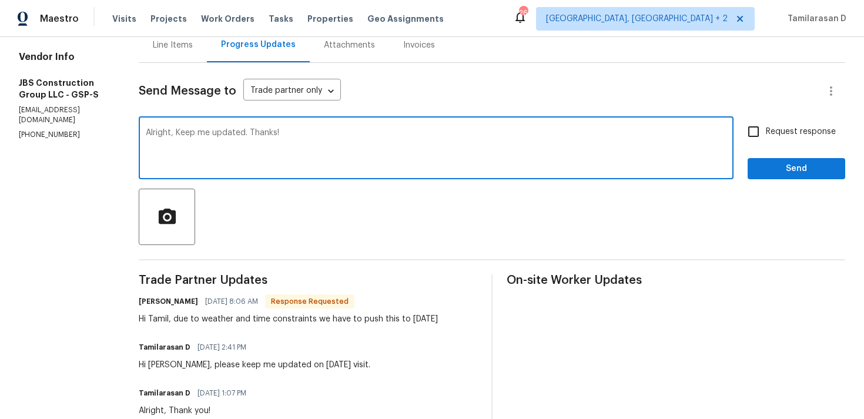
type textarea "Alright, Keep me updated. Thanks!"
click at [766, 133] on input "Request response" at bounding box center [753, 131] width 25 height 25
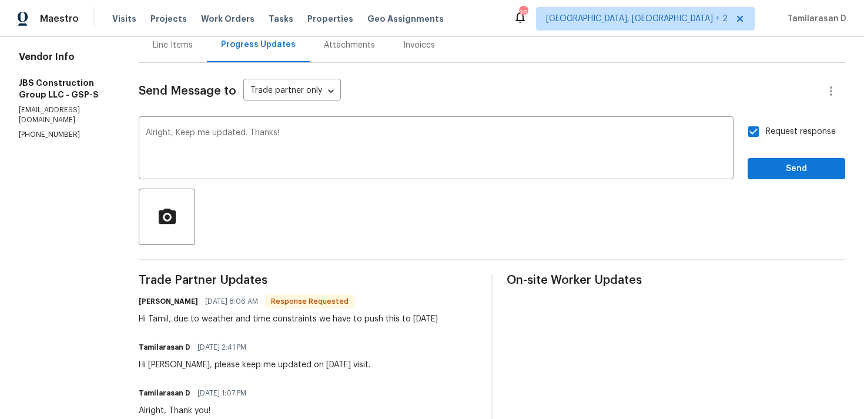
click at [758, 129] on input "Request response" at bounding box center [753, 131] width 25 height 25
checkbox input "false"
click at [786, 171] on span "Send" at bounding box center [796, 169] width 79 height 15
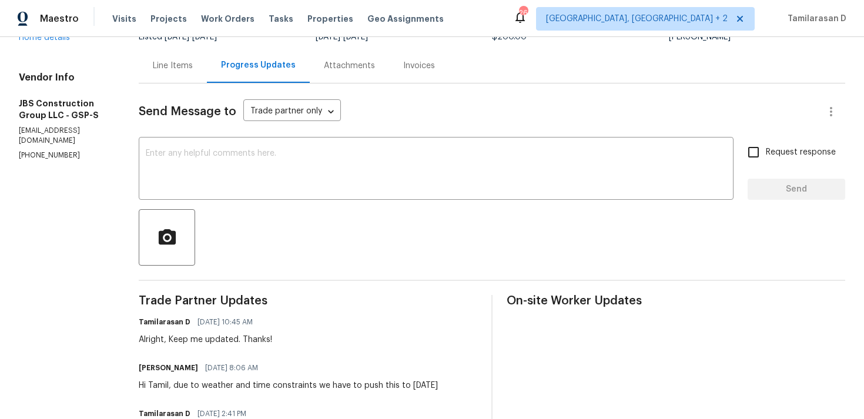
scroll to position [113, 0]
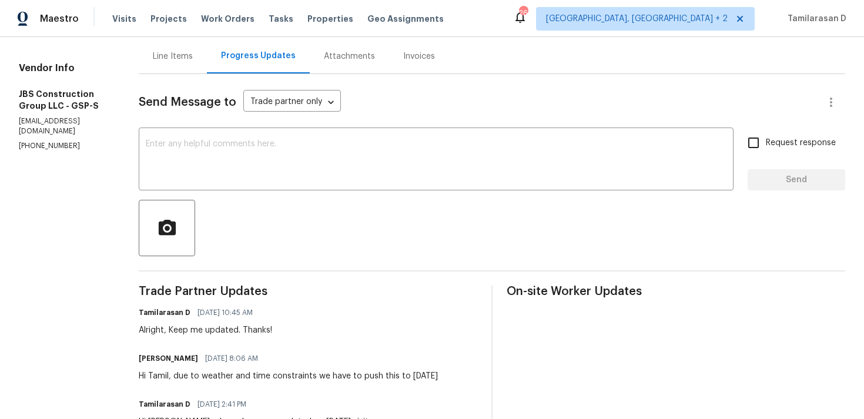
click at [272, 330] on div "Alright, Keep me updated. Thanks!" at bounding box center [205, 330] width 133 height 12
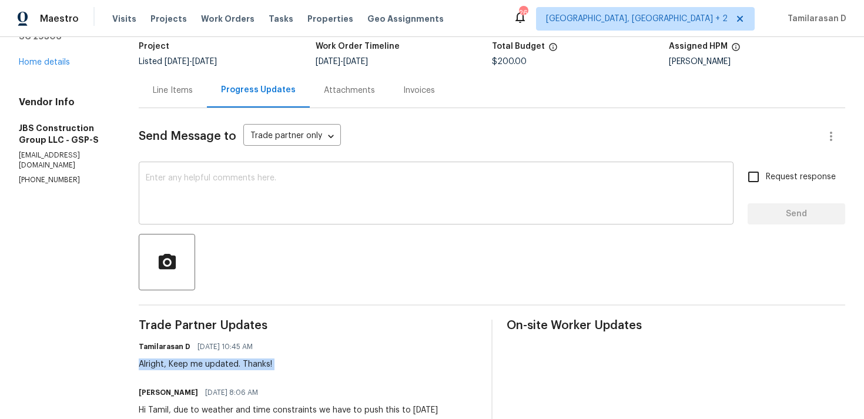
scroll to position [77, 0]
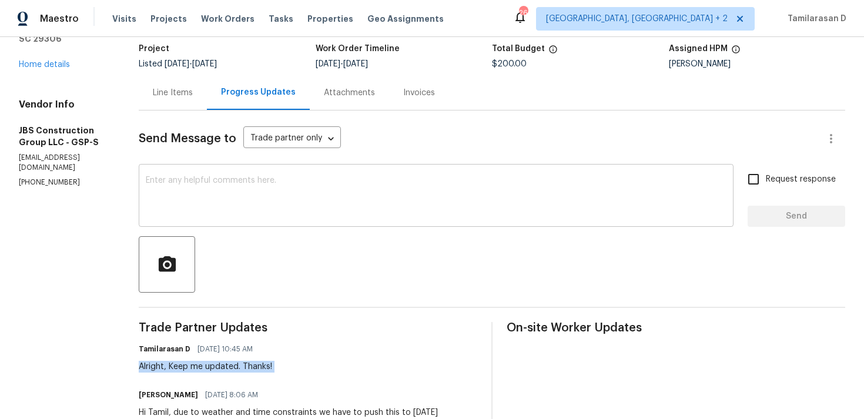
click at [223, 169] on div "x ​" at bounding box center [436, 197] width 595 height 60
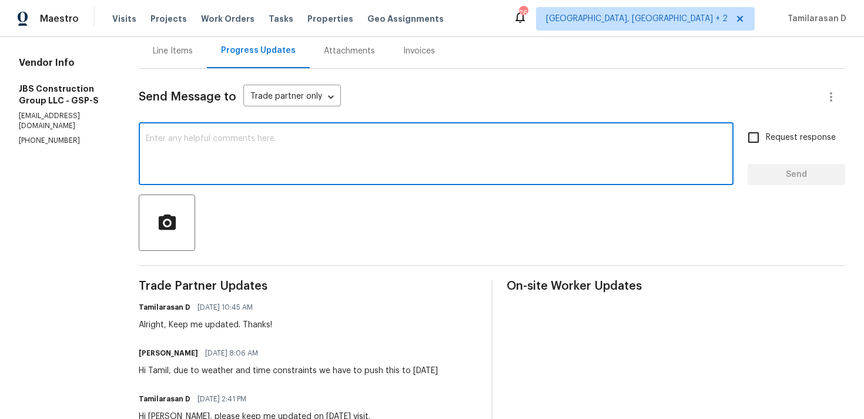
scroll to position [120, 0]
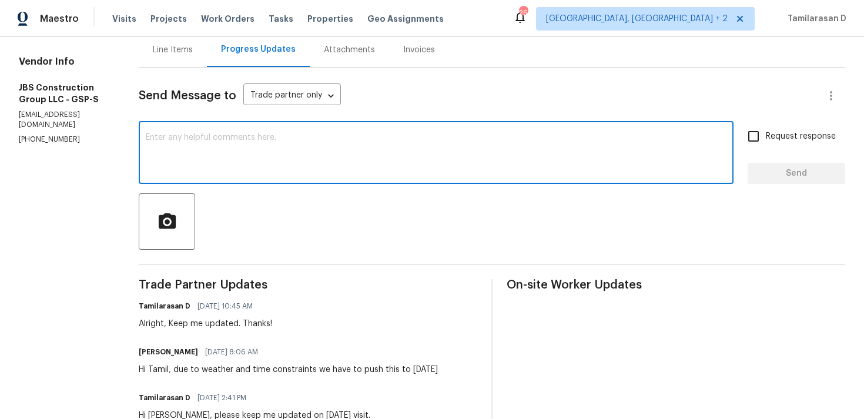
click at [272, 316] on div "Tamilarasan D 09/04/2025 10:45 AM Alright, Keep me updated. Thanks!" at bounding box center [205, 314] width 133 height 32
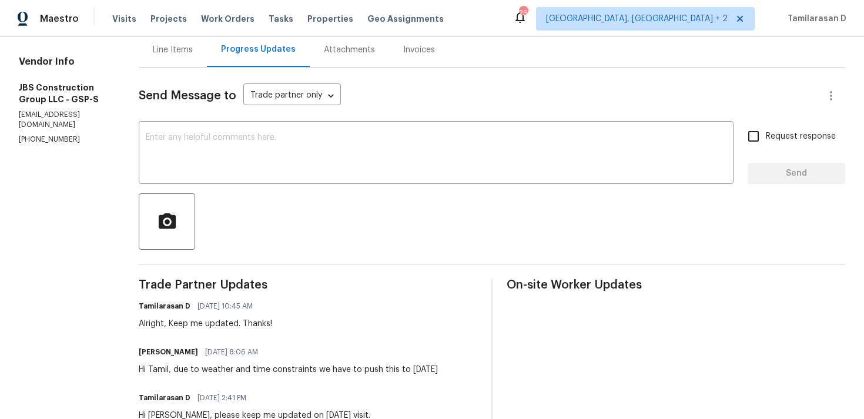
click at [272, 316] on div "Tamilarasan D 09/04/2025 10:45 AM Alright, Keep me updated. Thanks!" at bounding box center [205, 314] width 133 height 32
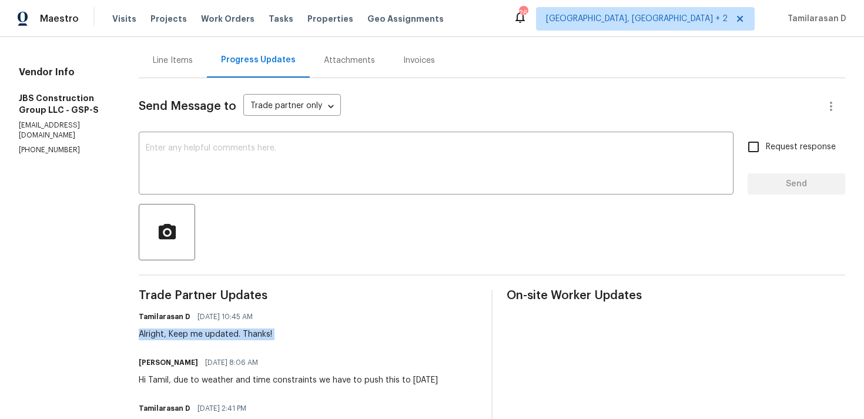
scroll to position [100, 0]
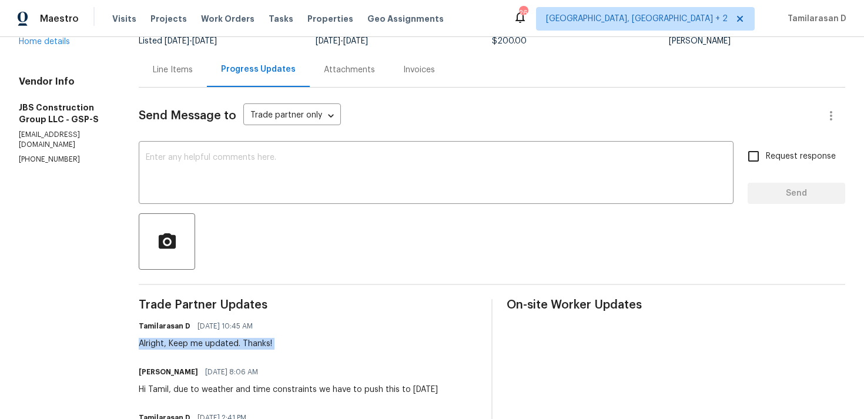
click at [252, 342] on div "Alright, Keep me updated. Thanks!" at bounding box center [205, 344] width 133 height 12
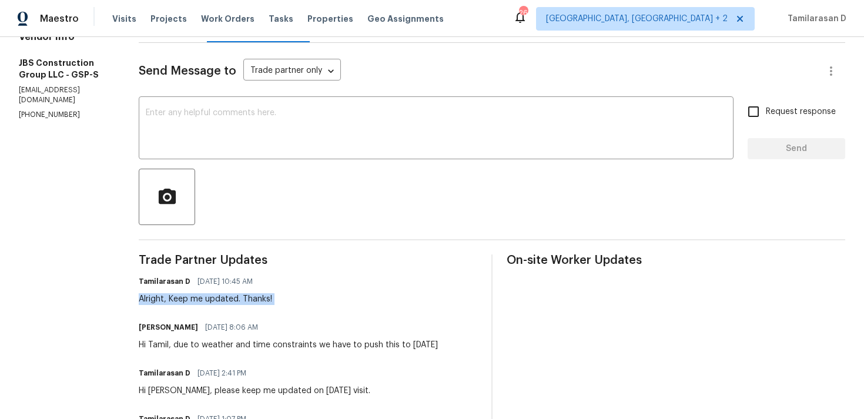
scroll to position [145, 0]
click at [249, 346] on div "Hi Tamil, due to weather and time constraints we have to push this to Saturday" at bounding box center [288, 345] width 299 height 12
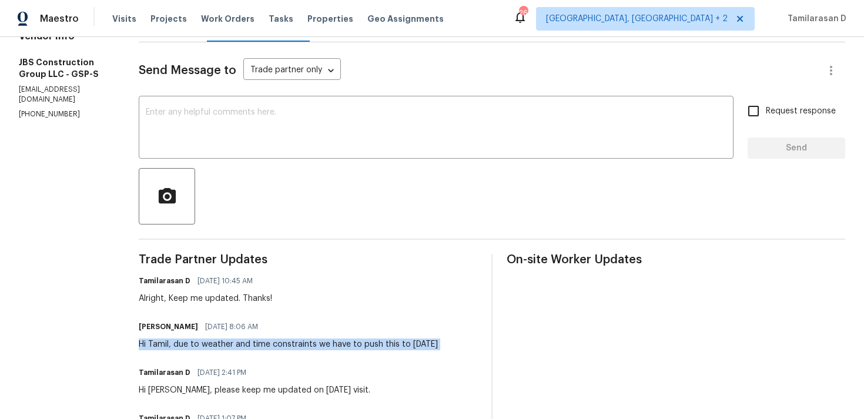
copy div "Hi Tamil, due to weather and time constraints we have to push this to Saturday"
click at [225, 347] on div "Hi Tamil, due to weather and time constraints we have to push this to Saturday" at bounding box center [288, 345] width 299 height 12
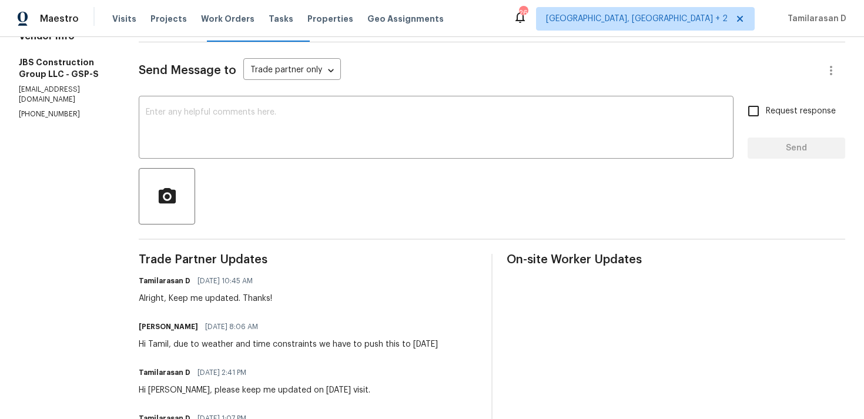
drag, startPoint x: 210, startPoint y: 343, endPoint x: 490, endPoint y: 345, distance: 280.4
click at [477, 345] on div "Kevin Polley 09/04/2025 8:06 AM Hi Tamil, due to weather and time constraints w…" at bounding box center [308, 335] width 339 height 32
copy div "due to weather and time constraints we have to push this to Saturday"
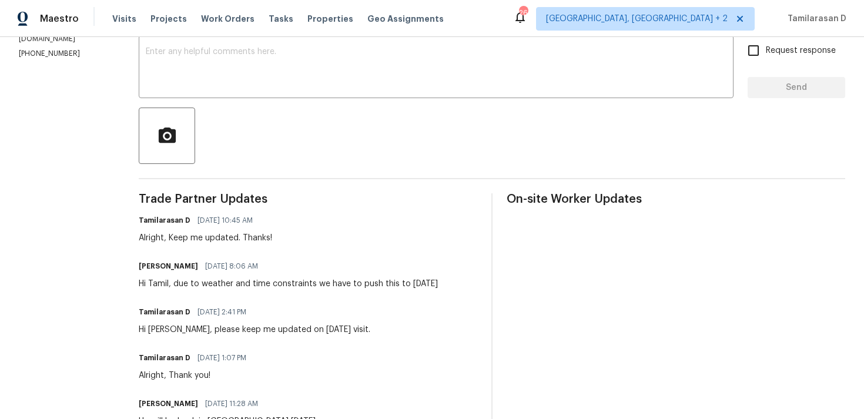
scroll to position [202, 0]
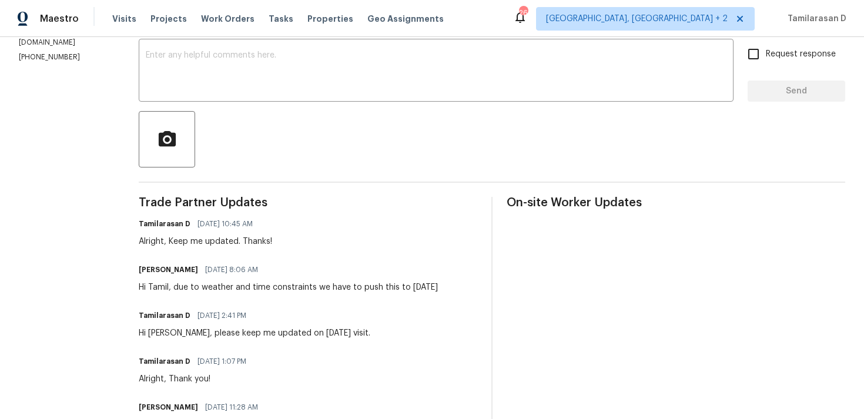
click at [303, 269] on div "Kevin Polley 09/04/2025 8:06 AM" at bounding box center [288, 270] width 299 height 16
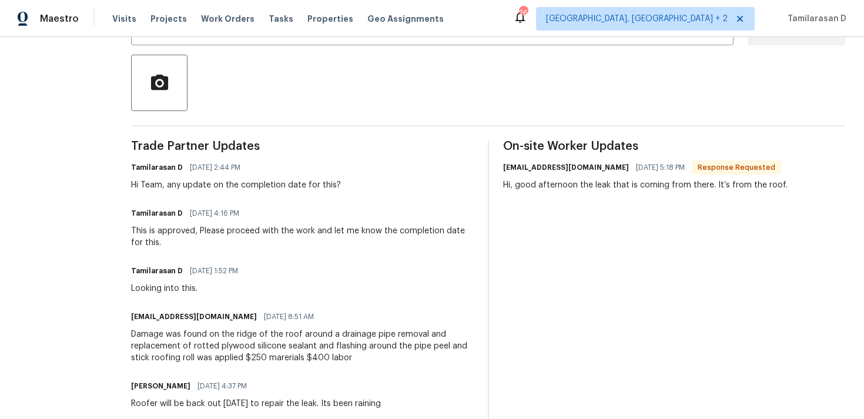
scroll to position [256, 0]
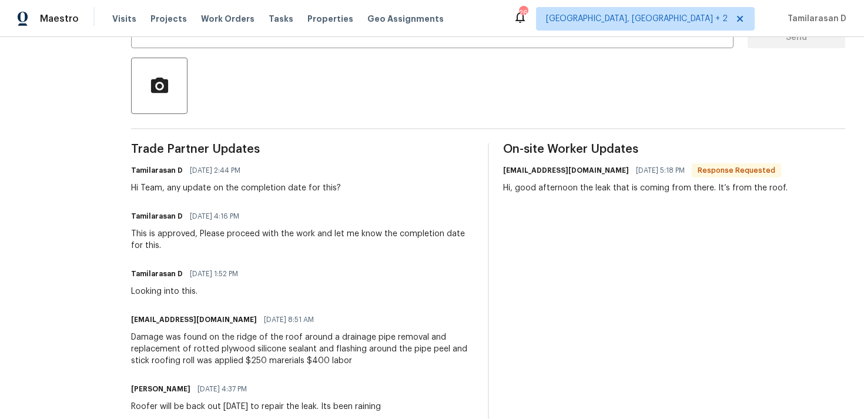
click at [257, 181] on div "Tamilarasan D [DATE] 2:44 PM Hi Team, any update on the completion date for thi…" at bounding box center [236, 178] width 210 height 32
click at [259, 195] on div "Trade Partner Updates Tamilarasan D [DATE] 2:44 PM Hi Team, any update on the c…" at bounding box center [302, 400] width 343 height 514
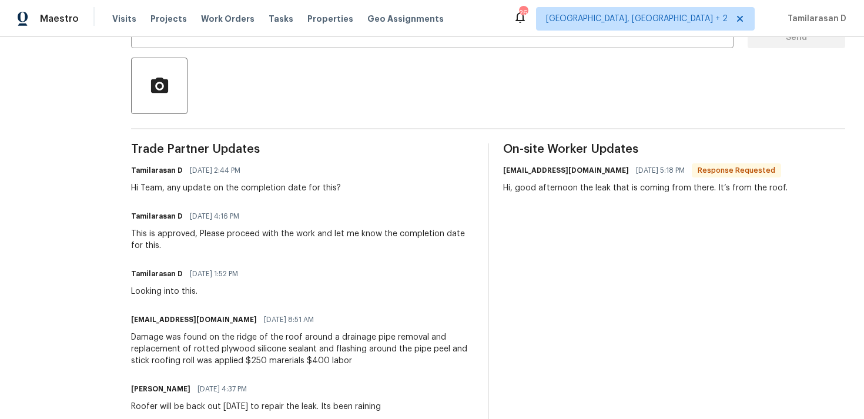
click at [259, 195] on div "Trade Partner Updates Tamilarasan D [DATE] 2:44 PM Hi Team, any update on the c…" at bounding box center [302, 400] width 343 height 514
click at [255, 190] on div "Hi Team, any update on the completion date for this?" at bounding box center [236, 188] width 210 height 12
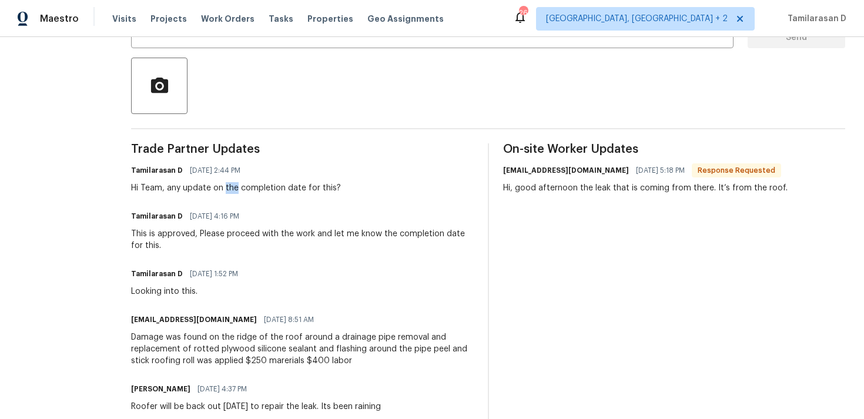
click at [255, 190] on div "Hi Team, any update on the completion date for this?" at bounding box center [236, 188] width 210 height 12
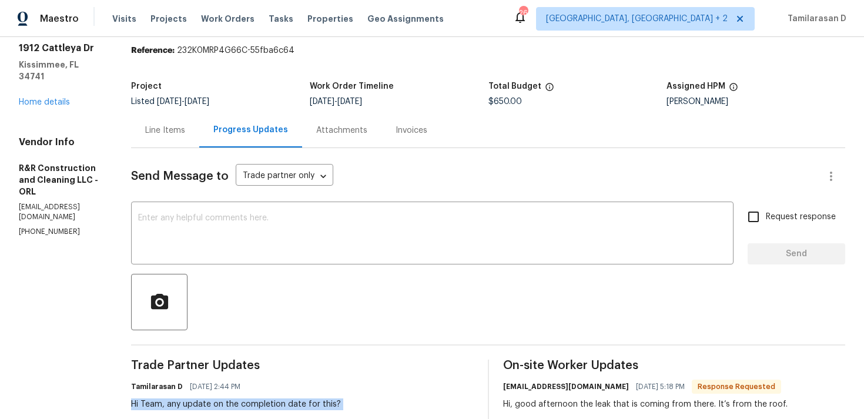
scroll to position [0, 0]
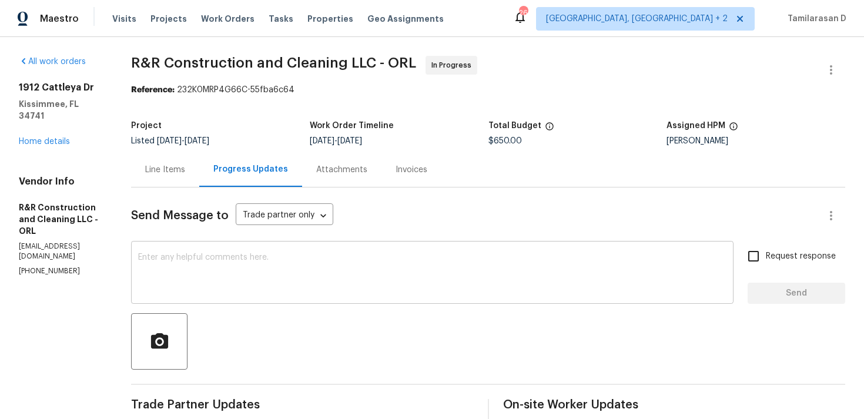
click at [235, 255] on textarea at bounding box center [432, 273] width 588 height 41
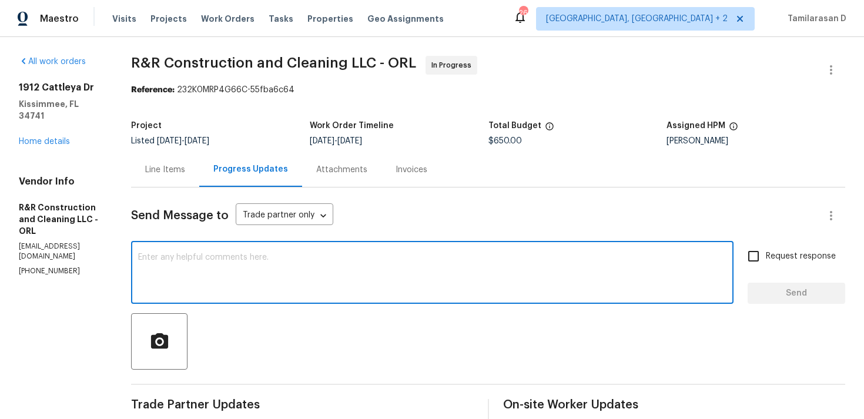
click at [233, 267] on textarea at bounding box center [432, 273] width 588 height 41
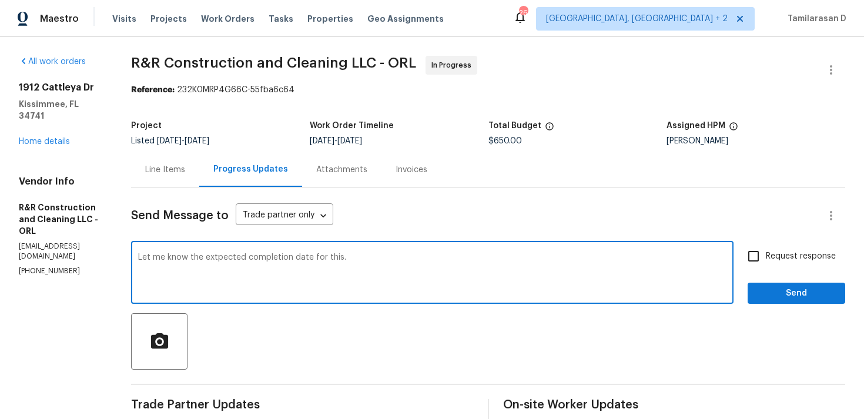
click at [240, 257] on textarea "Let me know the extpected completion date for this." at bounding box center [432, 273] width 588 height 41
click at [399, 264] on textarea "Let me know the expected completion date for this." at bounding box center [432, 273] width 588 height 41
type textarea "Let me know the expected completion date for this."
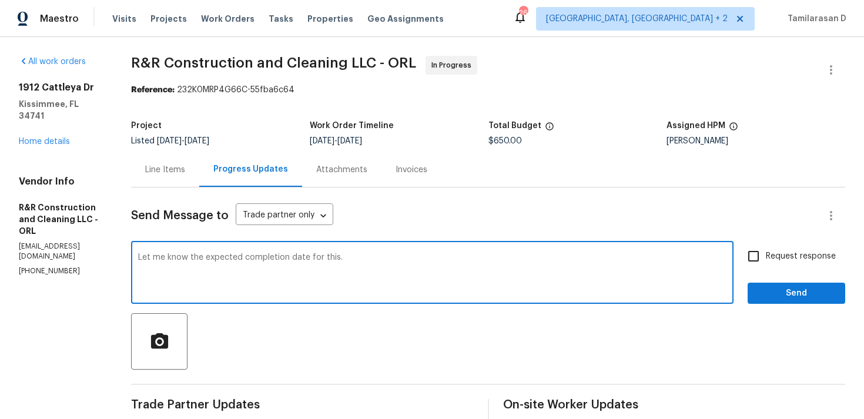
click at [760, 254] on input "Request response" at bounding box center [753, 256] width 25 height 25
checkbox input "true"
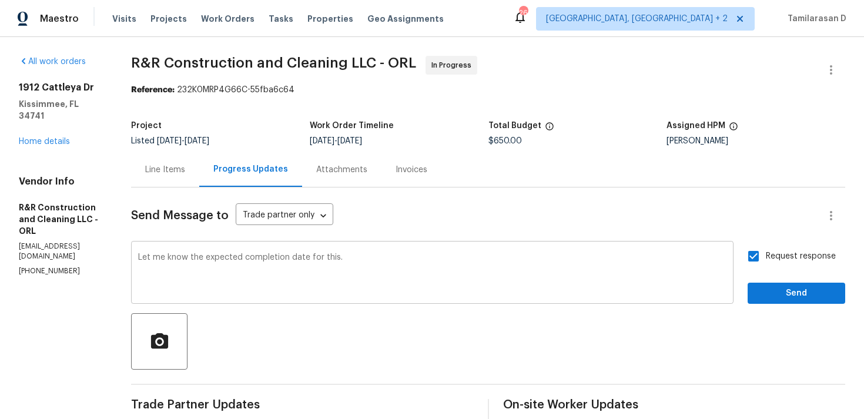
scroll to position [10, 0]
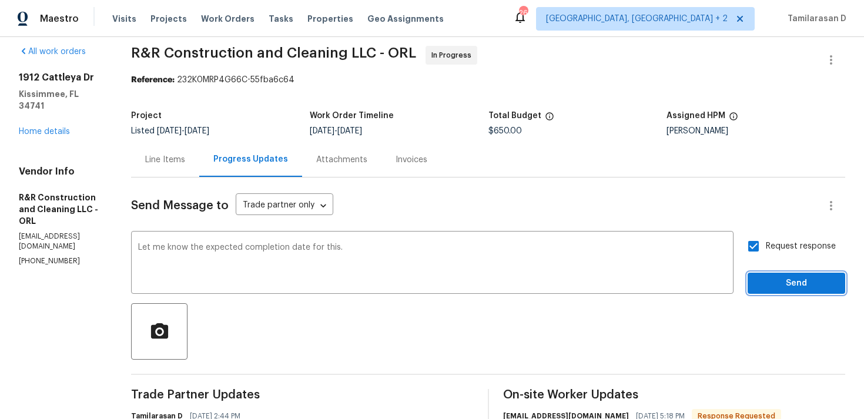
click at [803, 282] on span "Send" at bounding box center [796, 283] width 79 height 15
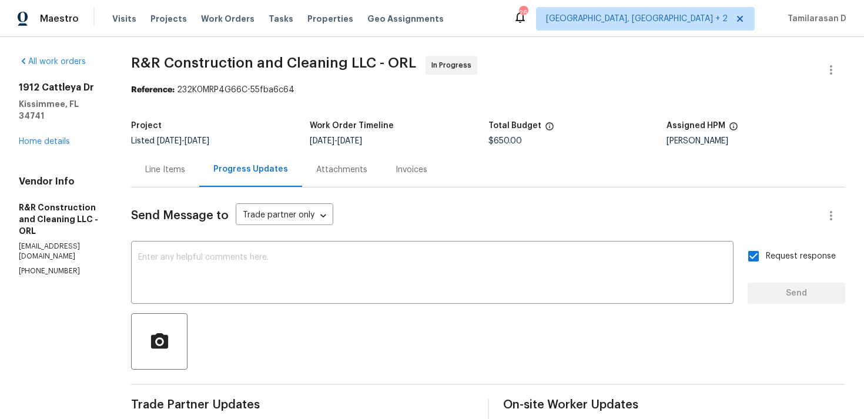
scroll to position [96, 0]
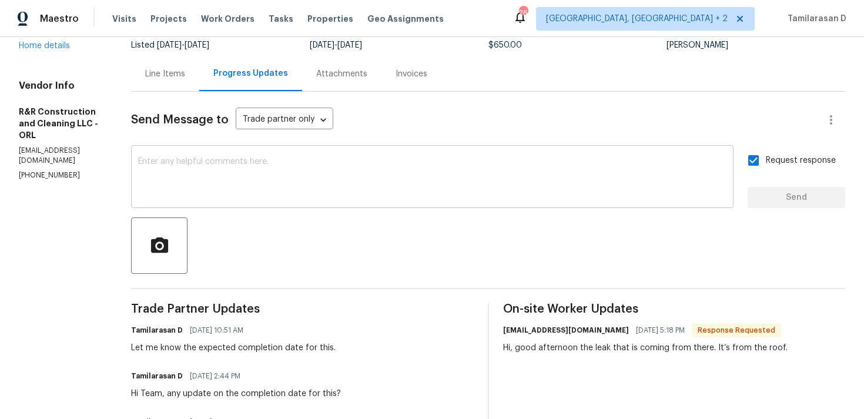
click at [236, 195] on textarea at bounding box center [432, 178] width 588 height 41
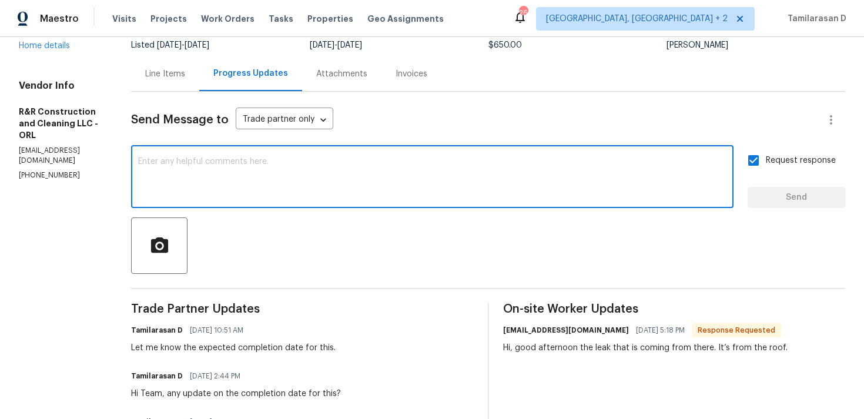
scroll to position [0, 0]
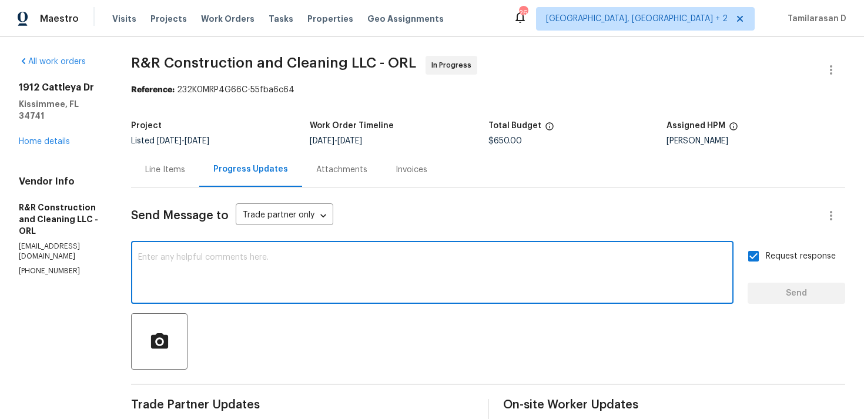
click at [417, 219] on div "Send Message to Trade partner only Trade partner only ​" at bounding box center [474, 216] width 686 height 28
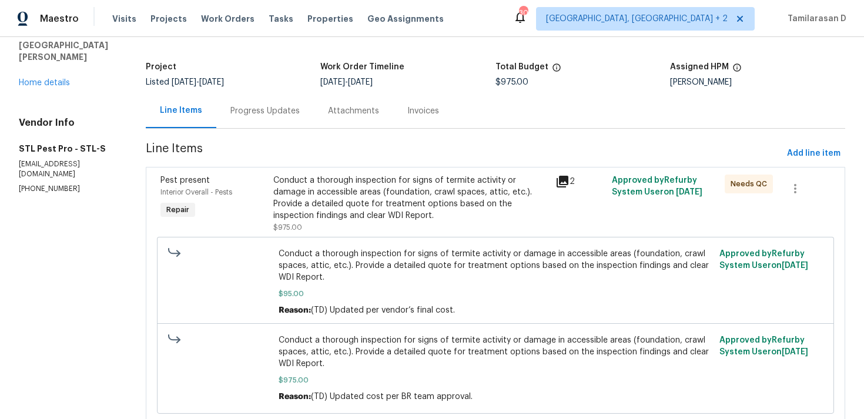
scroll to position [98, 0]
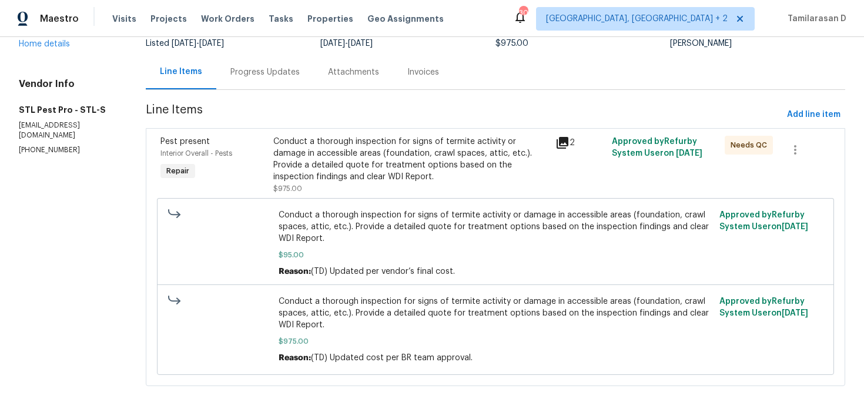
click at [255, 78] on div "Progress Updates" at bounding box center [265, 72] width 98 height 35
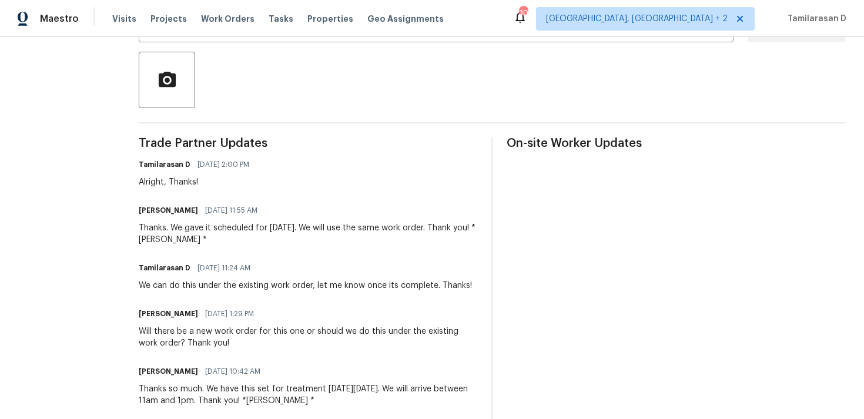
scroll to position [247, 0]
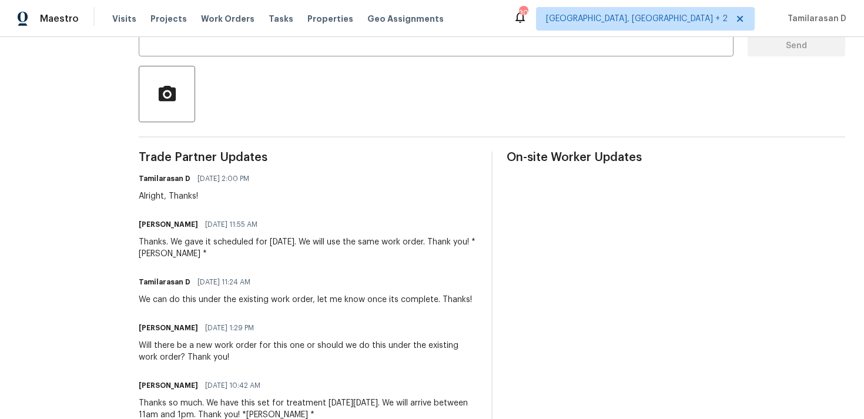
click at [192, 251] on div "Thanks. We gave it scheduled for [DATE]. We will use the same work order. Thank…" at bounding box center [308, 248] width 339 height 24
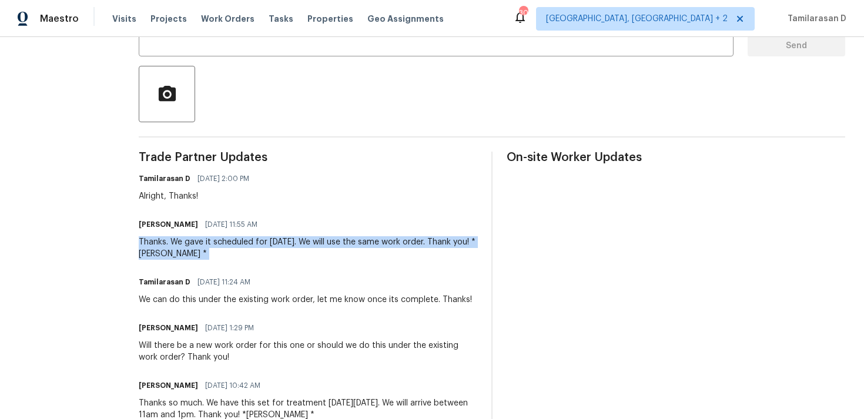
scroll to position [210, 0]
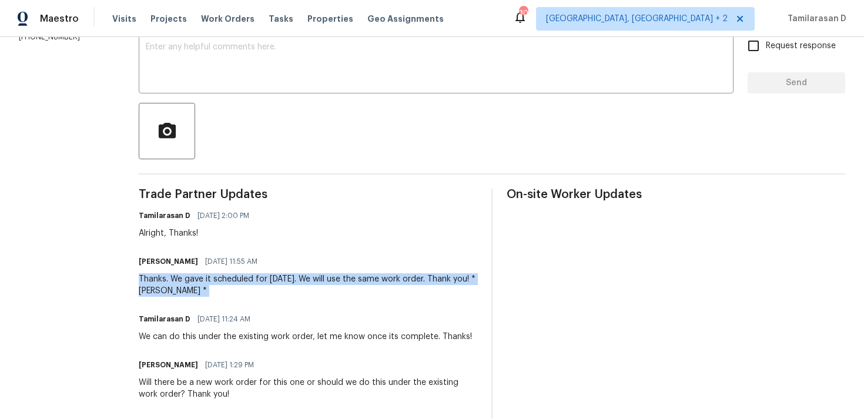
click at [171, 227] on div "Alright, Thanks!" at bounding box center [198, 233] width 118 height 12
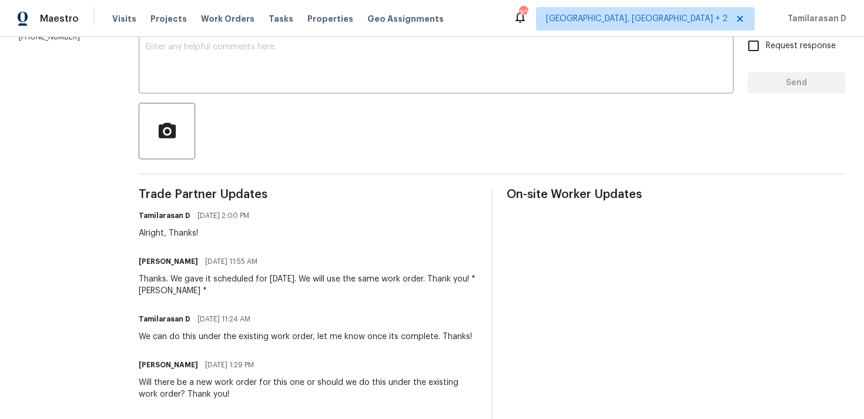
click at [171, 227] on div "Alright, Thanks!" at bounding box center [198, 233] width 118 height 12
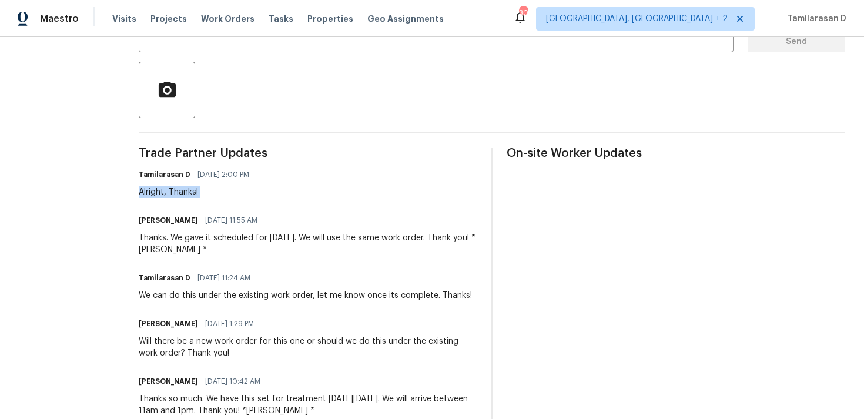
scroll to position [0, 0]
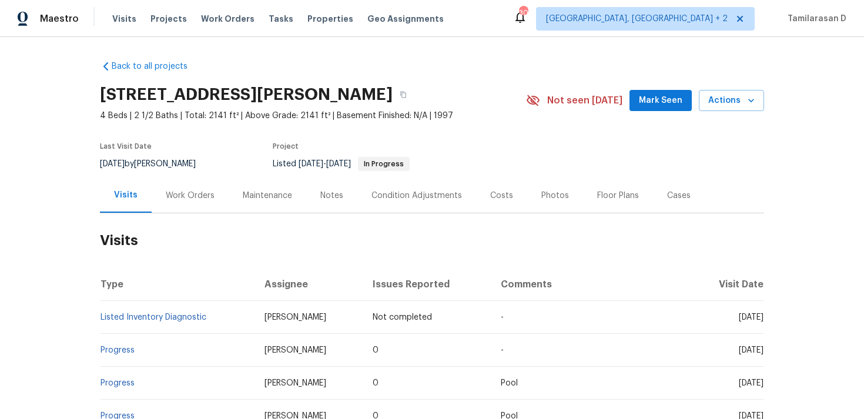
click at [168, 186] on div "Work Orders" at bounding box center [190, 195] width 77 height 35
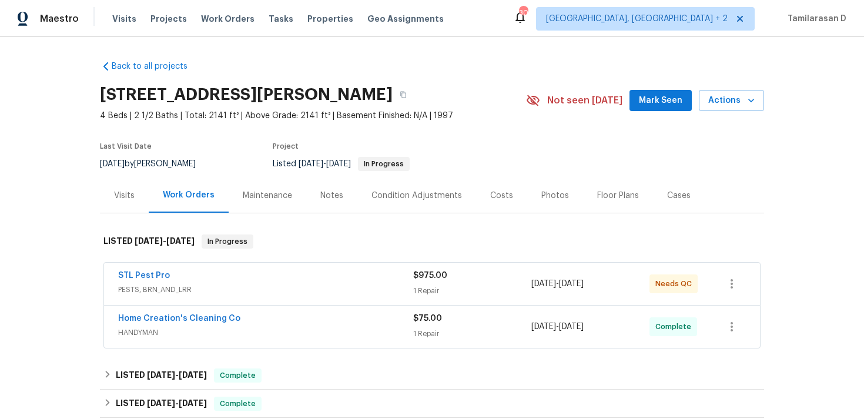
scroll to position [7, 0]
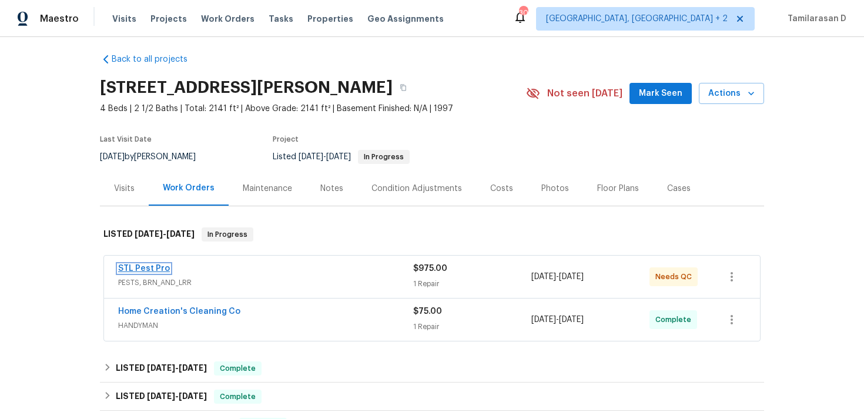
click at [148, 268] on link "STL Pest Pro" at bounding box center [144, 269] width 52 height 8
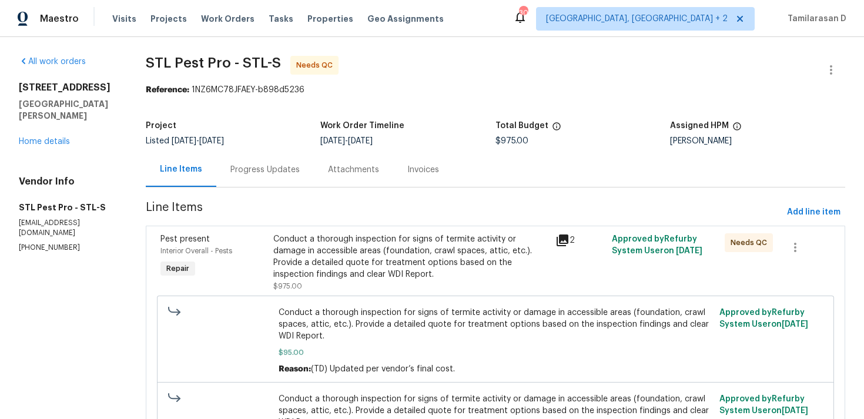
click at [273, 173] on div "Progress Updates" at bounding box center [264, 170] width 69 height 12
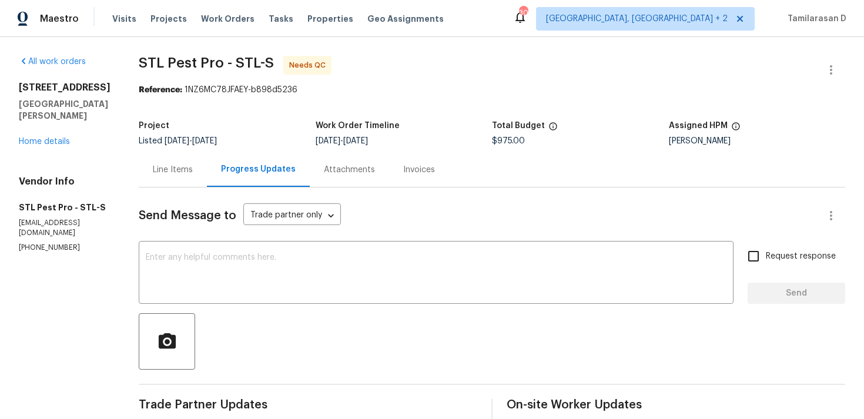
click at [177, 165] on div "Line Items" at bounding box center [173, 170] width 40 height 12
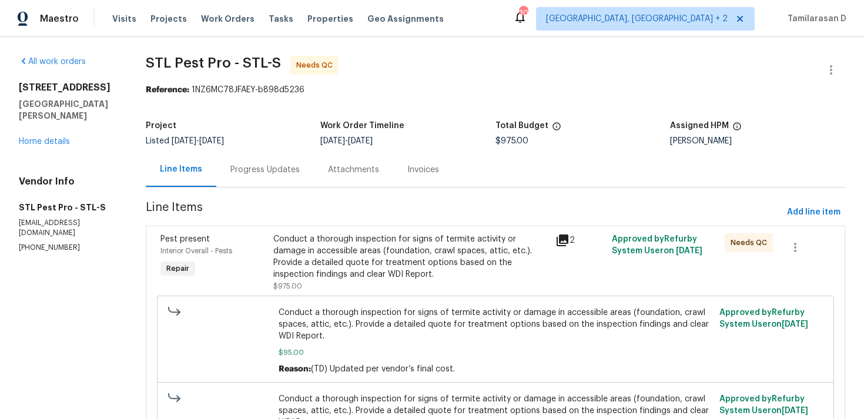
click at [268, 173] on div "Progress Updates" at bounding box center [264, 170] width 69 height 12
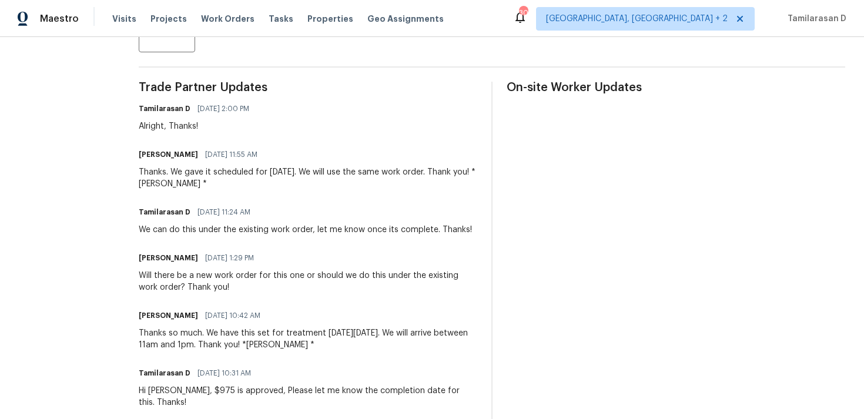
scroll to position [302, 0]
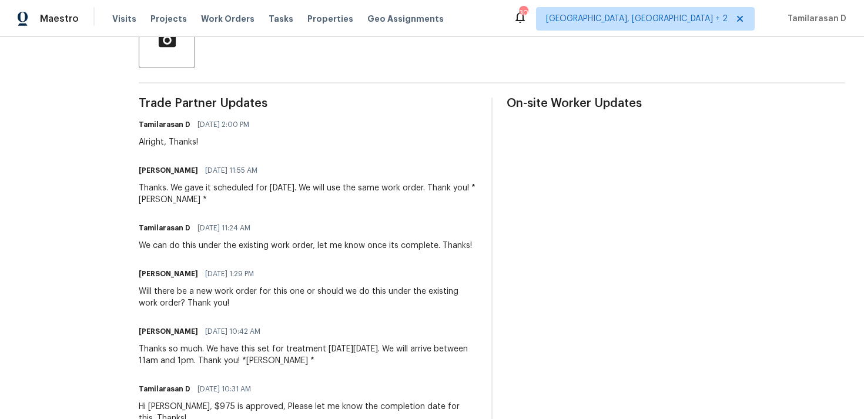
click at [226, 180] on div "Zach Isenmann 08/29/2025 11:55 AM Thanks. We gave it scheduled for Friday, Sept…" at bounding box center [308, 184] width 339 height 44
click at [212, 189] on div "Thanks. We gave it scheduled for Friday, September 5th. We will use the same wo…" at bounding box center [308, 194] width 339 height 24
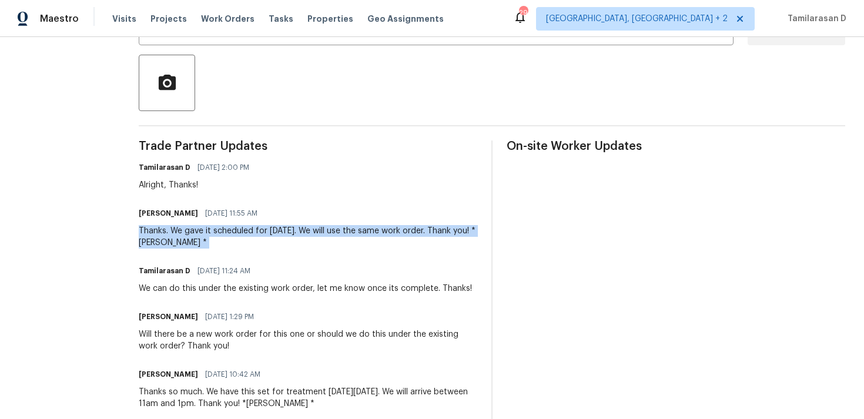
scroll to position [0, 0]
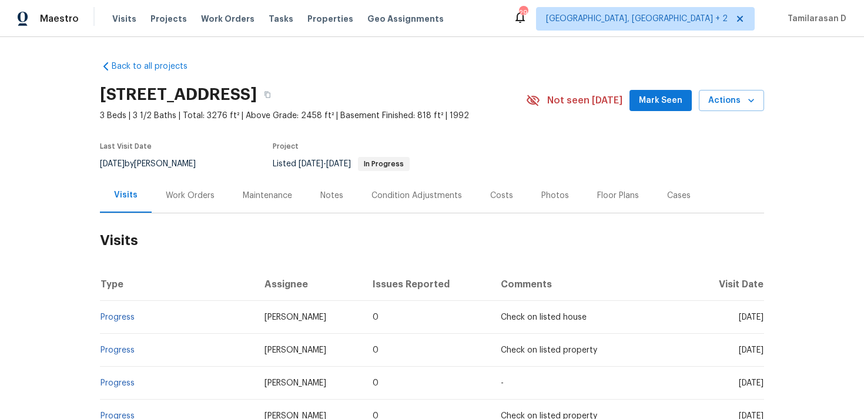
click at [193, 193] on div "Work Orders" at bounding box center [190, 196] width 49 height 12
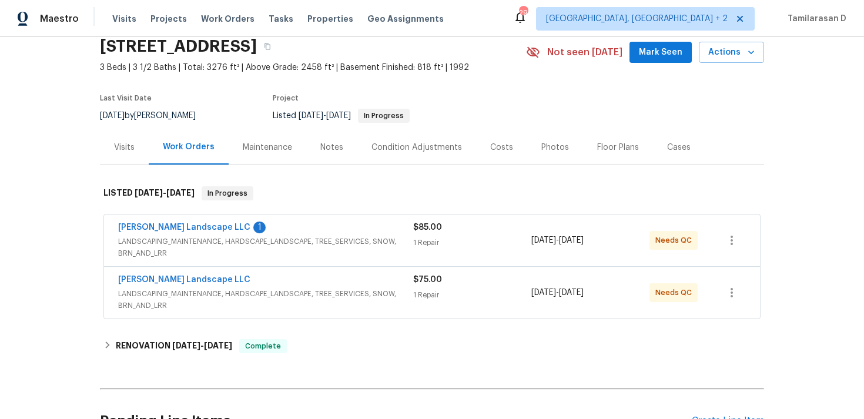
scroll to position [58, 0]
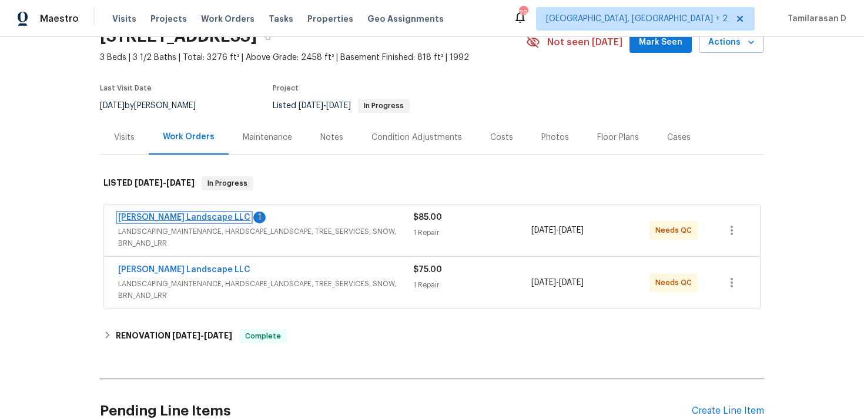
click at [162, 219] on link "Dalia Landscape LLC" at bounding box center [184, 217] width 132 height 8
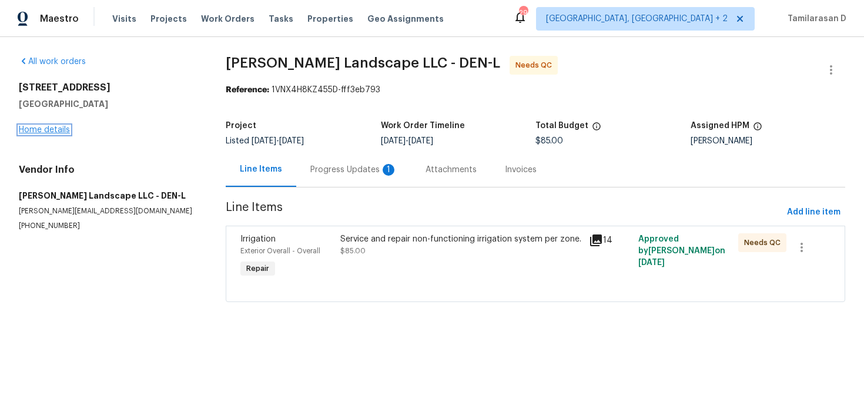
click at [58, 130] on link "Home details" at bounding box center [44, 130] width 51 height 8
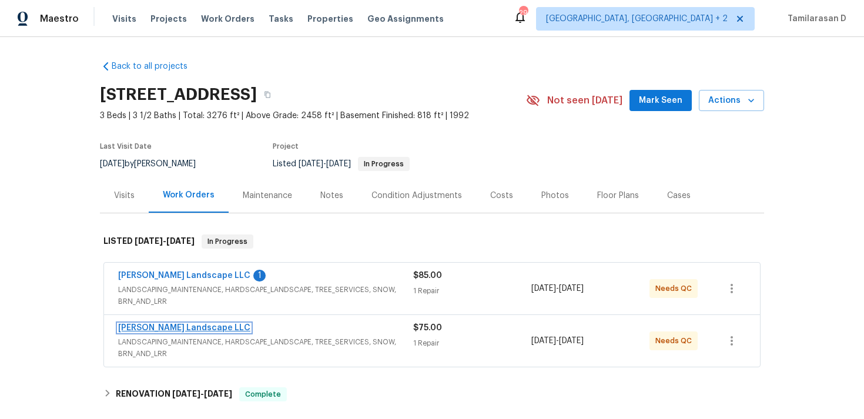
click at [155, 331] on link "Dalia Landscape LLC" at bounding box center [184, 328] width 132 height 8
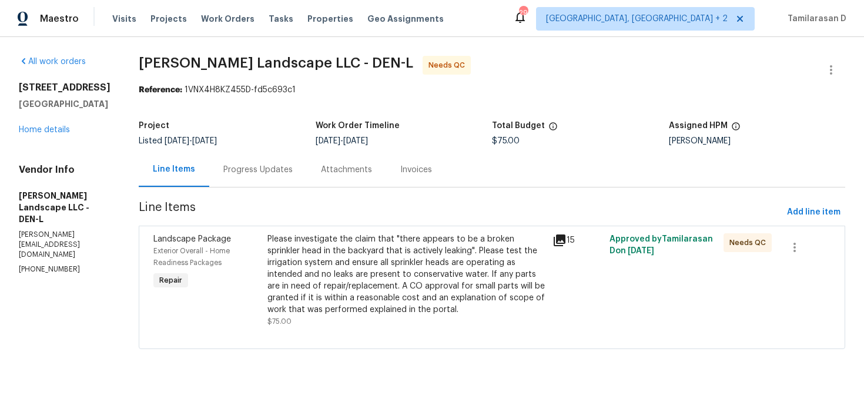
click at [262, 172] on div "Progress Updates" at bounding box center [257, 170] width 69 height 12
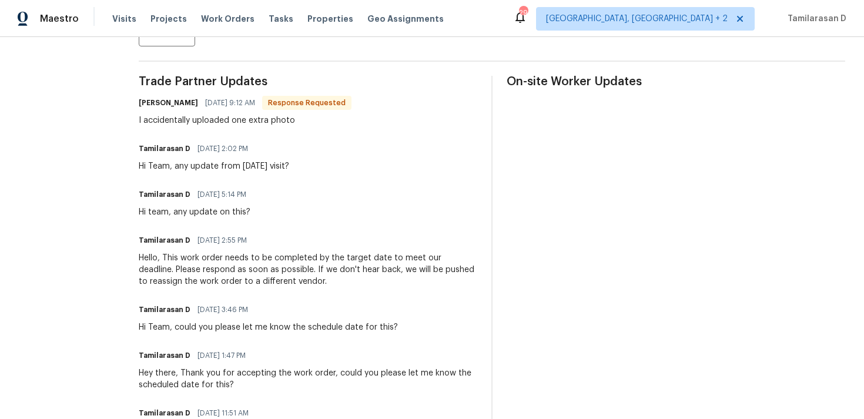
scroll to position [286, 0]
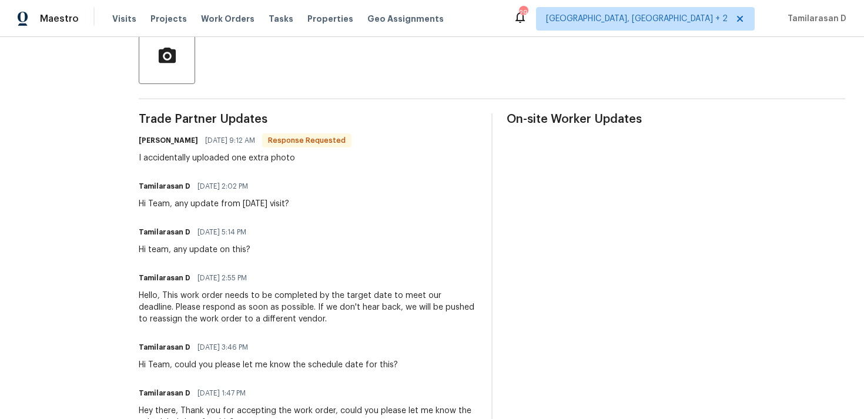
click at [233, 160] on div "I accidentally uploaded one extra photo" at bounding box center [245, 158] width 213 height 12
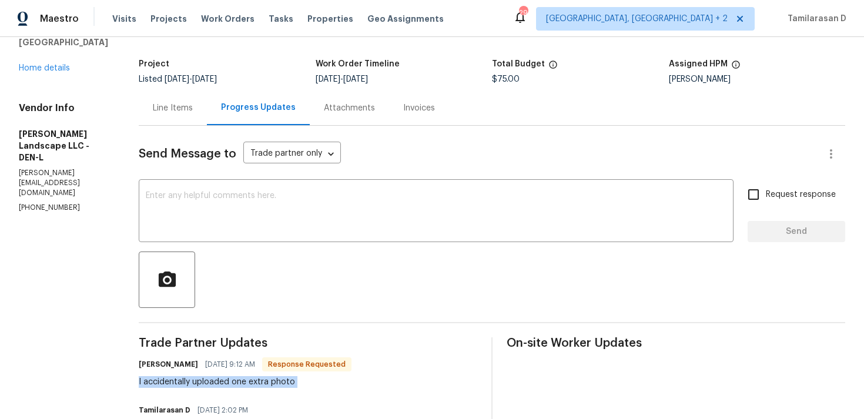
scroll to position [0, 0]
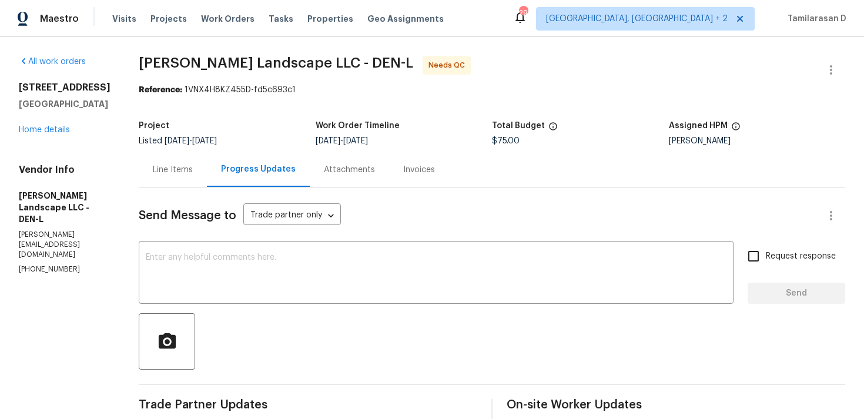
click at [181, 168] on div "Line Items" at bounding box center [173, 170] width 40 height 12
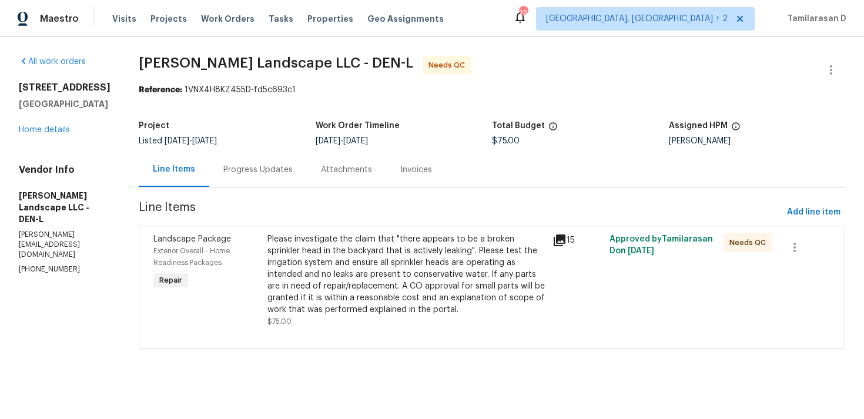
click at [254, 162] on div "Progress Updates" at bounding box center [258, 169] width 98 height 35
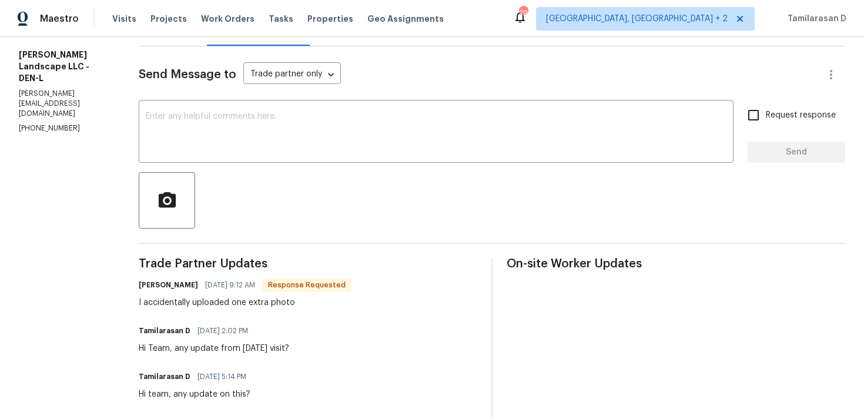
scroll to position [149, 0]
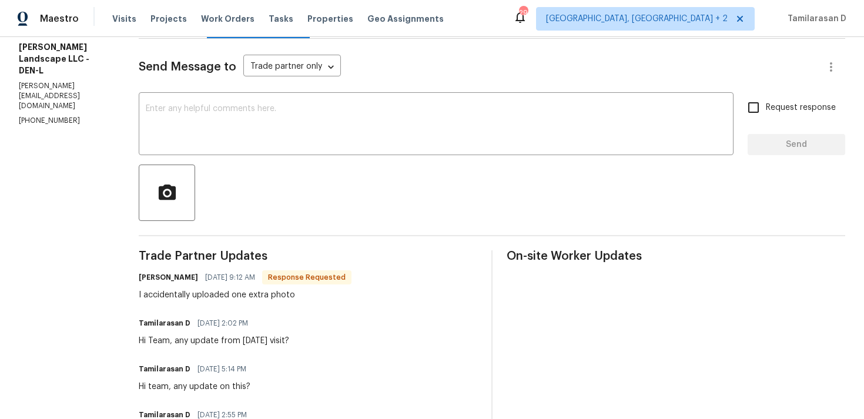
click at [240, 295] on div "I accidentally uploaded one extra photo" at bounding box center [245, 295] width 213 height 12
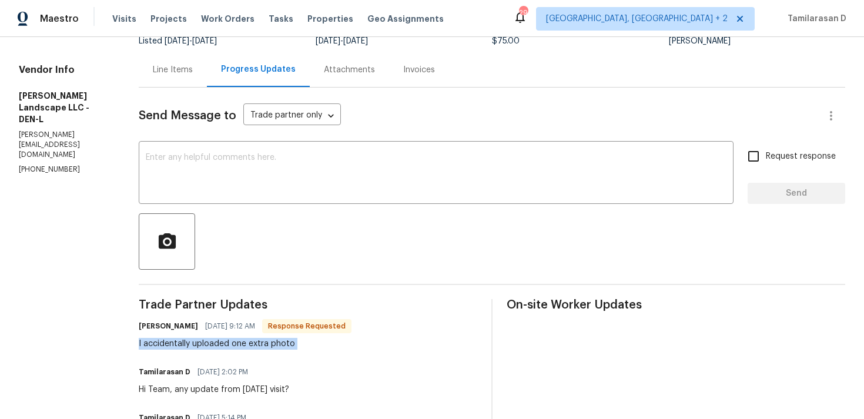
scroll to position [59, 0]
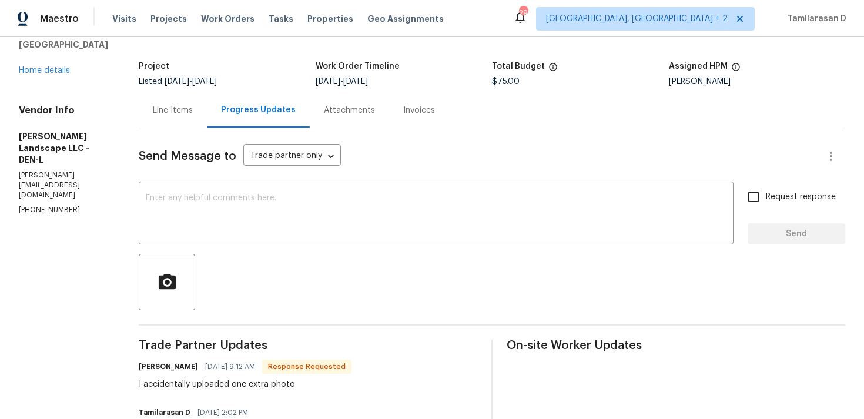
click at [184, 121] on div "Line Items" at bounding box center [173, 110] width 68 height 35
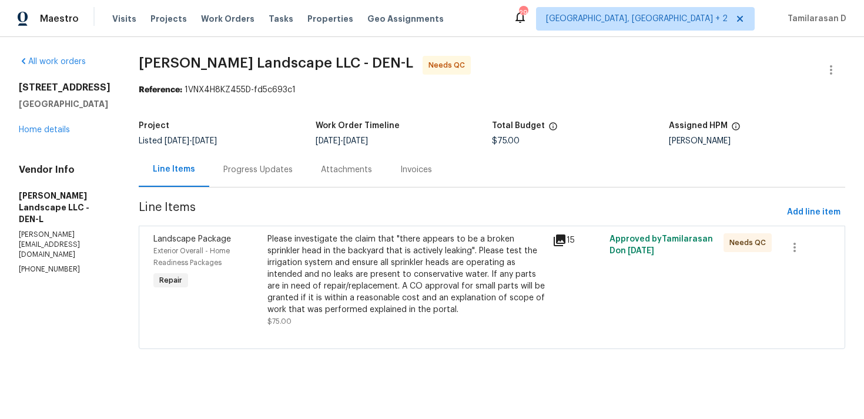
click at [412, 285] on div "Please investigate the claim that "there appears to be a broken sprinkler head …" at bounding box center [406, 274] width 278 height 82
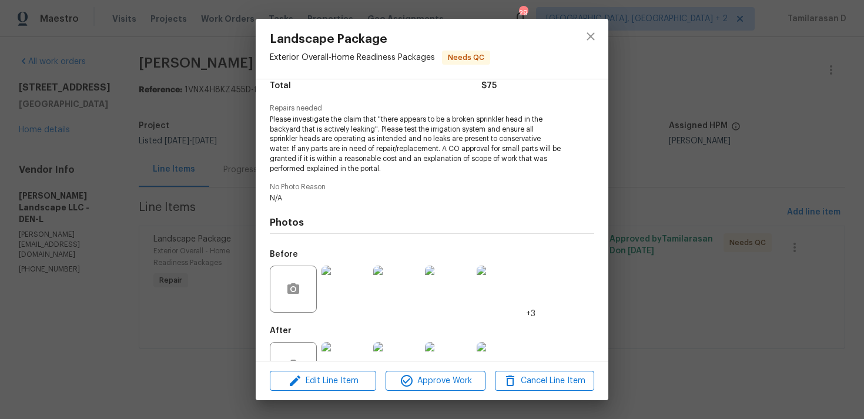
scroll to position [142, 0]
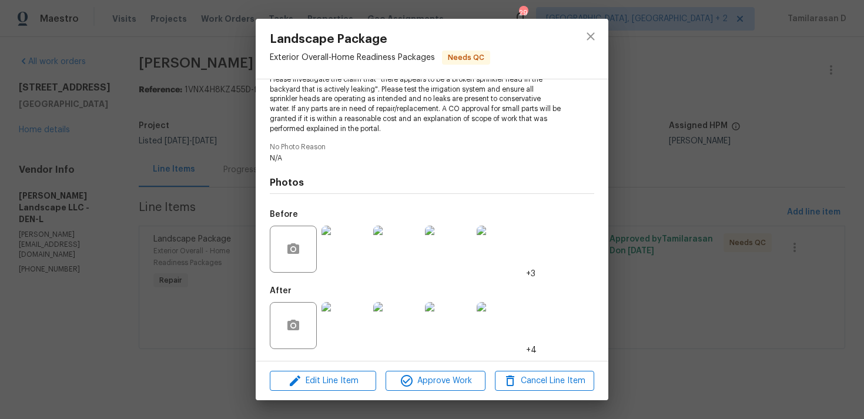
click at [353, 336] on img at bounding box center [345, 325] width 47 height 47
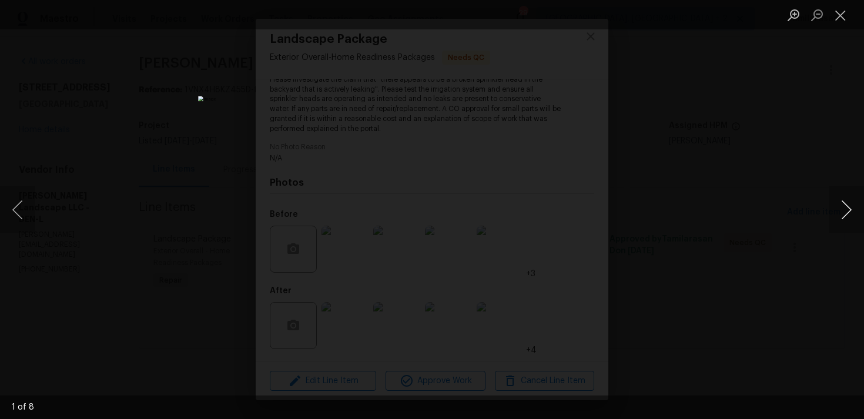
click at [849, 206] on button "Next image" at bounding box center [846, 209] width 35 height 47
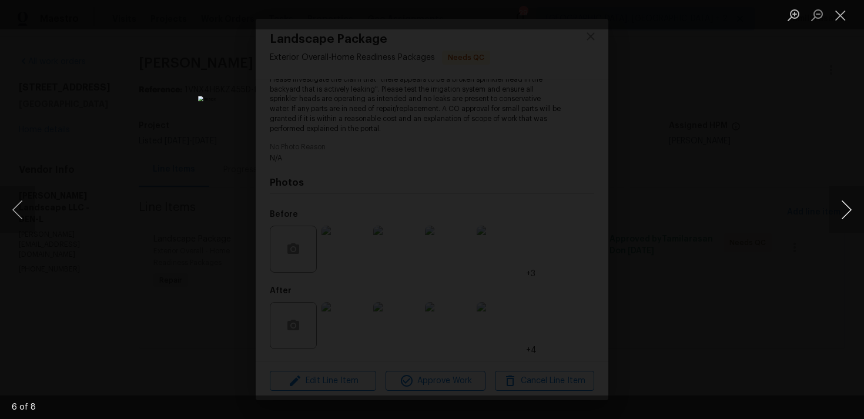
click at [849, 206] on button "Next image" at bounding box center [846, 209] width 35 height 47
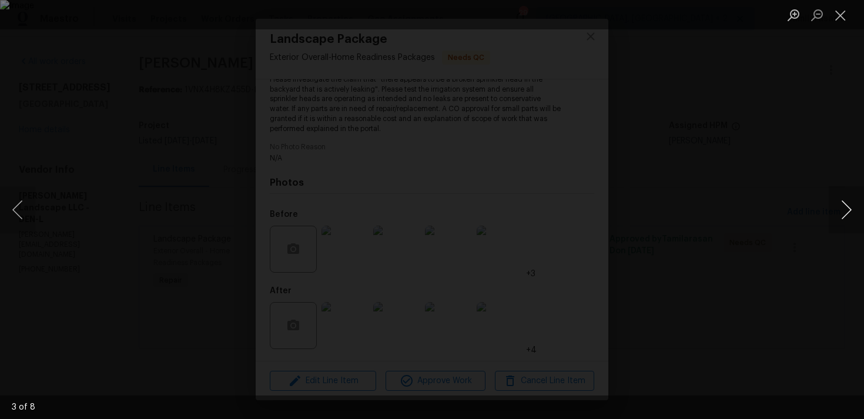
click at [849, 206] on button "Next image" at bounding box center [846, 209] width 35 height 47
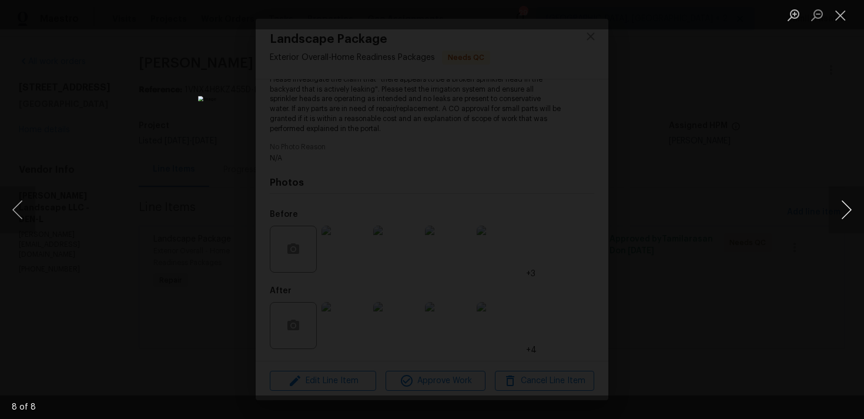
click at [849, 206] on button "Next image" at bounding box center [846, 209] width 35 height 47
click at [842, 206] on button "Next image" at bounding box center [846, 209] width 35 height 47
click at [843, 206] on button "Next image" at bounding box center [846, 209] width 35 height 47
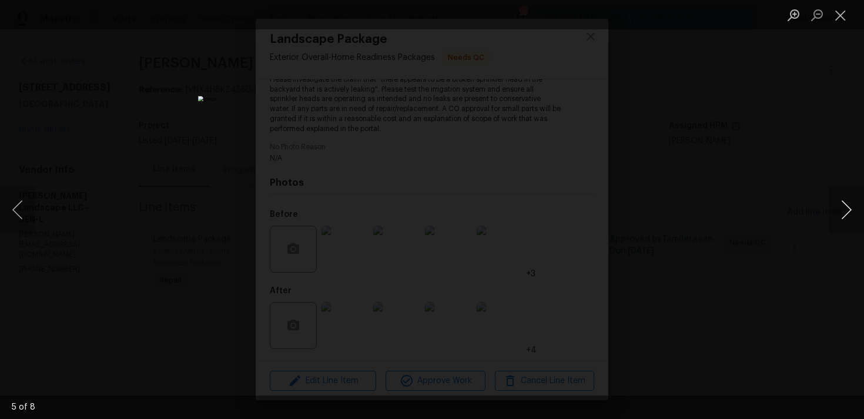
click at [843, 206] on button "Next image" at bounding box center [846, 209] width 35 height 47
click at [844, 18] on button "Close lightbox" at bounding box center [841, 15] width 24 height 21
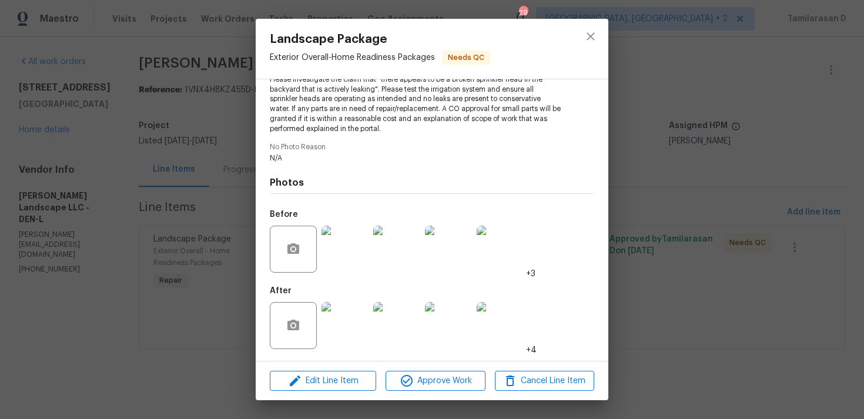
click at [229, 192] on div "Landscape Package Exterior Overall - Home Readiness Packages Needs QC Vendor Da…" at bounding box center [432, 209] width 864 height 419
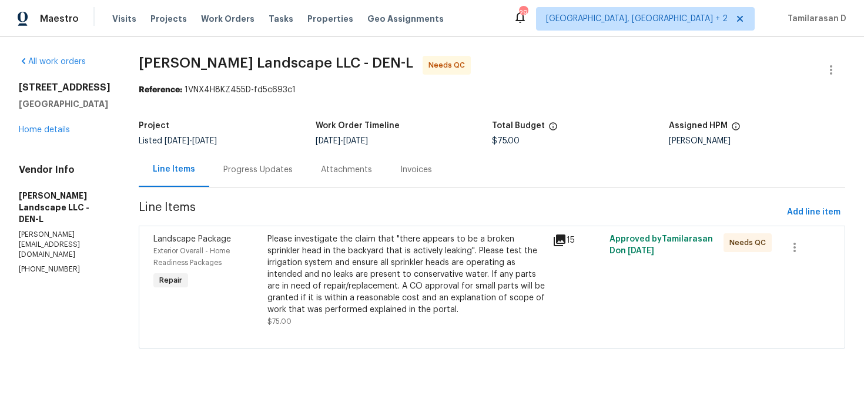
click at [252, 177] on div "Progress Updates" at bounding box center [258, 169] width 98 height 35
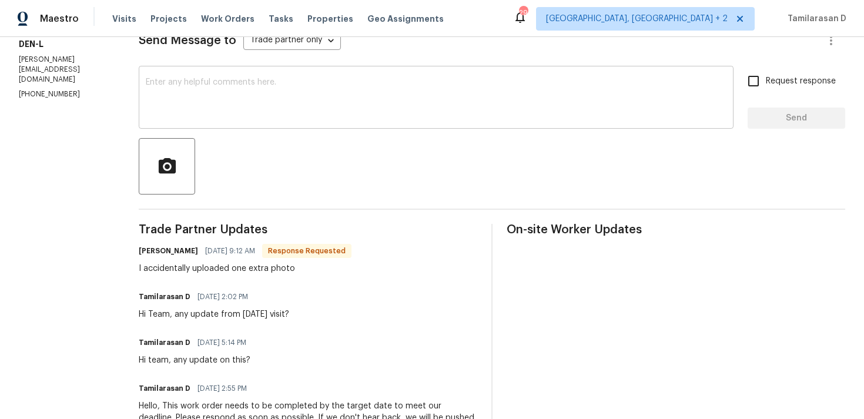
scroll to position [178, 0]
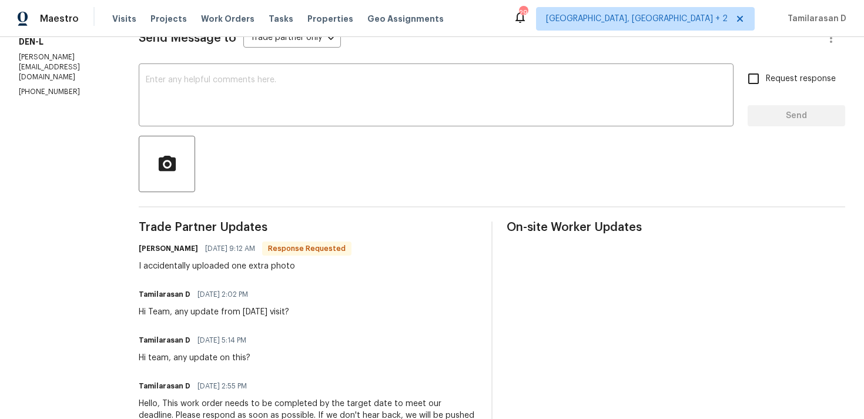
click at [204, 314] on div "Hi Team, any update from Friday's visit?" at bounding box center [214, 312] width 150 height 12
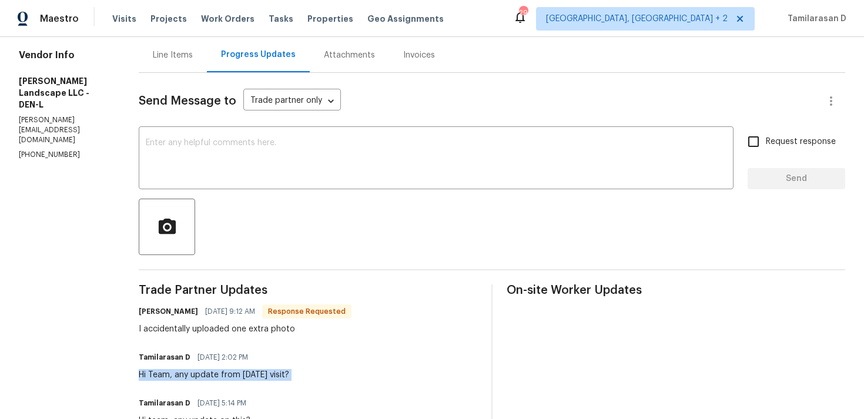
click at [182, 59] on div "Line Items" at bounding box center [173, 55] width 40 height 12
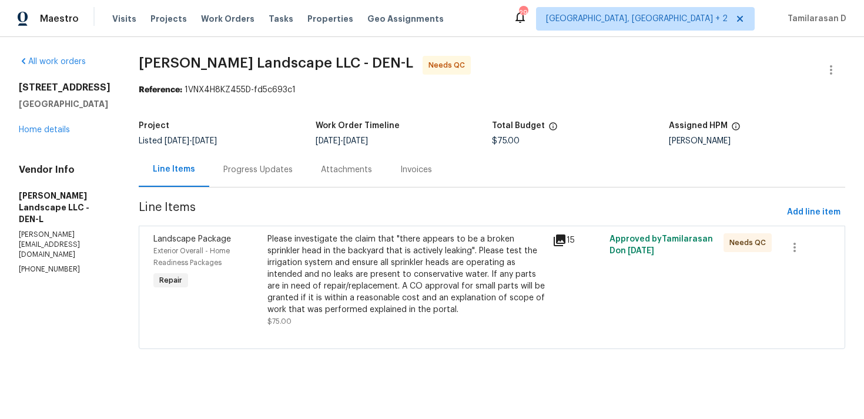
click at [305, 262] on div "Please investigate the claim that "there appears to be a broken sprinkler head …" at bounding box center [406, 274] width 278 height 82
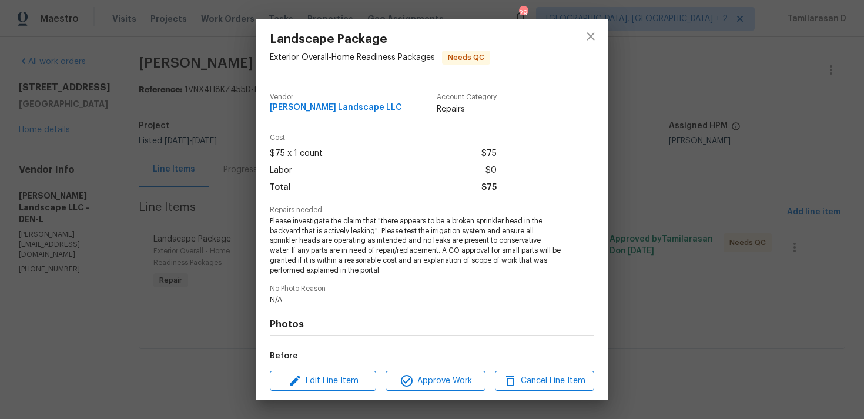
scroll to position [142, 0]
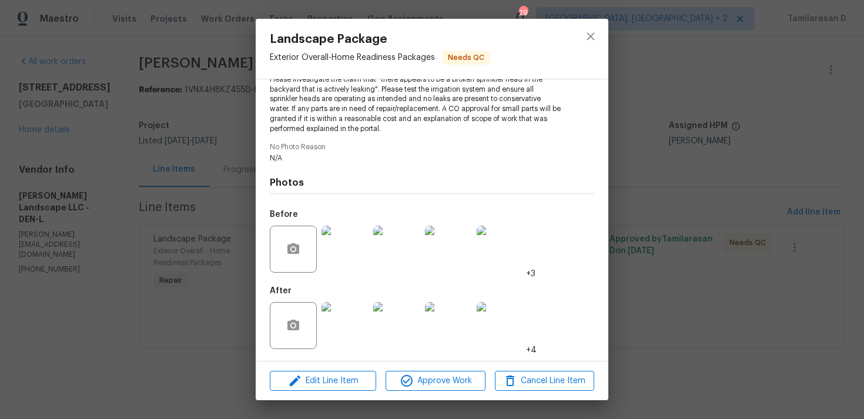
click at [337, 247] on img at bounding box center [345, 249] width 47 height 47
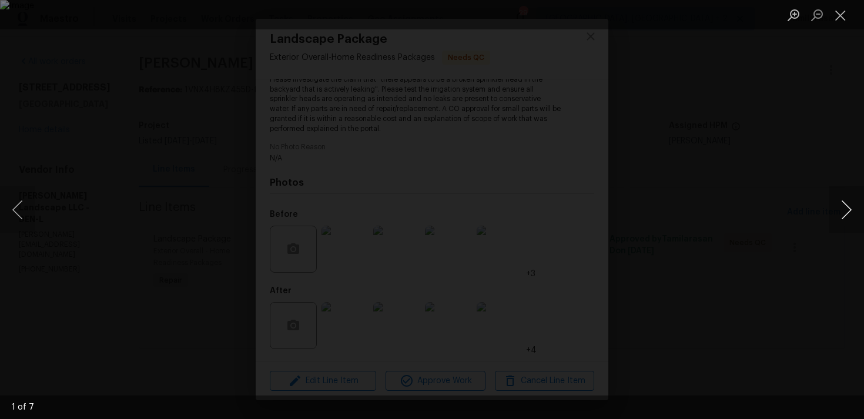
click at [840, 208] on button "Next image" at bounding box center [846, 209] width 35 height 47
click at [845, 208] on button "Next image" at bounding box center [846, 209] width 35 height 47
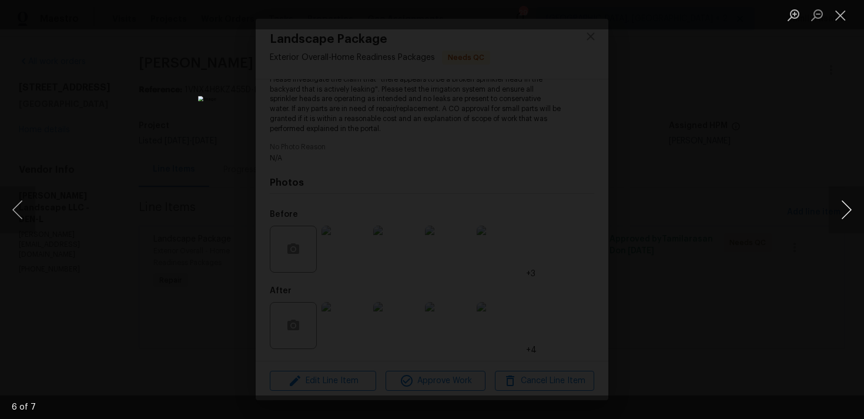
click at [845, 208] on button "Next image" at bounding box center [846, 209] width 35 height 47
click at [842, 9] on button "Close lightbox" at bounding box center [841, 15] width 24 height 21
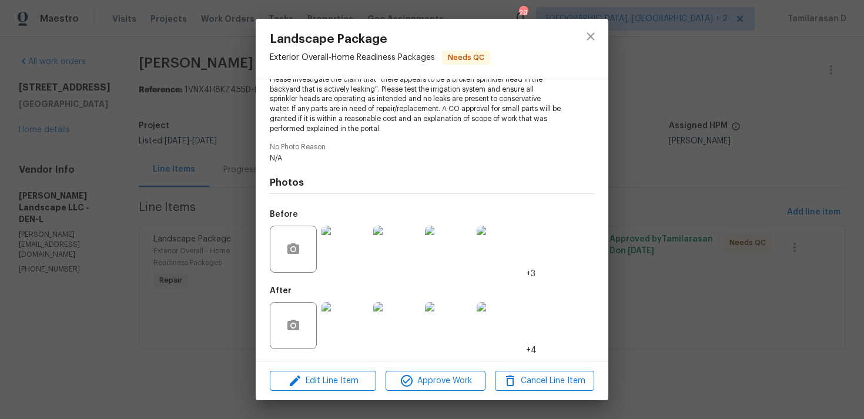
click at [347, 266] on img at bounding box center [345, 249] width 47 height 47
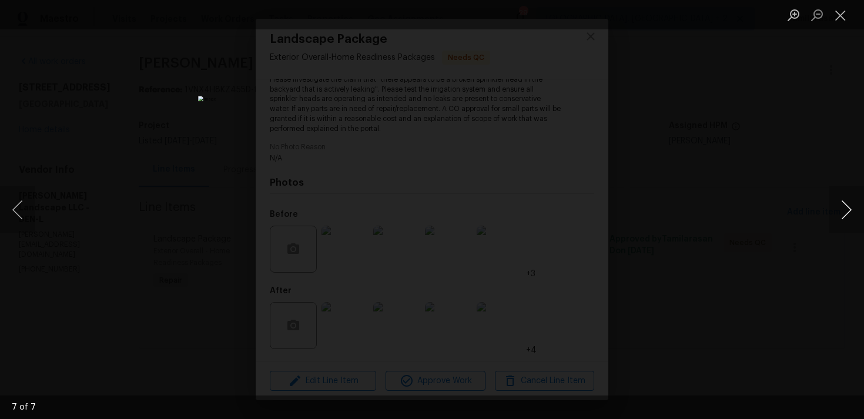
click at [852, 206] on button "Next image" at bounding box center [846, 209] width 35 height 47
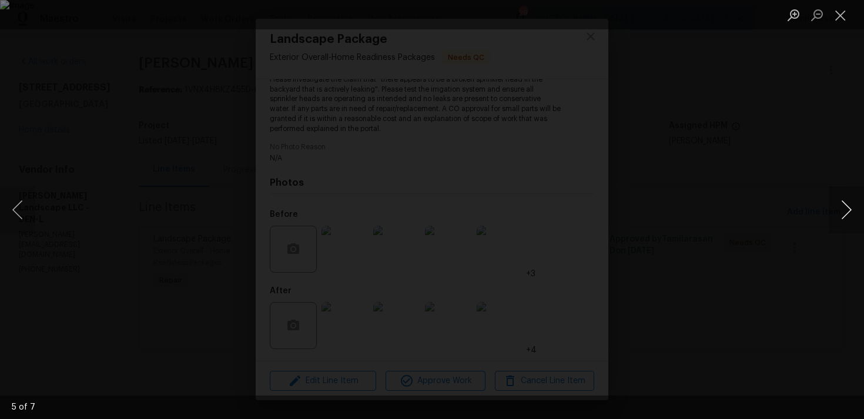
click at [852, 206] on button "Next image" at bounding box center [846, 209] width 35 height 47
click at [852, 208] on button "Next image" at bounding box center [846, 209] width 35 height 47
click at [841, 15] on button "Close lightbox" at bounding box center [841, 15] width 24 height 21
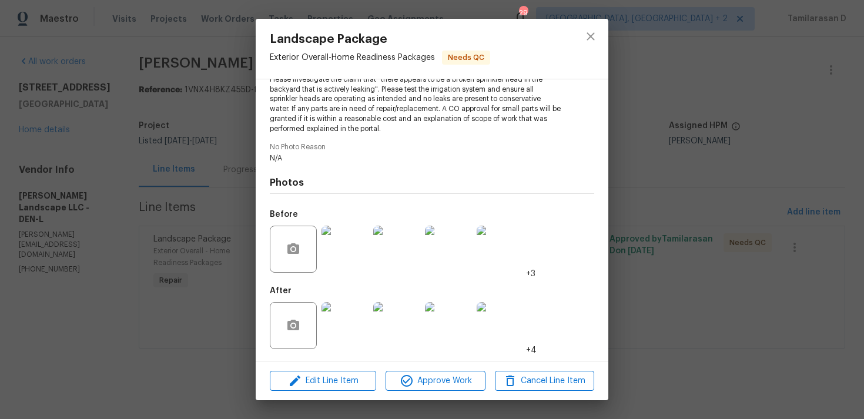
click at [342, 333] on img at bounding box center [345, 325] width 47 height 47
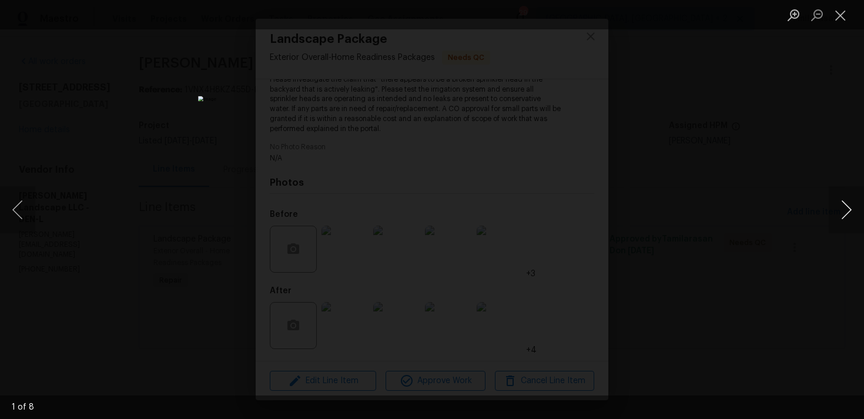
click at [848, 208] on button "Next image" at bounding box center [846, 209] width 35 height 47
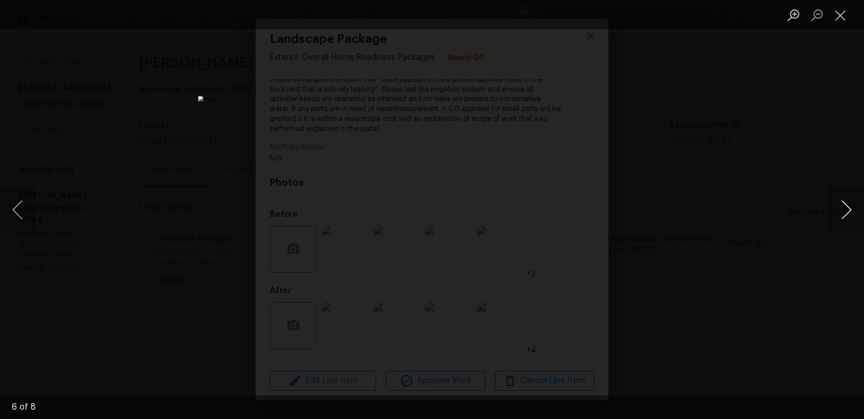
click at [848, 208] on button "Next image" at bounding box center [846, 209] width 35 height 47
click at [844, 219] on button "Next image" at bounding box center [846, 209] width 35 height 47
click at [847, 11] on button "Close lightbox" at bounding box center [841, 15] width 24 height 21
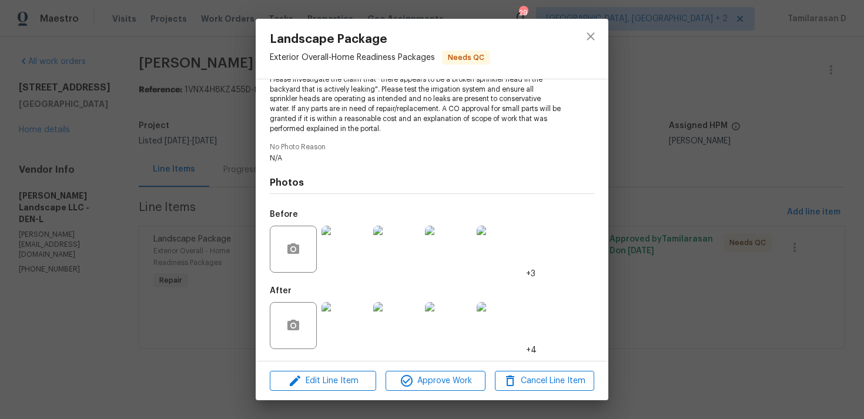
click at [189, 216] on div "Landscape Package Exterior Overall - Home Readiness Packages Needs QC Vendor Da…" at bounding box center [432, 209] width 864 height 419
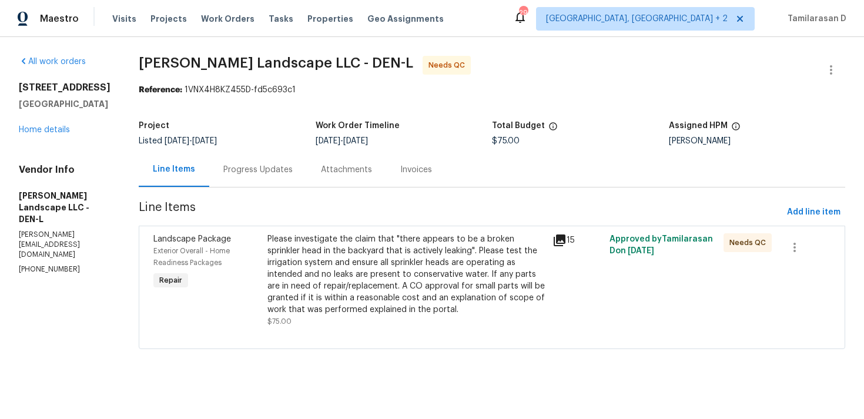
click at [241, 169] on div "Progress Updates" at bounding box center [257, 170] width 69 height 12
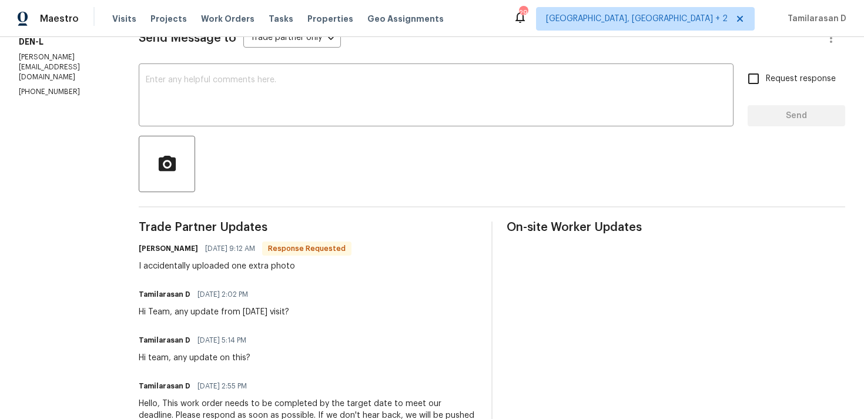
scroll to position [120, 0]
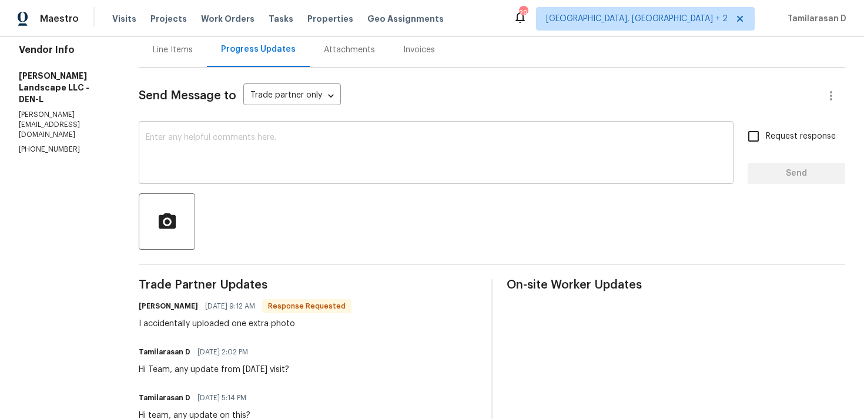
click at [221, 164] on textarea at bounding box center [436, 153] width 581 height 41
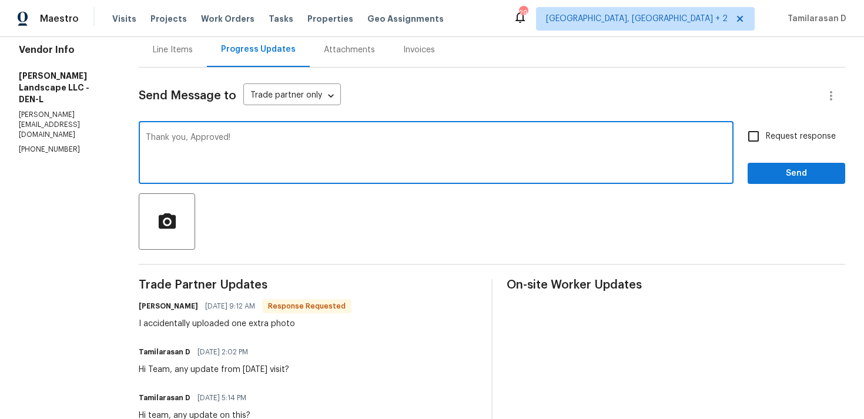
type textarea "Thank you, Approved!"
click at [809, 170] on span "Send" at bounding box center [796, 173] width 79 height 15
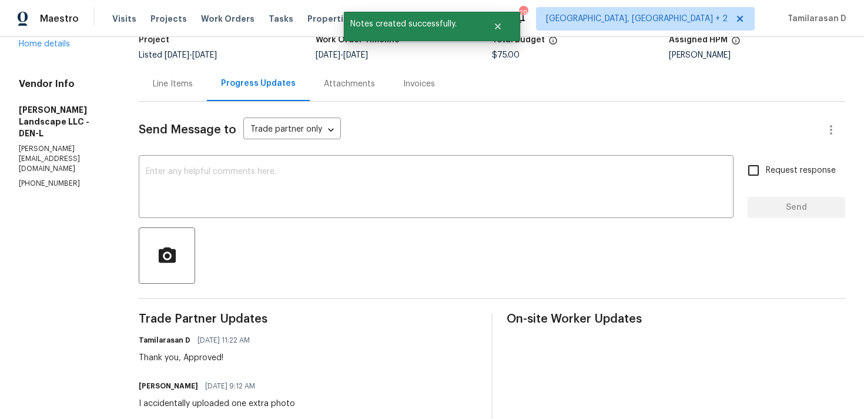
scroll to position [35, 0]
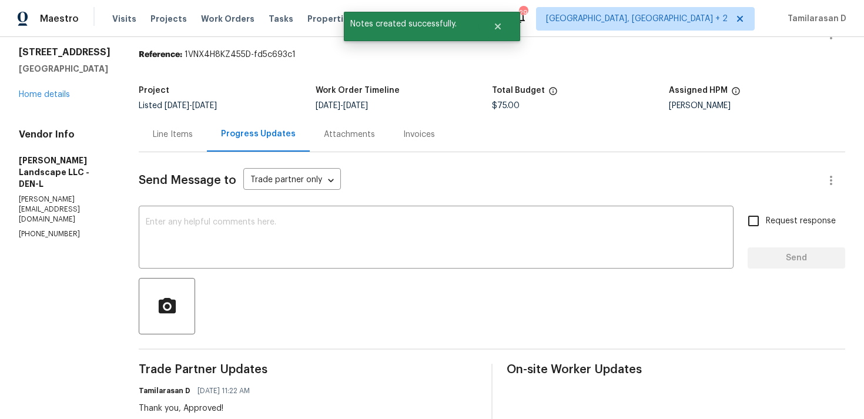
click at [191, 138] on div "Line Items" at bounding box center [173, 135] width 40 height 12
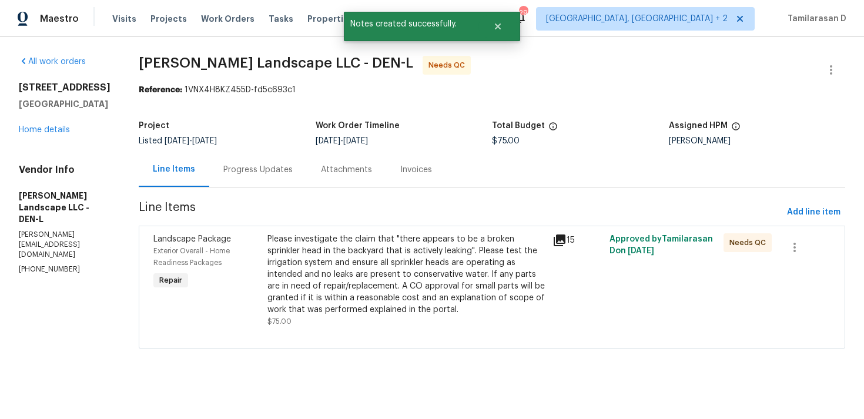
click at [378, 256] on div "Please investigate the claim that "there appears to be a broken sprinkler head …" at bounding box center [406, 274] width 278 height 82
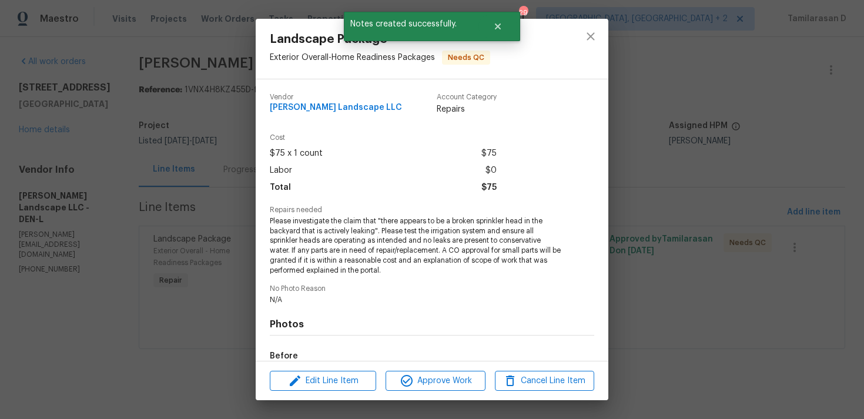
click at [190, 81] on div "Landscape Package Exterior Overall - Home Readiness Packages Needs QC Vendor Da…" at bounding box center [432, 209] width 864 height 419
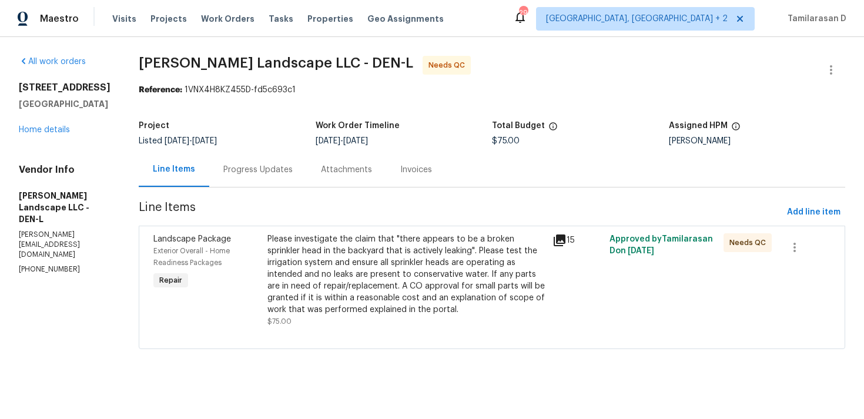
click at [258, 175] on div "Progress Updates" at bounding box center [257, 170] width 69 height 12
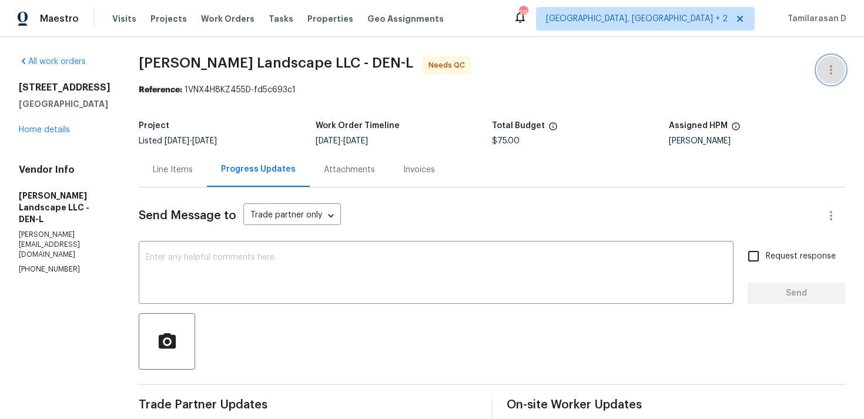
click at [834, 60] on button "button" at bounding box center [831, 70] width 28 height 28
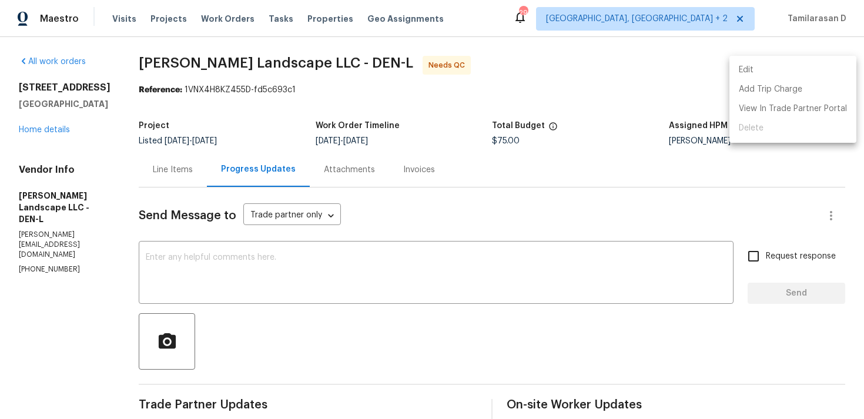
click at [774, 71] on li "Edit" at bounding box center [793, 70] width 127 height 19
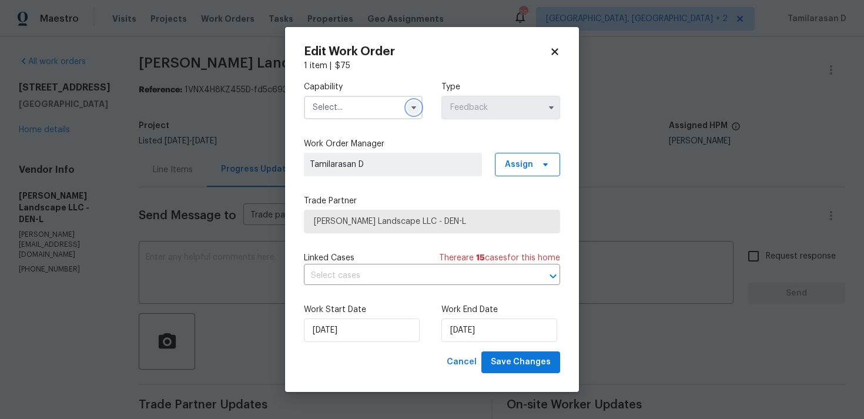
click at [418, 105] on icon "button" at bounding box center [413, 107] width 9 height 9
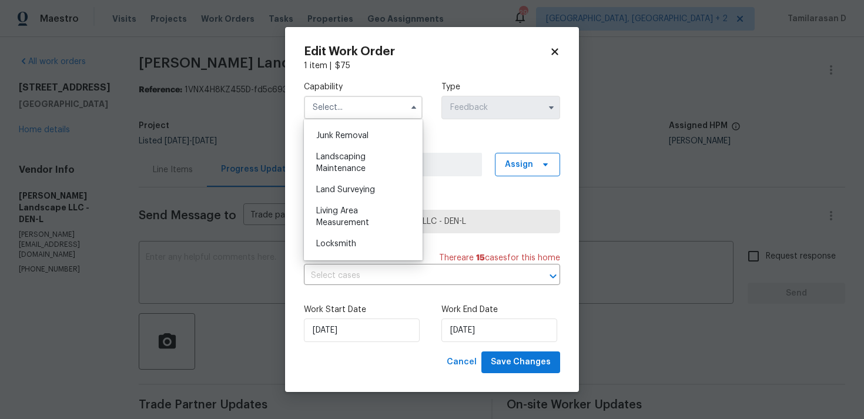
scroll to position [740, 0]
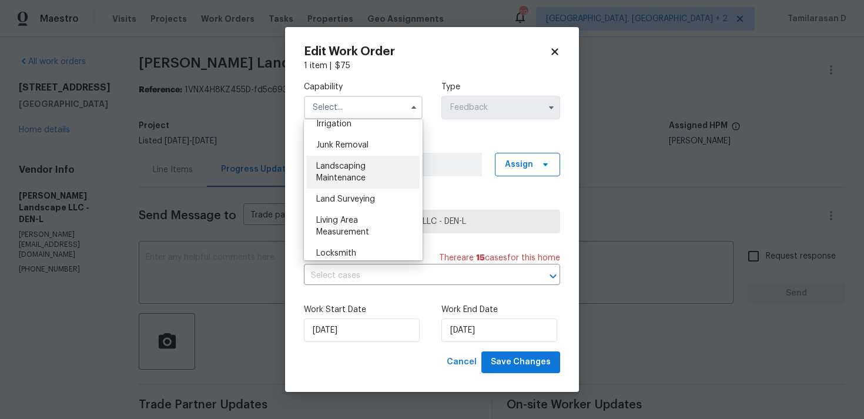
click at [343, 170] on span "Landscaping Maintenance" at bounding box center [340, 172] width 49 height 20
type input "Landscaping Maintenance"
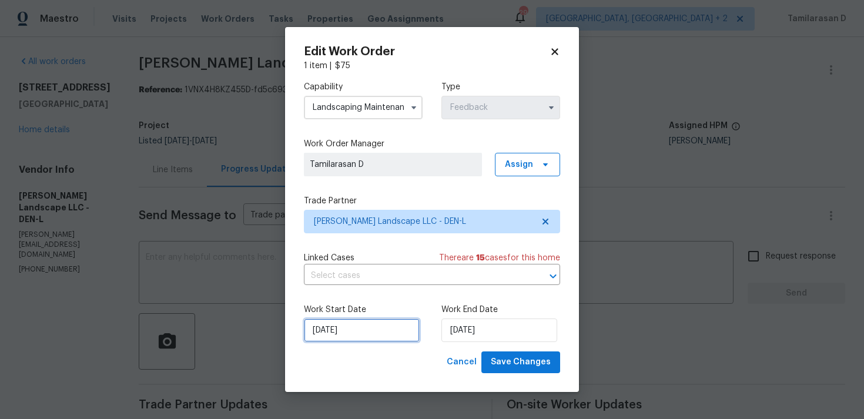
click at [354, 327] on input "25/08/2025" at bounding box center [362, 331] width 116 height 24
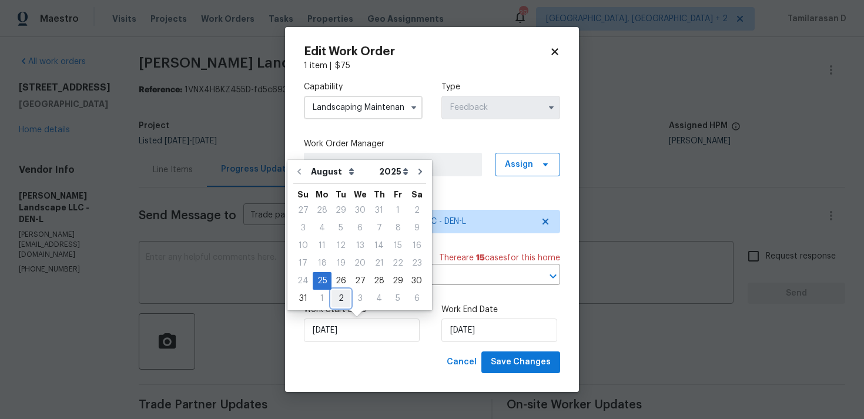
click at [341, 296] on div "2" at bounding box center [341, 298] width 19 height 16
type input "02/09/2025"
select select "8"
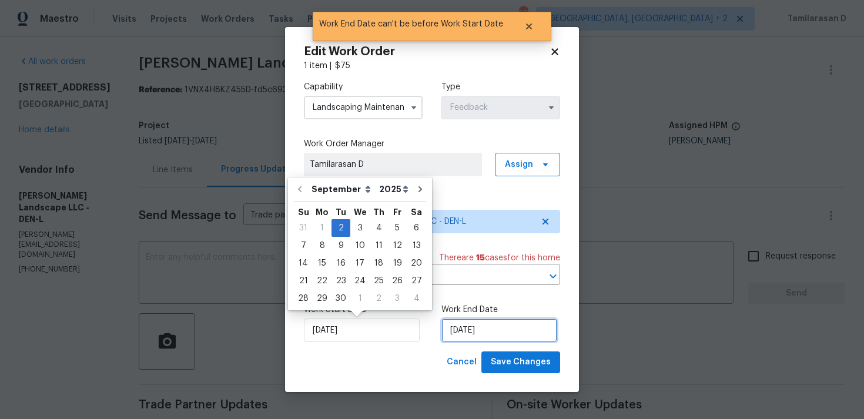
click at [455, 319] on input "02/09/2025" at bounding box center [499, 331] width 116 height 24
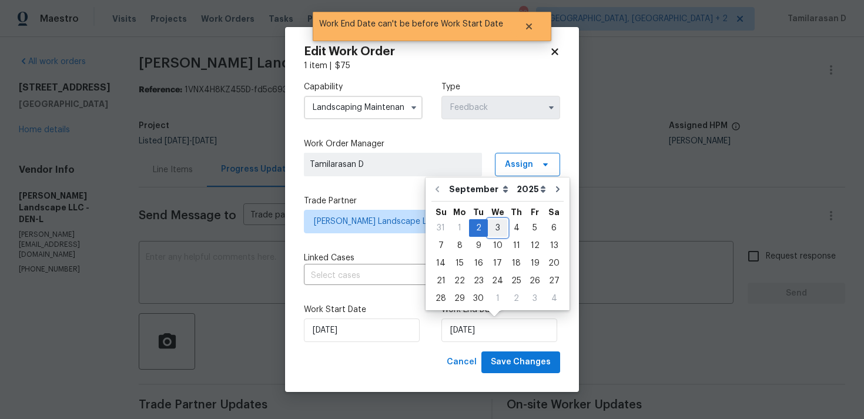
click at [494, 230] on div "3" at bounding box center [497, 228] width 19 height 16
type input "03/09/2025"
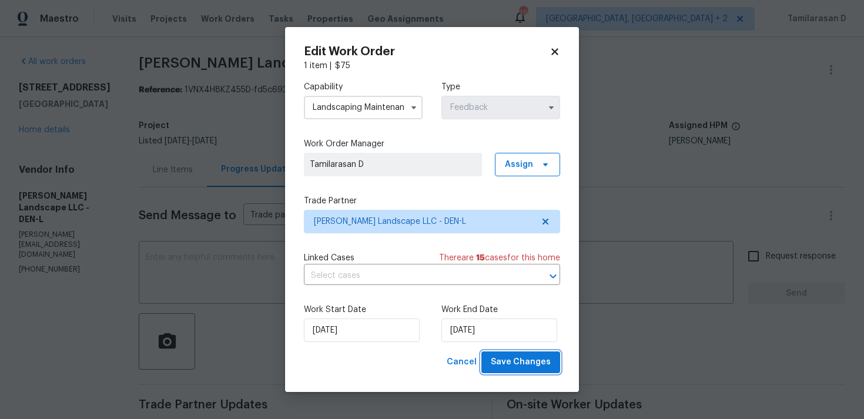
click at [523, 360] on span "Save Changes" at bounding box center [521, 362] width 60 height 15
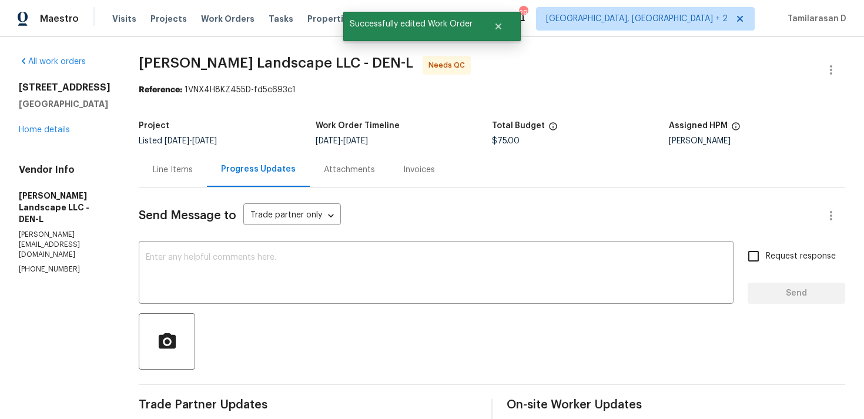
click at [169, 179] on div "Line Items" at bounding box center [173, 169] width 68 height 35
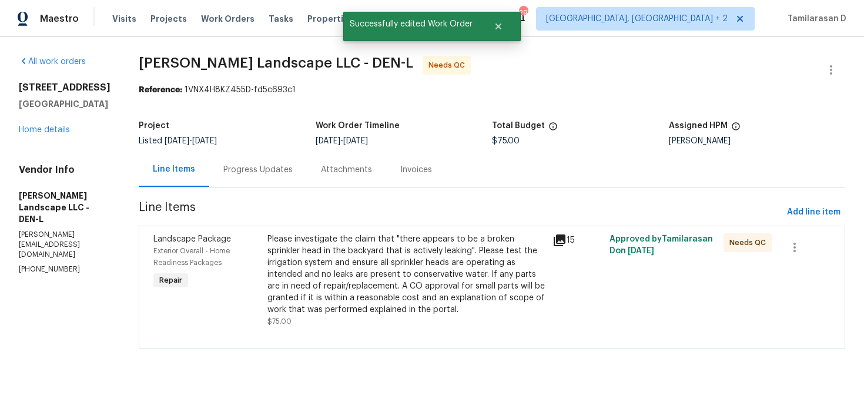
click at [312, 259] on div "Please investigate the claim that "there appears to be a broken sprinkler head …" at bounding box center [406, 274] width 278 height 82
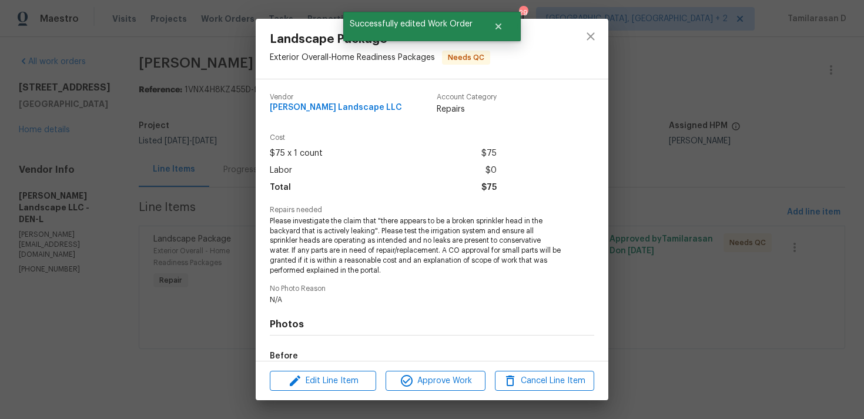
scroll to position [142, 0]
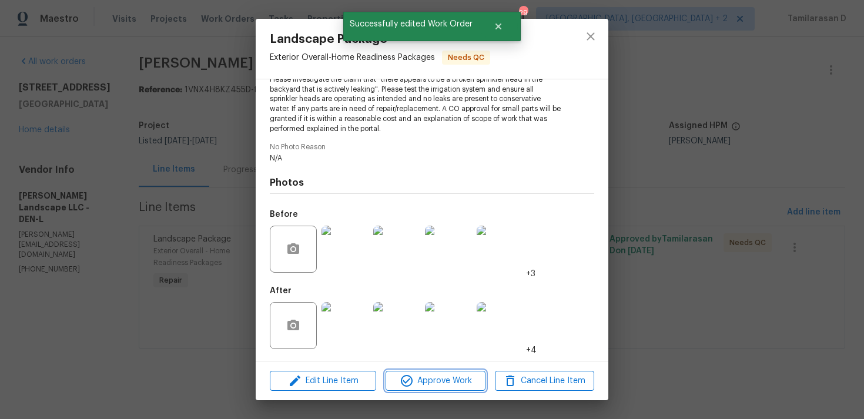
click at [441, 374] on span "Approve Work" at bounding box center [435, 381] width 92 height 15
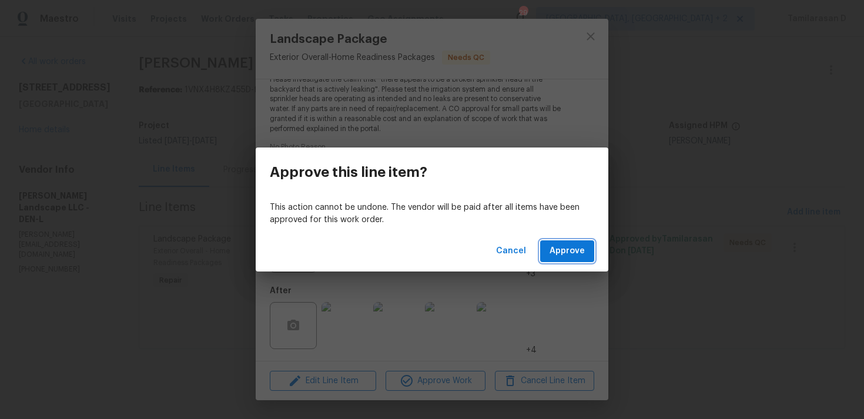
click at [552, 253] on span "Approve" at bounding box center [567, 251] width 35 height 15
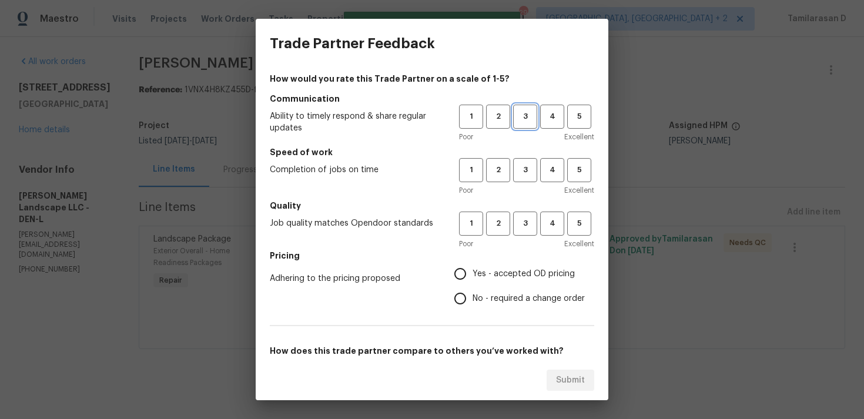
click at [522, 119] on span "3" at bounding box center [525, 117] width 22 height 14
click at [524, 169] on span "3" at bounding box center [525, 170] width 22 height 14
click at [523, 232] on button "3" at bounding box center [525, 224] width 24 height 24
click at [460, 280] on input "Yes - accepted OD pricing" at bounding box center [460, 274] width 25 height 25
radio input "true"
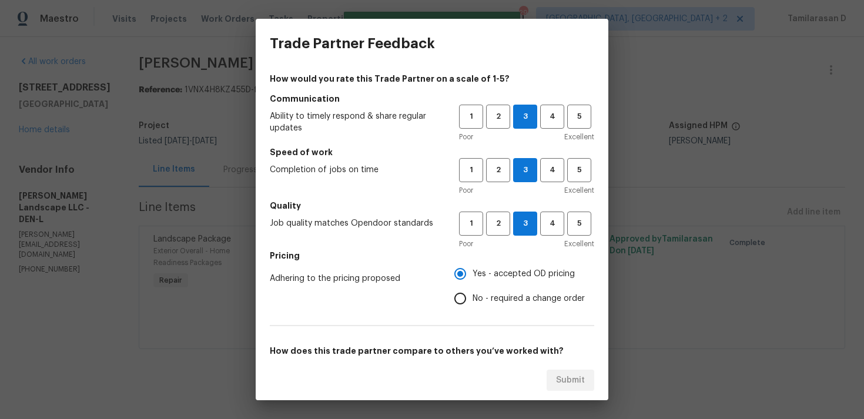
scroll to position [178, 0]
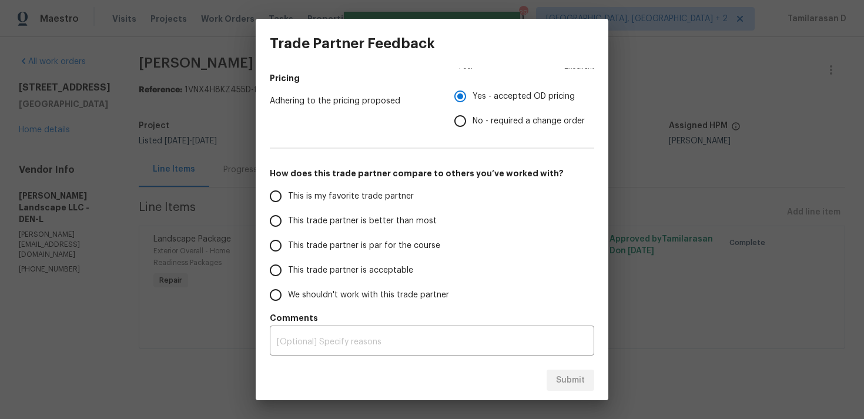
click at [295, 246] on span "This trade partner is par for the course" at bounding box center [364, 246] width 152 height 12
click at [288, 246] on input "This trade partner is par for the course" at bounding box center [275, 245] width 25 height 25
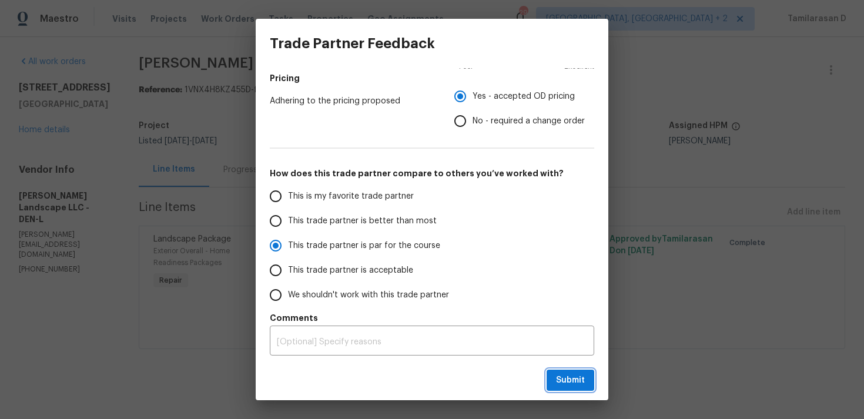
click at [578, 386] on span "Submit" at bounding box center [570, 380] width 29 height 15
radio input "true"
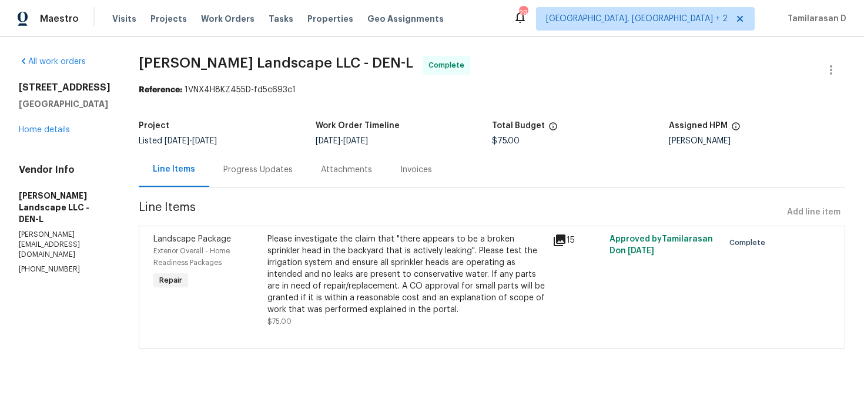
click at [253, 159] on div "Progress Updates" at bounding box center [258, 169] width 98 height 35
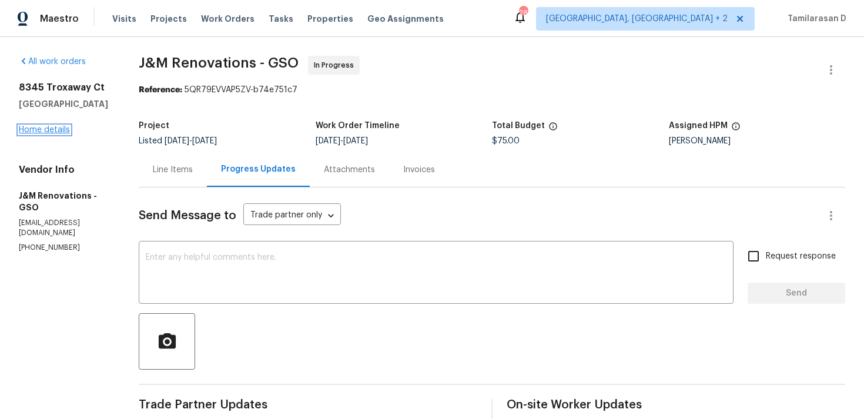
click at [49, 128] on link "Home details" at bounding box center [44, 130] width 51 height 8
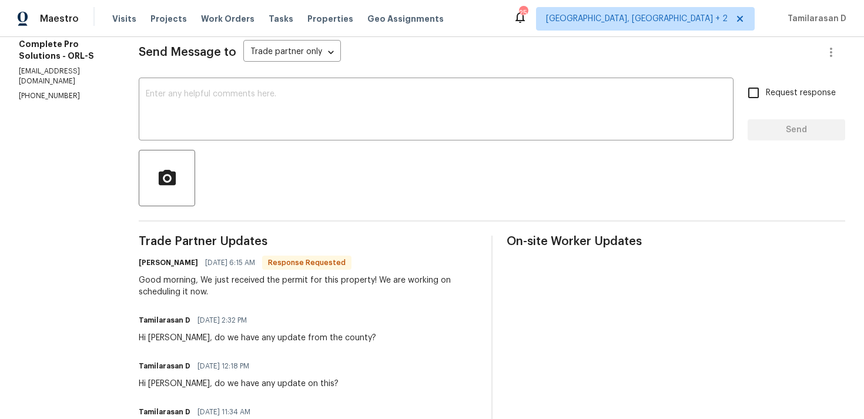
scroll to position [202, 0]
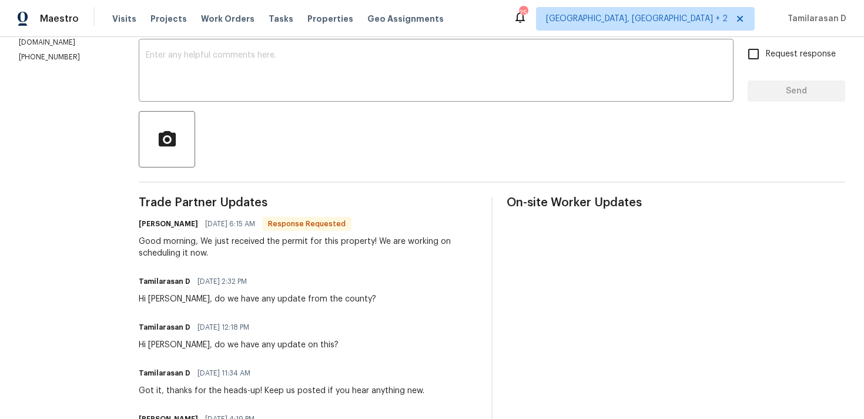
click at [220, 231] on div "[PERSON_NAME] [DATE] 6:15 AM Response Requested" at bounding box center [308, 224] width 339 height 16
click at [208, 244] on div "Good morning, We just received the permit for this property! We are working on …" at bounding box center [308, 248] width 339 height 24
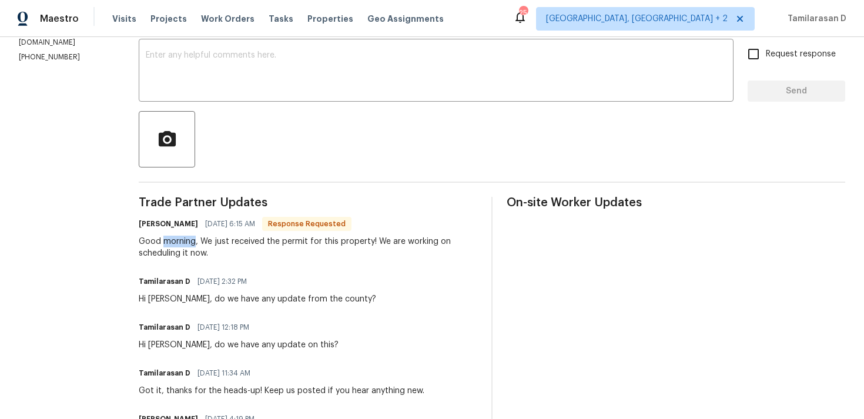
click at [208, 244] on div "Good morning, We just received the permit for this property! We are working on …" at bounding box center [308, 248] width 339 height 24
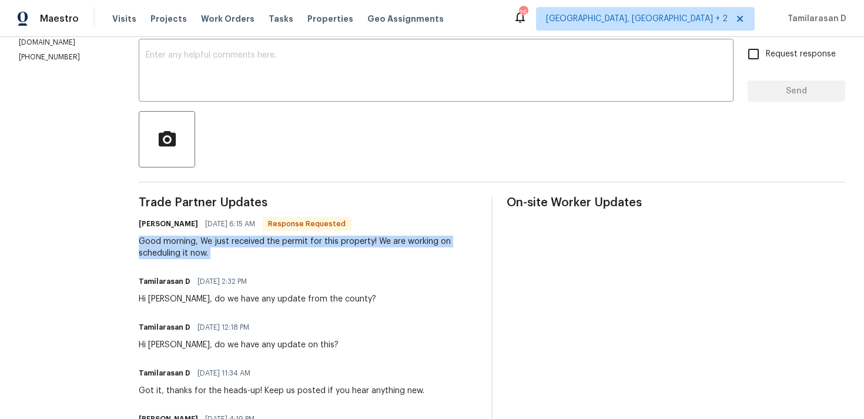
scroll to position [190, 0]
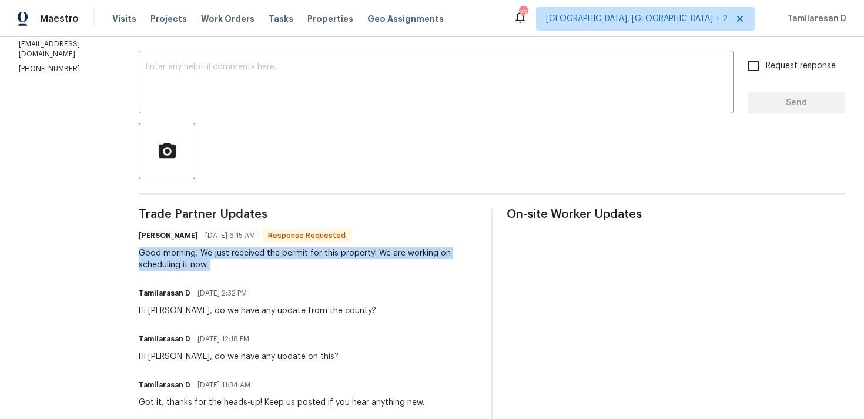
click at [207, 255] on div "Good morning, We just received the permit for this property! We are working on …" at bounding box center [308, 259] width 339 height 24
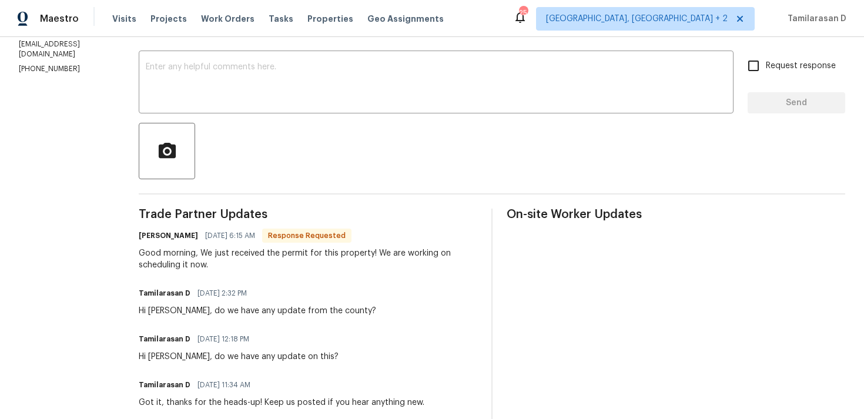
click at [207, 255] on div "Good morning, We just received the permit for this property! We are working on …" at bounding box center [308, 259] width 339 height 24
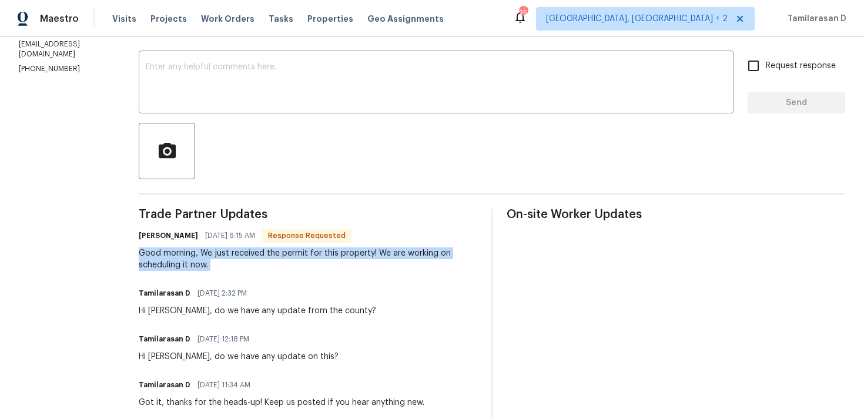
scroll to position [179, 0]
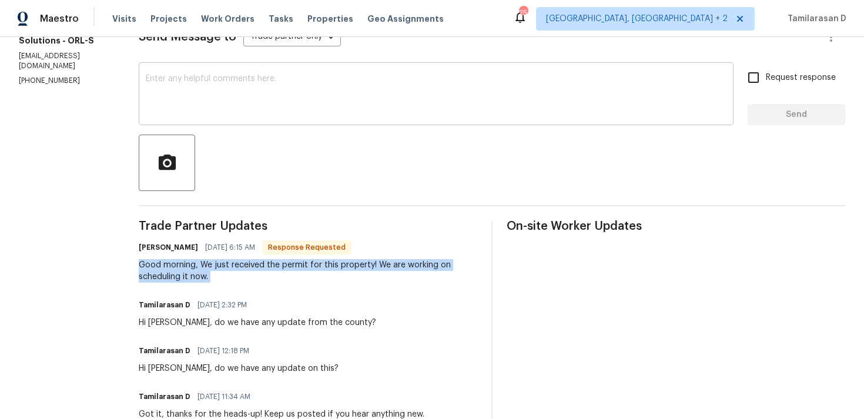
click at [235, 100] on textarea at bounding box center [436, 95] width 581 height 41
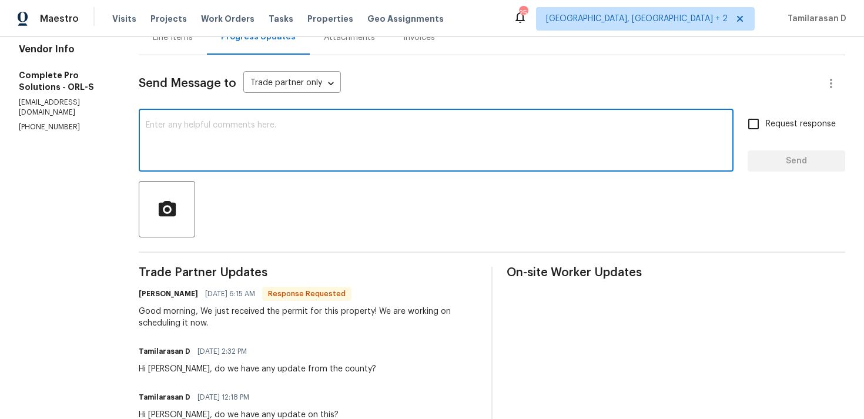
scroll to position [128, 0]
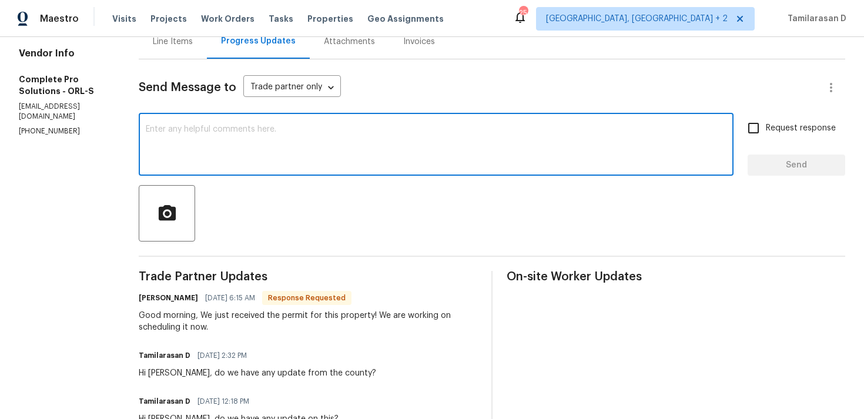
click at [220, 131] on textarea at bounding box center [436, 145] width 581 height 41
click at [223, 129] on textarea "Perfect, Please jeep me updated." at bounding box center [436, 145] width 581 height 41
click at [311, 122] on div "Perfect, Please keep me updated. x ​" at bounding box center [436, 146] width 595 height 60
click at [313, 133] on textarea "Perfect, Please keep me updated." at bounding box center [436, 145] width 581 height 41
type textarea "Perfect, Please keep me updated. Thanks!"
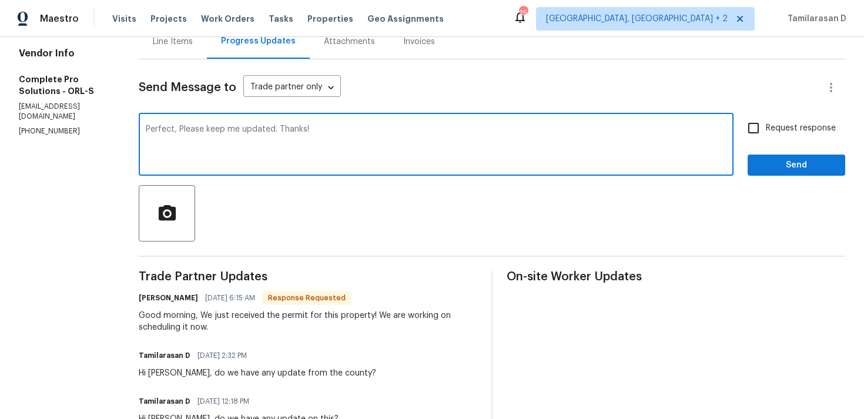
click at [770, 124] on span "Request response" at bounding box center [801, 128] width 70 height 12
click at [766, 124] on input "Request response" at bounding box center [753, 128] width 25 height 25
checkbox input "true"
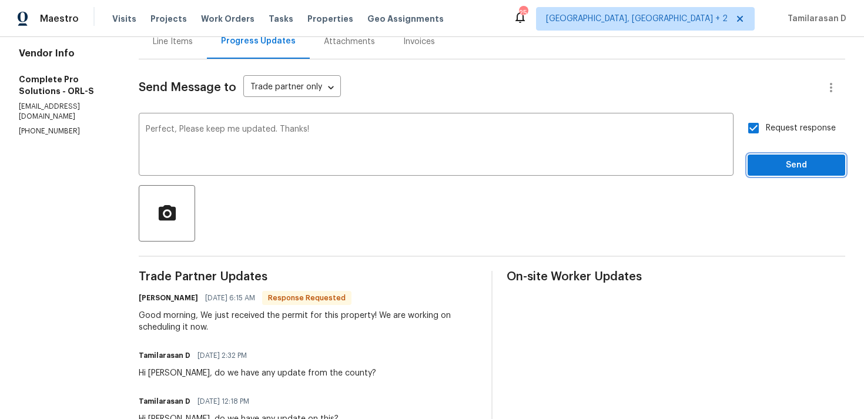
click at [775, 163] on span "Send" at bounding box center [796, 165] width 79 height 15
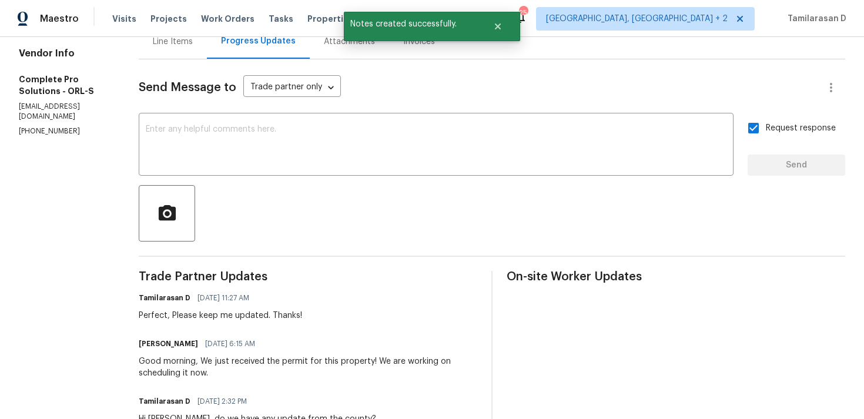
click at [213, 363] on div "Good morning, We just received the permit for this property! We are working on …" at bounding box center [308, 368] width 339 height 24
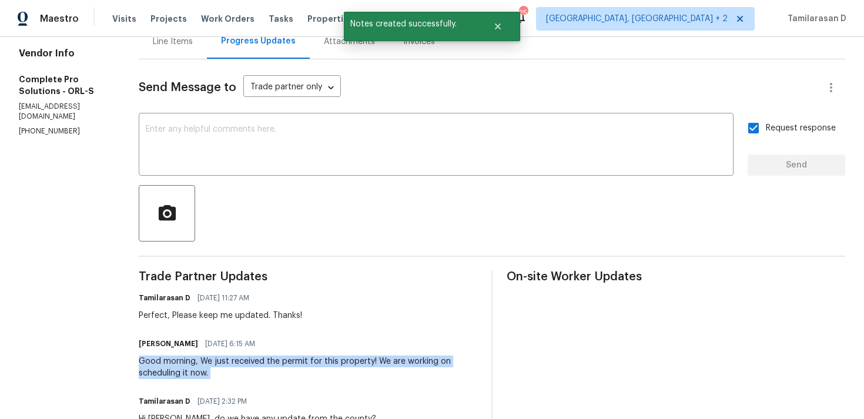
click at [213, 363] on div "Good morning, We just received the permit for this property! We are working on …" at bounding box center [308, 368] width 339 height 24
copy div "Good morning, We just received the permit for this property! We are working on …"
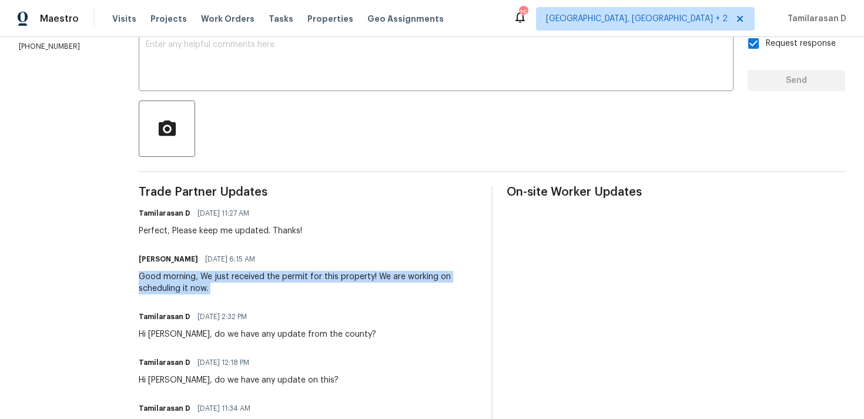
scroll to position [0, 0]
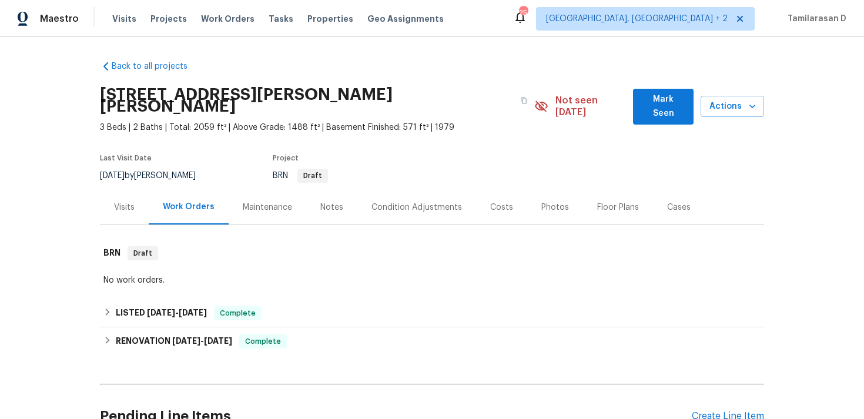
click at [248, 62] on div "Back to all projects [STREET_ADDRESS][PERSON_NAME][PERSON_NAME] 3 Beds | 2 Bath…" at bounding box center [432, 258] width 664 height 414
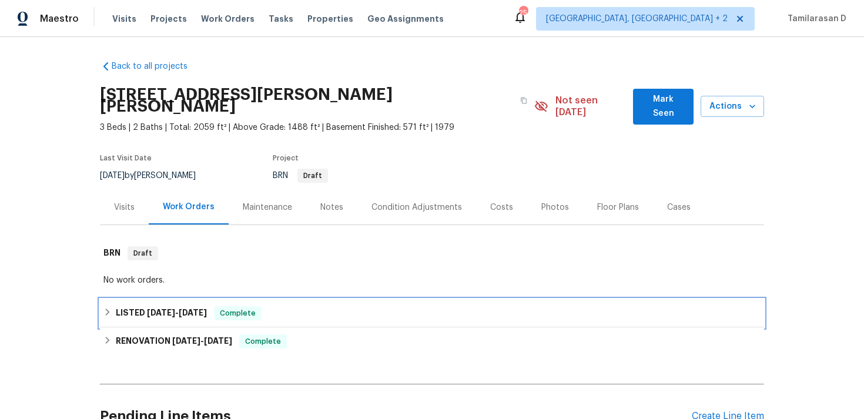
click at [112, 306] on div "LISTED 6/7/25 - 6/16/25 Complete" at bounding box center [431, 313] width 657 height 14
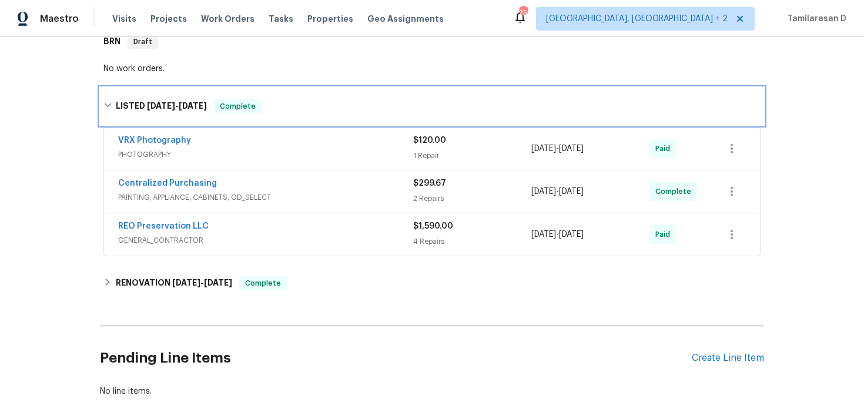
scroll to position [230, 0]
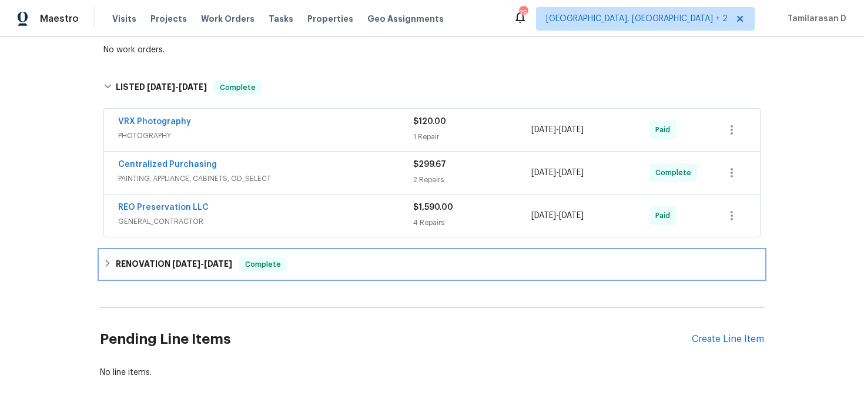
click at [118, 257] on h6 "RENOVATION 3/21/25 - 6/4/25" at bounding box center [174, 264] width 116 height 14
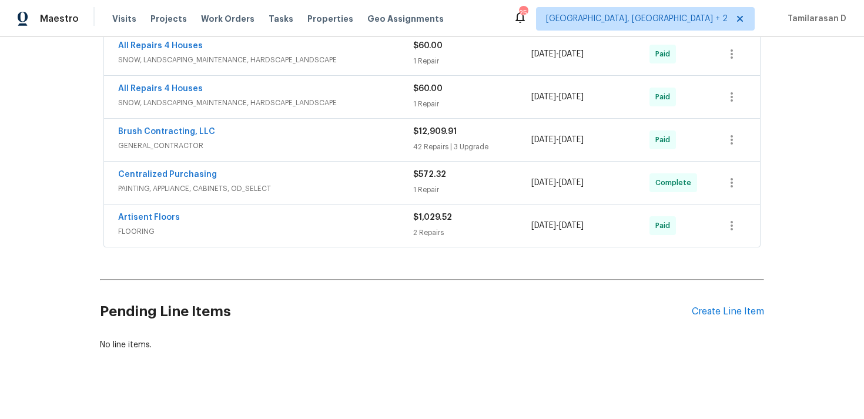
scroll to position [557, 0]
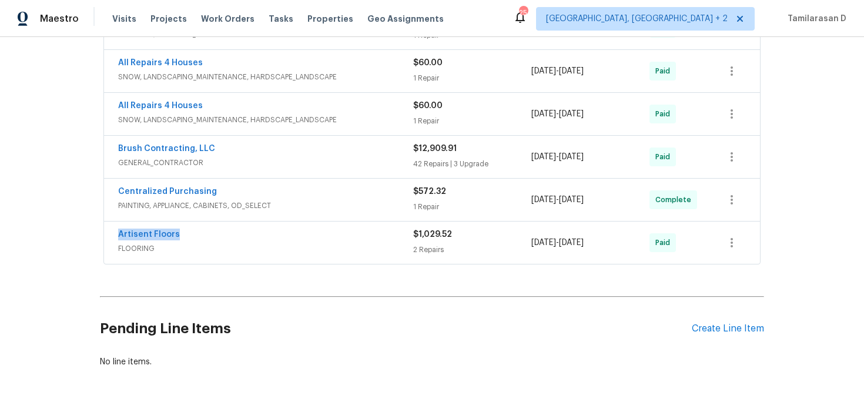
drag, startPoint x: 179, startPoint y: 222, endPoint x: 100, endPoint y: 220, distance: 79.4
click at [100, 220] on div "Brush Contracting, LLC GENERAL_CONTRACTOR $1,056.86 5 Repairs 5/20/2025 - 6/4/2…" at bounding box center [432, 115] width 664 height 306
copy link "Artisent Floors"
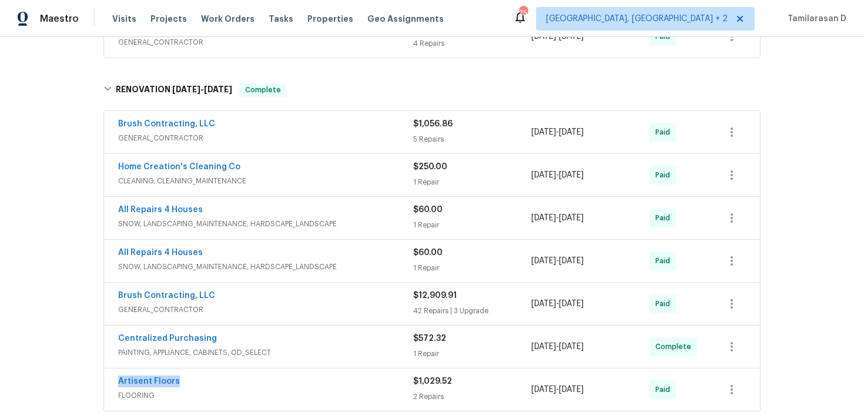
scroll to position [574, 0]
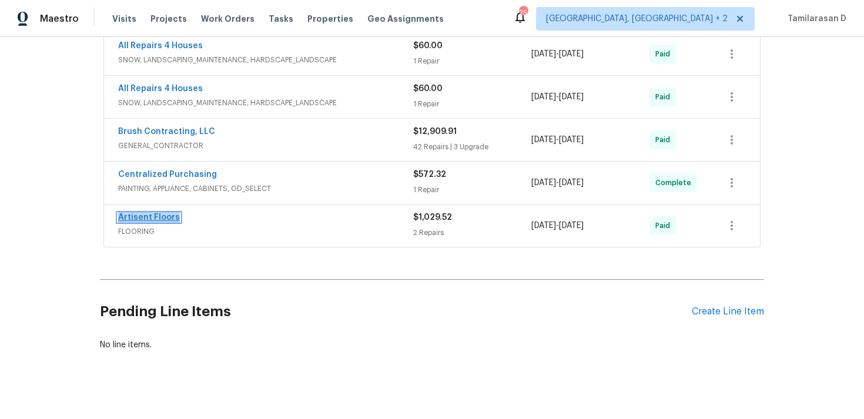
click at [158, 213] on link "Artisent Floors" at bounding box center [149, 217] width 62 height 8
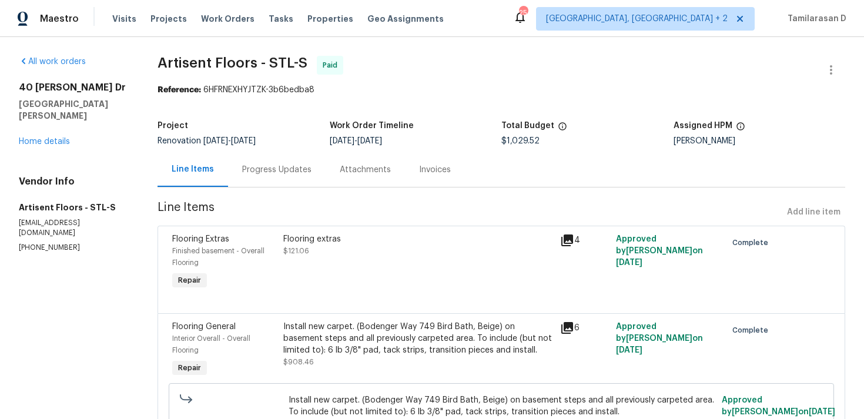
click at [268, 174] on div "Progress Updates" at bounding box center [276, 170] width 69 height 12
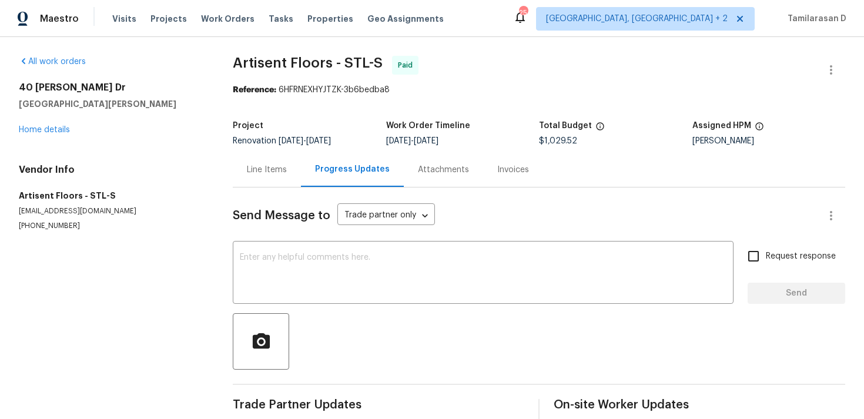
click at [246, 171] on div "Line Items" at bounding box center [267, 169] width 68 height 35
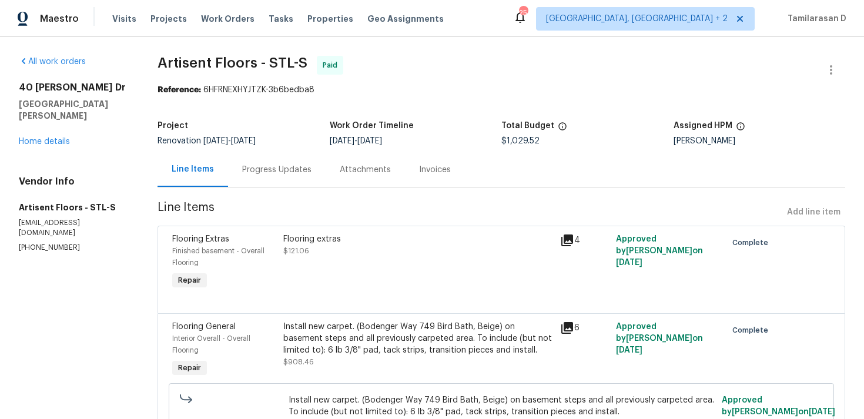
click at [83, 218] on p "hsouthard@artisentfloors.com" at bounding box center [74, 228] width 111 height 20
copy p "hsouthard@artisentfloors.com"
click at [47, 233] on section "All work orders 40 Ann Dr Saint Peters, MO 63376 Home details Vendor Info Artis…" at bounding box center [74, 271] width 111 height 431
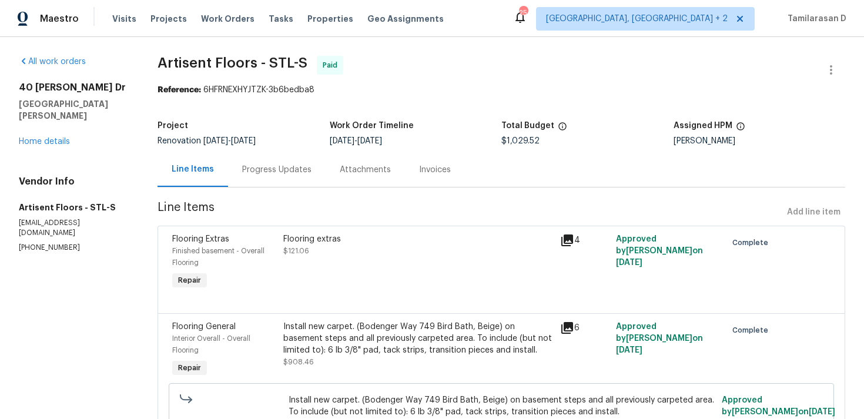
click at [51, 243] on p "(314) 330-3531" at bounding box center [74, 248] width 111 height 10
copy p "(314) 330-3531"
drag, startPoint x: 501, startPoint y: 138, endPoint x: 567, endPoint y: 139, distance: 65.3
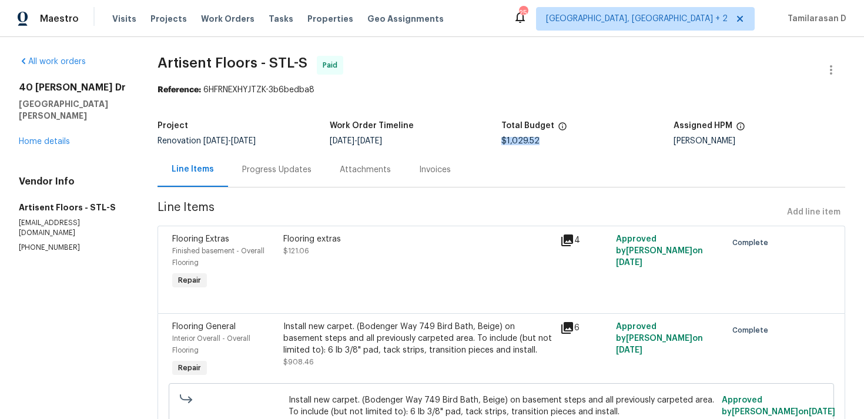
click at [567, 139] on div "$1,029.52" at bounding box center [587, 141] width 172 height 8
copy span "$1,029.52"
click at [54, 138] on link "Home details" at bounding box center [44, 142] width 51 height 8
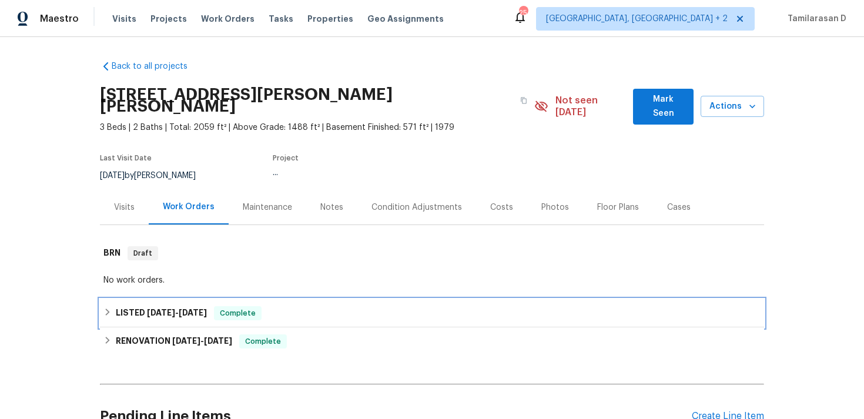
click at [133, 306] on h6 "LISTED 6/7/25 - 6/16/25" at bounding box center [161, 313] width 91 height 14
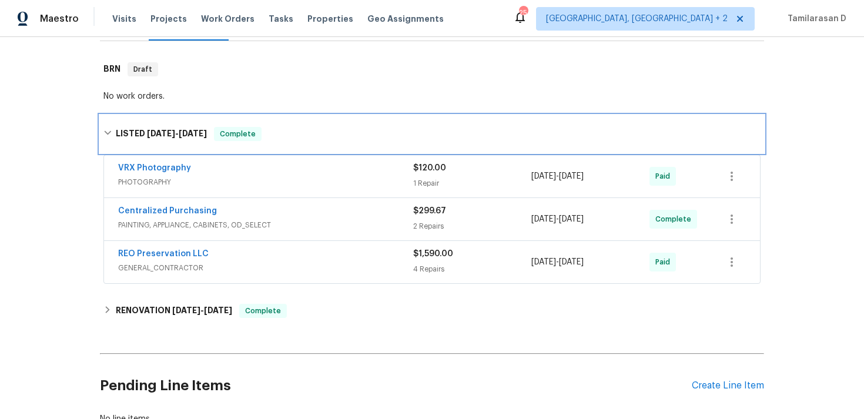
scroll to position [258, 0]
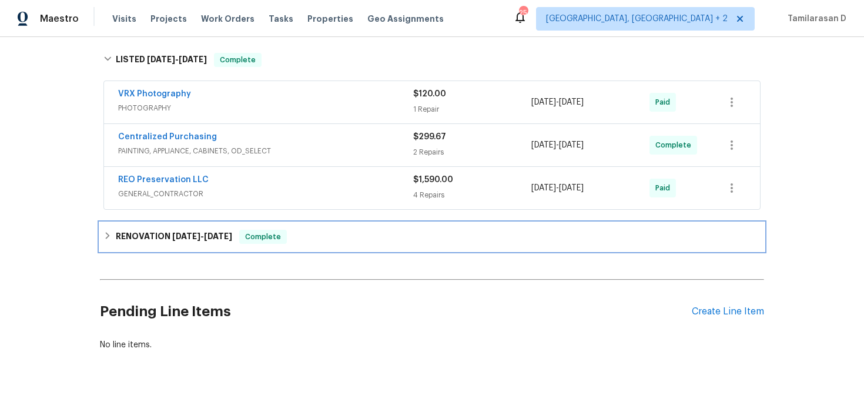
click at [114, 223] on div "RENOVATION 3/21/25 - 6/4/25 Complete" at bounding box center [432, 237] width 664 height 28
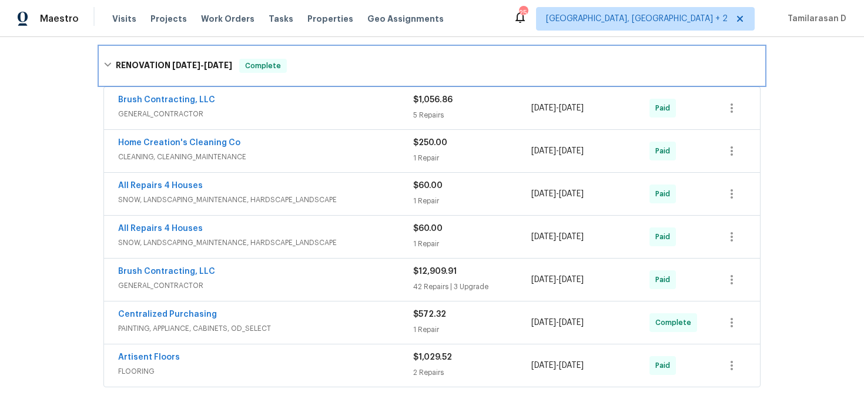
scroll to position [447, 0]
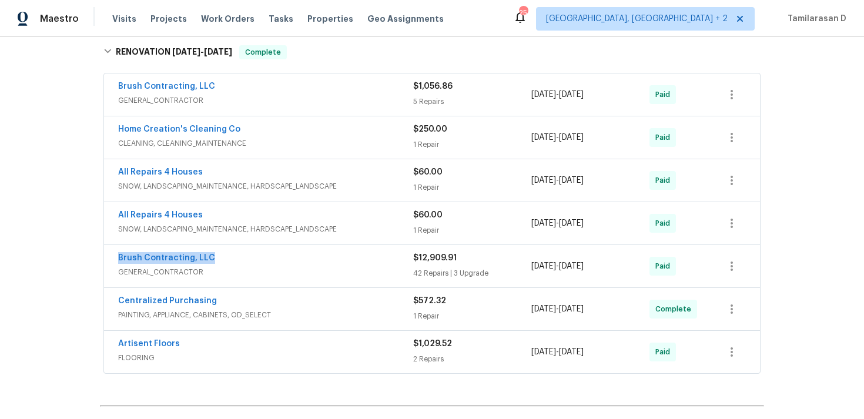
drag, startPoint x: 213, startPoint y: 245, endPoint x: 118, endPoint y: 240, distance: 95.3
click at [118, 245] on div "Brush Contracting, LLC GENERAL_CONTRACTOR $12,909.91 42 Repairs | 3 Upgrade 4/2…" at bounding box center [432, 266] width 656 height 42
copy link "Brush Contracting, LLC"
click at [168, 254] on link "Brush Contracting, LLC" at bounding box center [166, 258] width 97 height 8
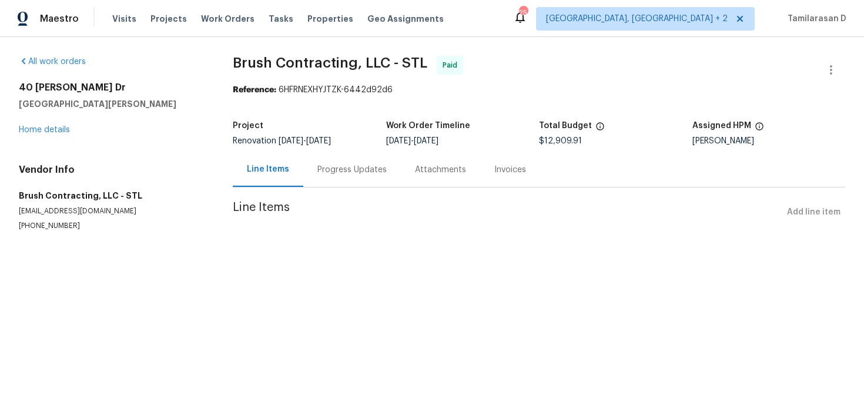
click at [65, 208] on p "brbrush@att.net" at bounding box center [112, 211] width 186 height 10
click at [65, 208] on div at bounding box center [432, 209] width 864 height 419
click at [53, 215] on div at bounding box center [432, 209] width 864 height 419
click at [53, 202] on h5 "Brush Contracting, LLC - STL" at bounding box center [112, 196] width 186 height 12
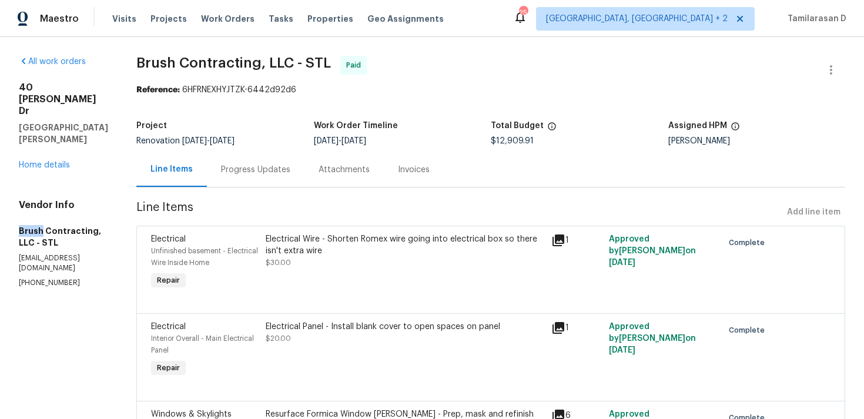
click at [53, 225] on h5 "Brush Contracting, LLC - STL" at bounding box center [63, 237] width 89 height 24
click at [44, 255] on p "brbrush@att.net" at bounding box center [63, 263] width 89 height 20
copy p "brbrush@att.net"
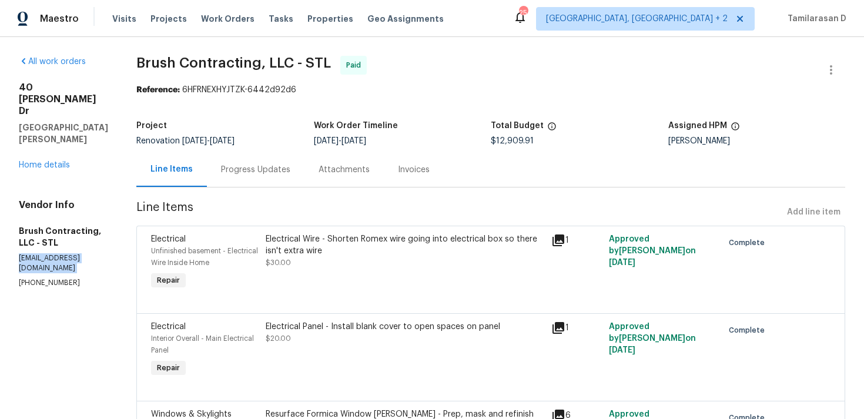
click at [36, 278] on p "(314) 488-7137" at bounding box center [63, 283] width 89 height 10
copy p "(314) 488-7137"
drag, startPoint x: 472, startPoint y: 140, endPoint x: 517, endPoint y: 141, distance: 44.7
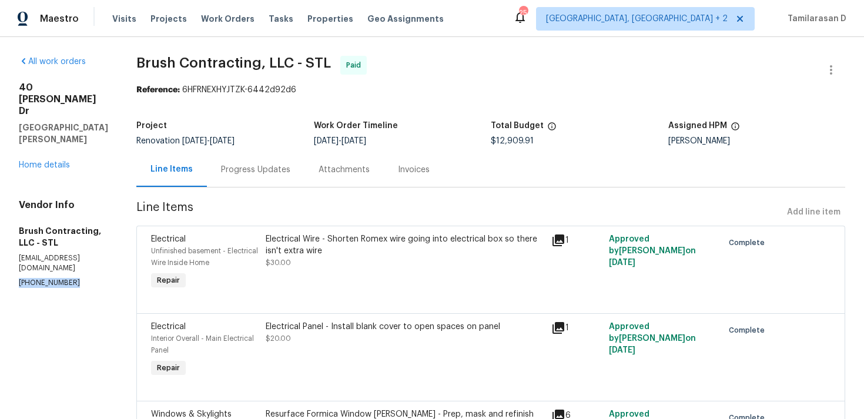
click at [517, 141] on div "Project Renovation 3/21/2025 - 6/4/2025 Work Order Timeline 4/21/2025 - 5/8/202…" at bounding box center [490, 134] width 709 height 38
click at [501, 142] on span "$12,909.91" at bounding box center [512, 141] width 43 height 8
drag, startPoint x: 513, startPoint y: 140, endPoint x: 475, endPoint y: 139, distance: 37.6
click at [491, 139] on span "$12,909.91" at bounding box center [512, 141] width 43 height 8
copy span "$12,909.91"
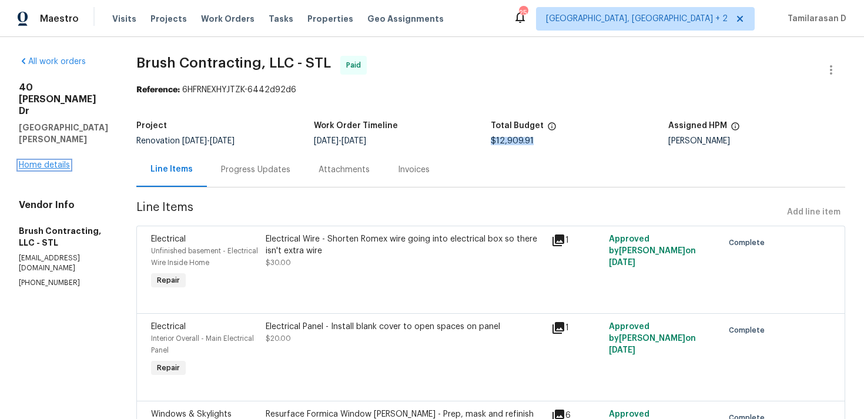
click at [53, 161] on link "Home details" at bounding box center [44, 165] width 51 height 8
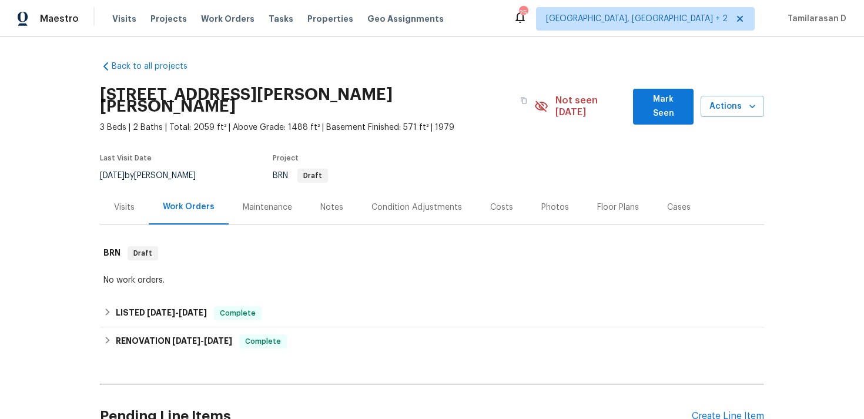
scroll to position [59, 0]
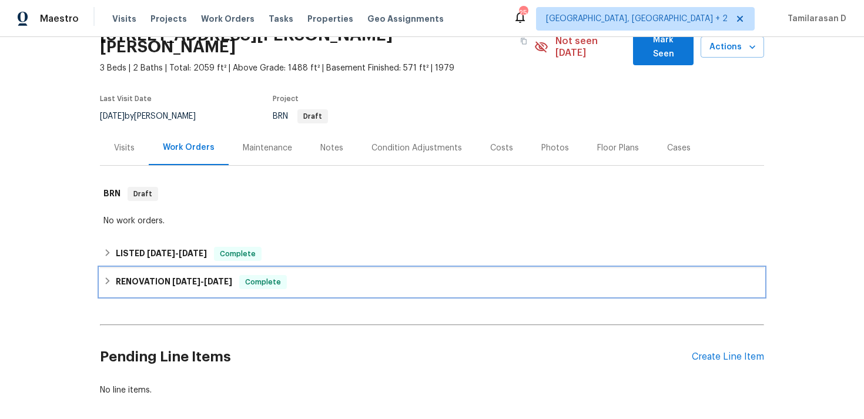
click at [108, 268] on div "RENOVATION 3/21/25 - 6/4/25 Complete" at bounding box center [432, 282] width 664 height 28
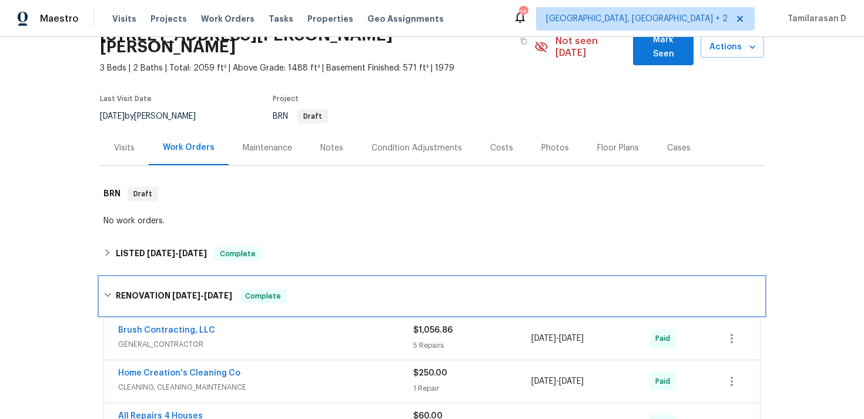
click at [105, 277] on div "RENOVATION 3/21/25 - 6/4/25 Complete" at bounding box center [432, 296] width 664 height 38
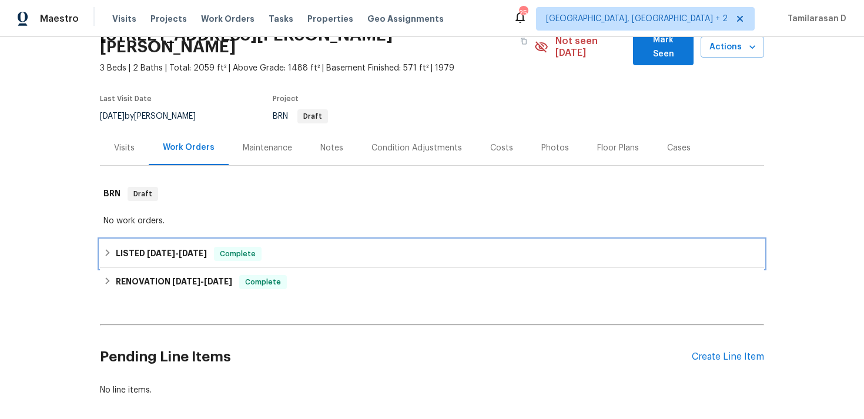
click at [109, 247] on div "LISTED 6/7/25 - 6/16/25 Complete" at bounding box center [431, 254] width 657 height 14
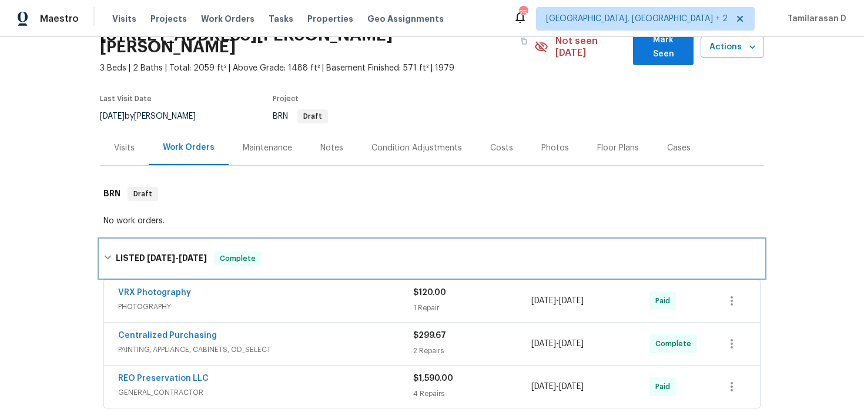
click at [104, 253] on icon at bounding box center [107, 257] width 8 height 8
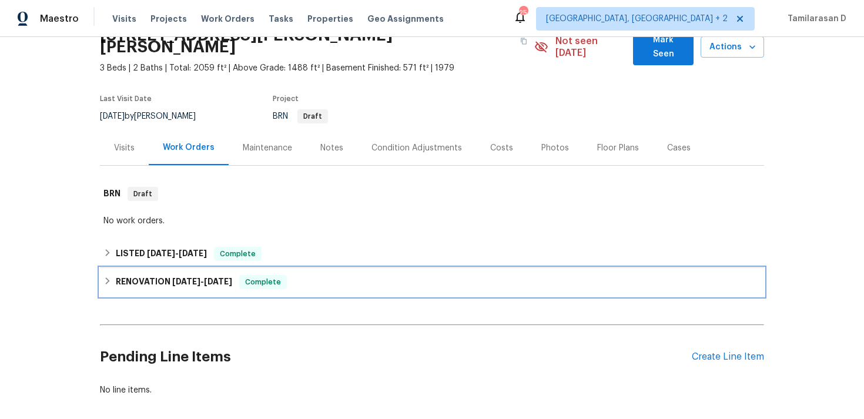
click at [113, 275] on div "RENOVATION 3/21/25 - 6/4/25 Complete" at bounding box center [431, 282] width 657 height 14
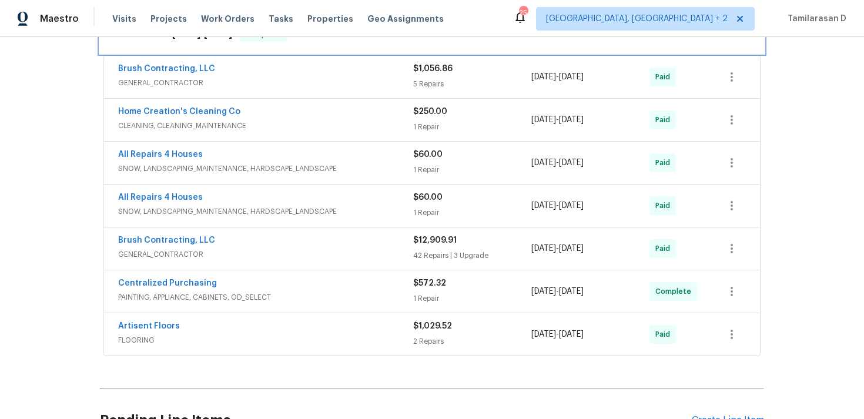
scroll to position [165, 0]
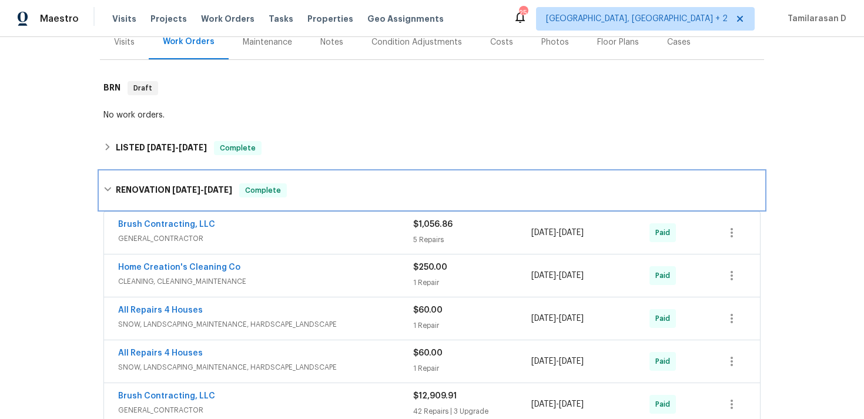
click at [109, 185] on icon at bounding box center [107, 189] width 8 height 8
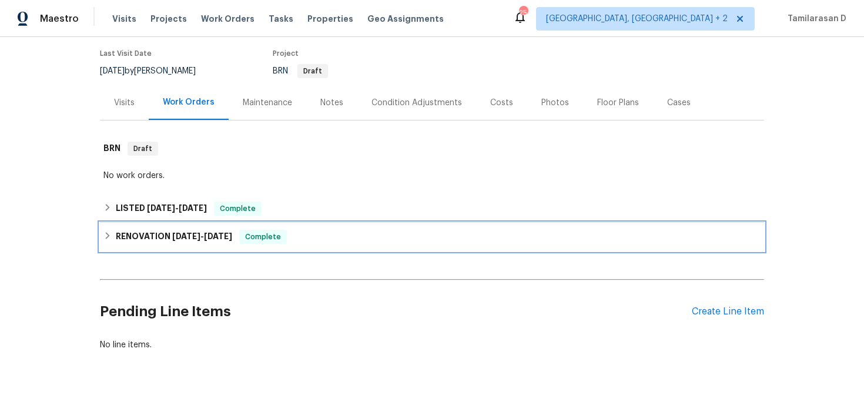
click at [106, 232] on icon at bounding box center [107, 236] width 8 height 8
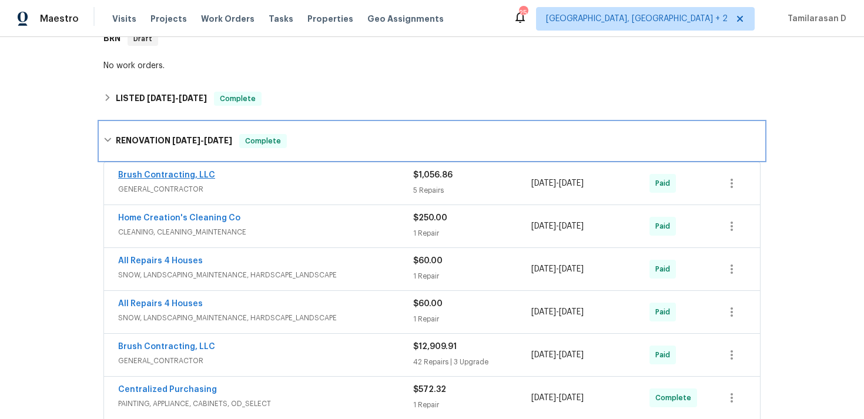
scroll to position [231, 0]
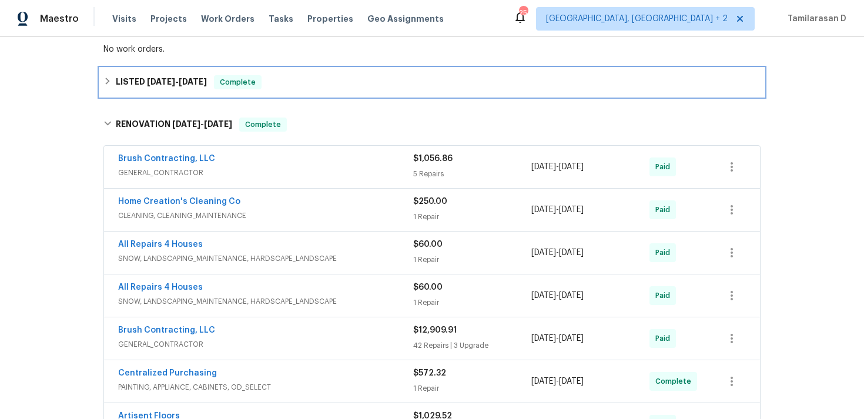
click at [111, 77] on icon at bounding box center [107, 81] width 8 height 8
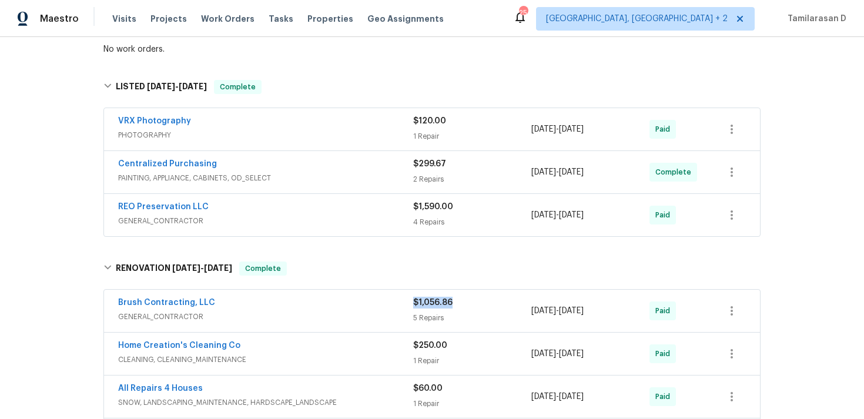
drag, startPoint x: 459, startPoint y: 291, endPoint x: 414, endPoint y: 291, distance: 44.1
click at [414, 297] on div "$1,056.86" at bounding box center [472, 303] width 118 height 12
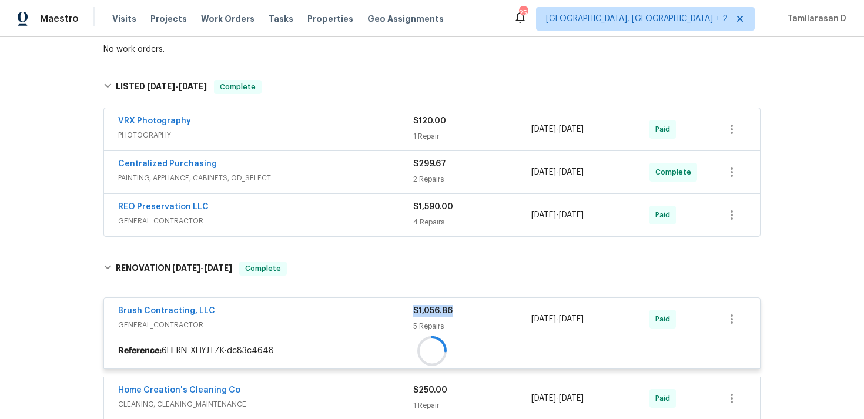
copy span "$1,056.86"
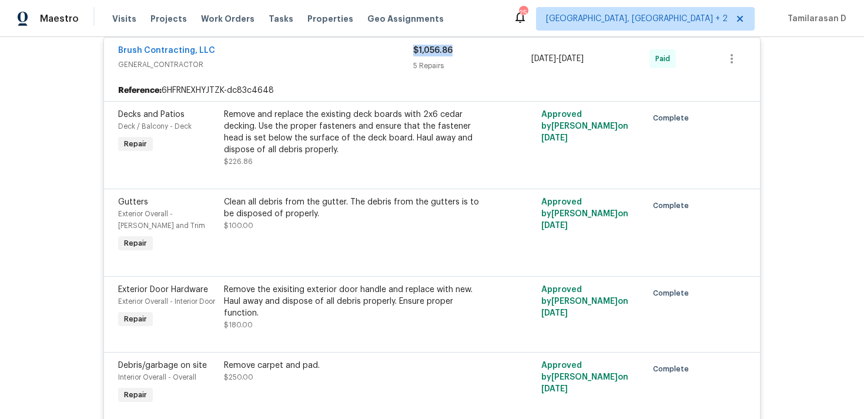
scroll to position [427, 0]
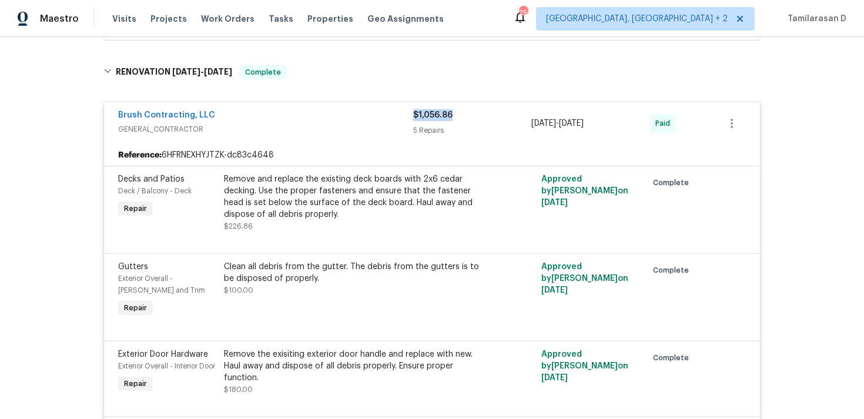
click at [238, 123] on span "GENERAL_CONTRACTOR" at bounding box center [265, 129] width 295 height 12
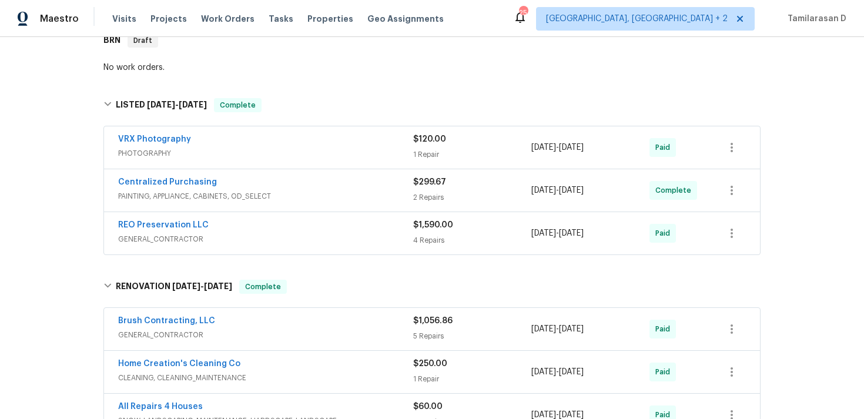
scroll to position [233, 0]
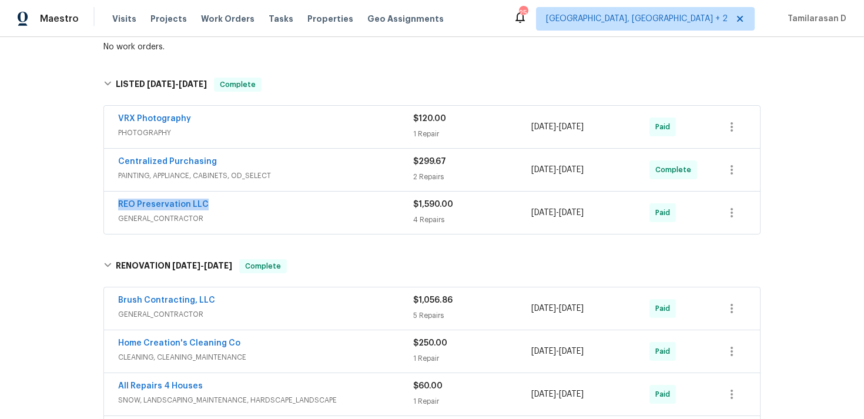
drag, startPoint x: 210, startPoint y: 192, endPoint x: 114, endPoint y: 188, distance: 96.5
click at [114, 192] on div "REO Preservation LLC GENERAL_CONTRACTOR $1,590.00 4 Repairs 6/12/2025 - 6/16/20…" at bounding box center [432, 213] width 656 height 42
copy link "REO Preservation LLC"
click at [195, 200] on link "REO Preservation LLC" at bounding box center [163, 204] width 91 height 8
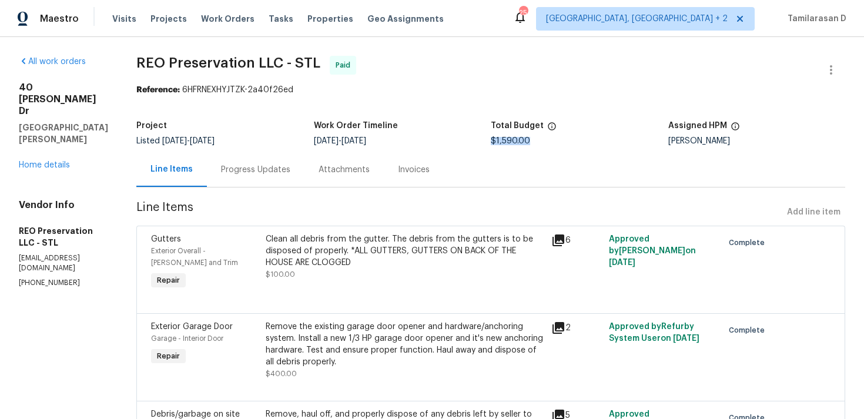
drag, startPoint x: 483, startPoint y: 139, endPoint x: 548, endPoint y: 139, distance: 65.3
click at [548, 139] on div "$1,590.00" at bounding box center [580, 141] width 178 height 8
click at [53, 253] on p "ljmilos83@gmail.com" at bounding box center [63, 263] width 89 height 20
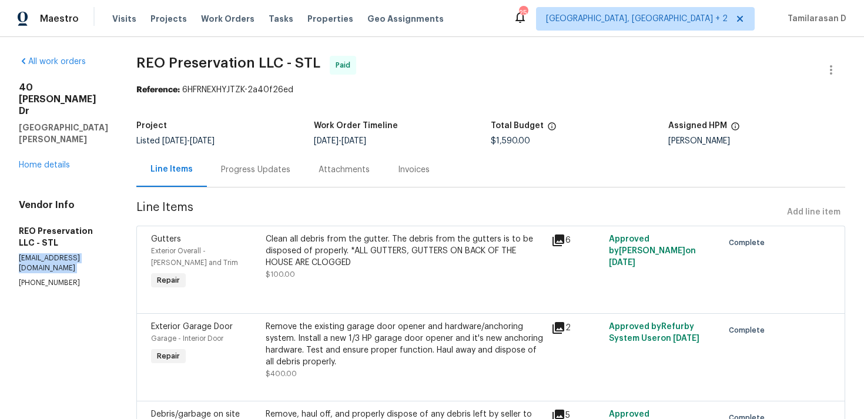
click at [51, 278] on p "(636) 312-1555" at bounding box center [63, 283] width 89 height 10
click at [48, 161] on link "Home details" at bounding box center [44, 165] width 51 height 8
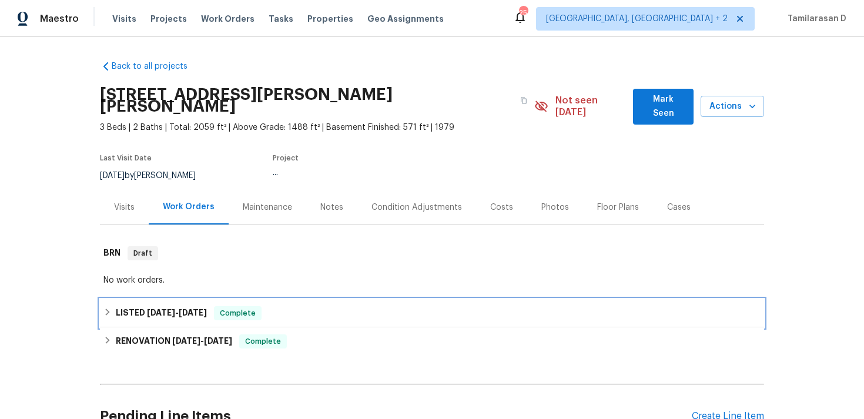
click at [145, 306] on h6 "LISTED 6/7/25 - 6/16/25" at bounding box center [161, 313] width 91 height 14
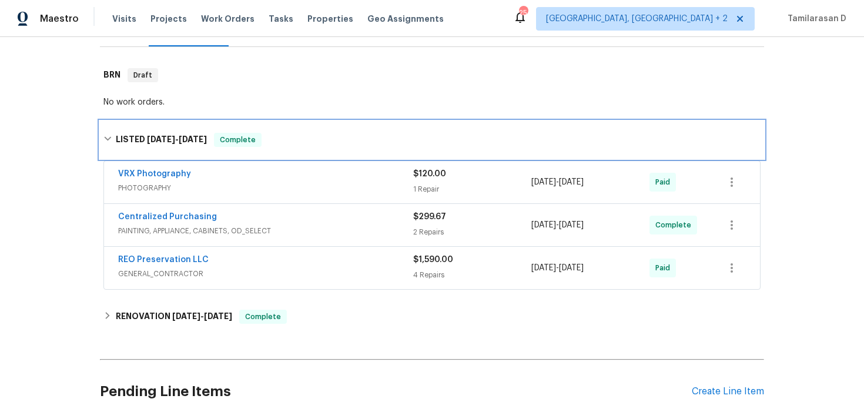
scroll to position [160, 0]
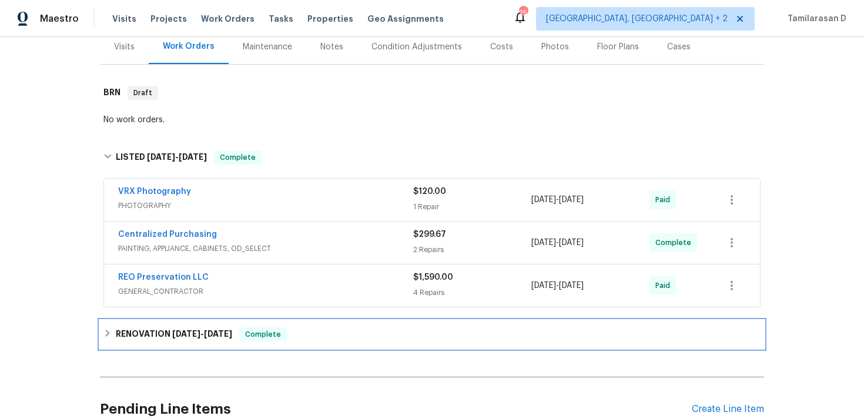
click at [116, 320] on div "RENOVATION 3/21/25 - 6/4/25 Complete" at bounding box center [432, 334] width 664 height 28
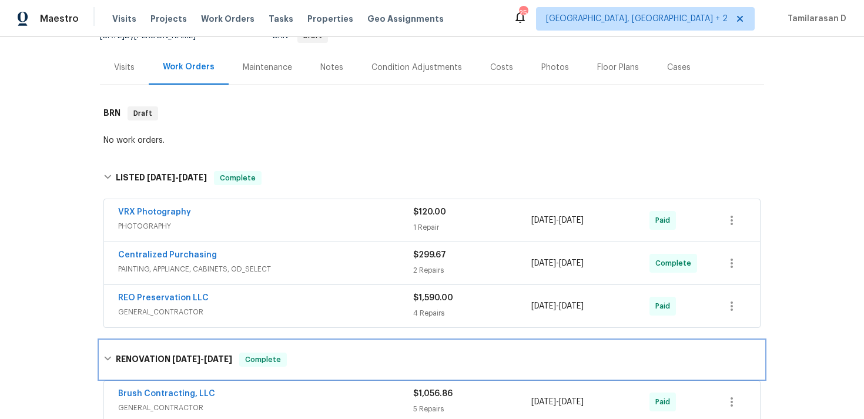
scroll to position [142, 0]
